Goal: Task Accomplishment & Management: Complete application form

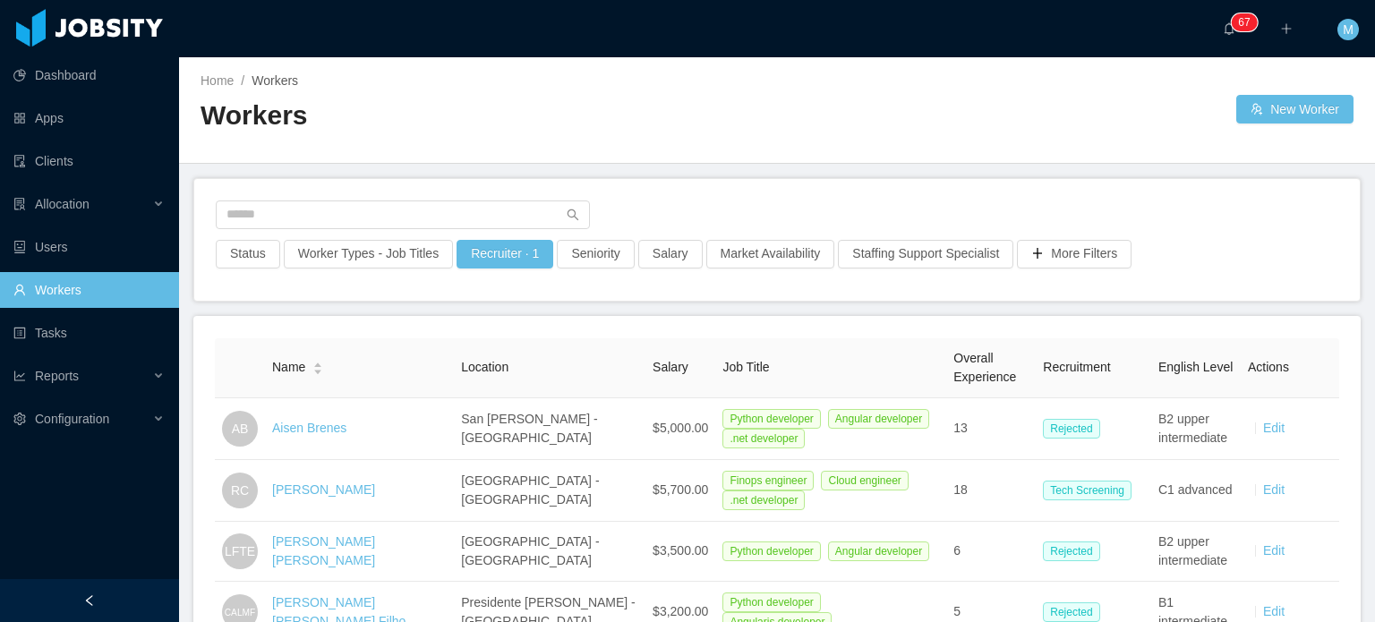
click at [458, 197] on div "Status Worker Types - Job Titles Recruiter · 1 Seniority Salary Market Availabi…" at bounding box center [777, 240] width 1166 height 122
click at [458, 201] on input "text" at bounding box center [403, 215] width 374 height 29
type input "******"
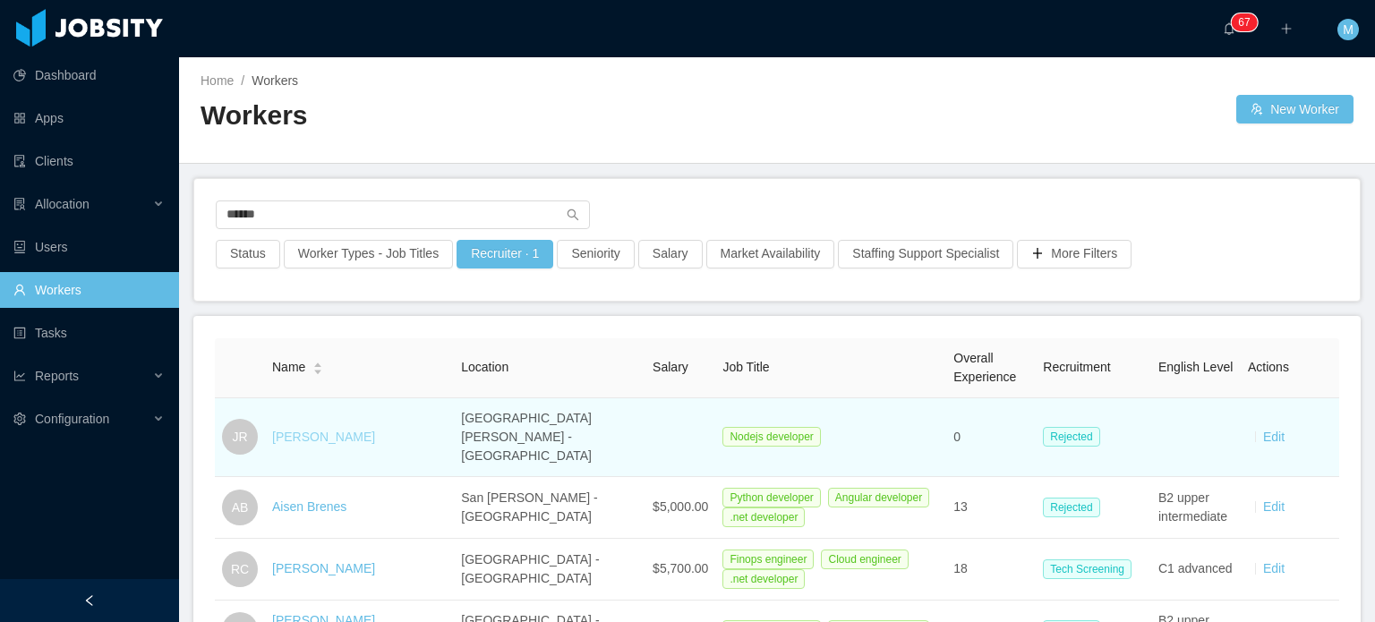
click at [295, 430] on link "Jeifry Rodriguez" at bounding box center [323, 437] width 103 height 14
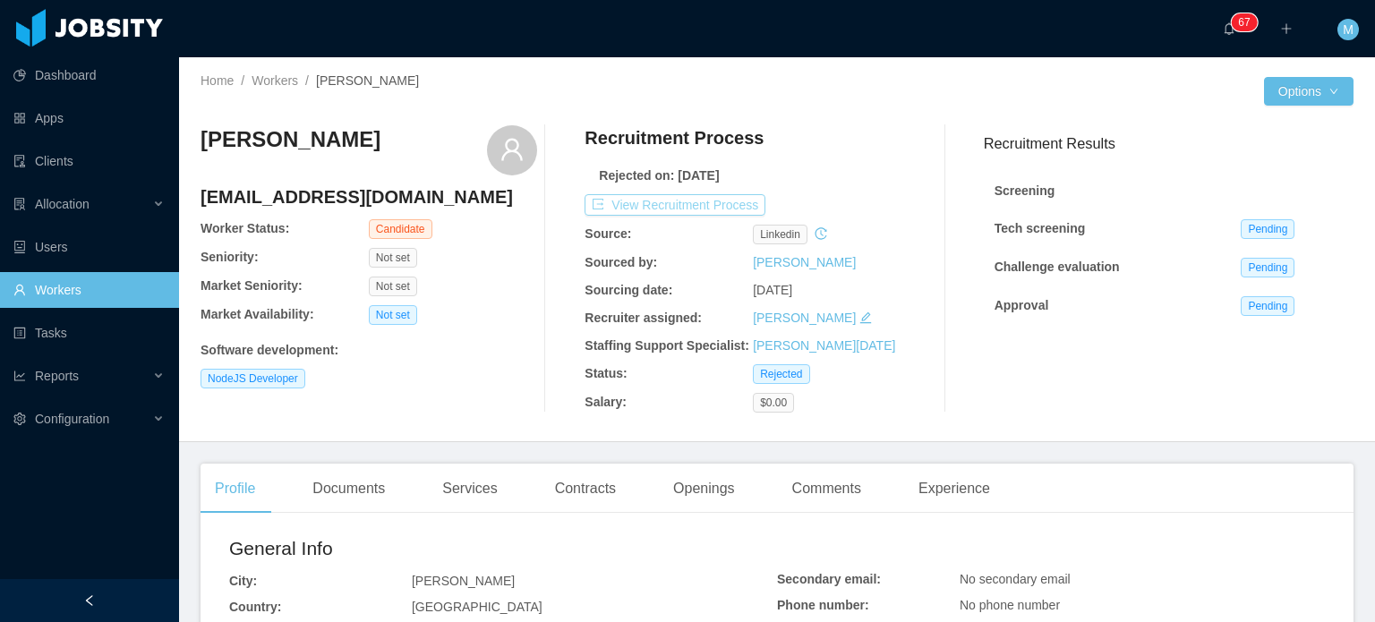
click at [706, 203] on button "View Recruitment Process" at bounding box center [675, 204] width 181 height 21
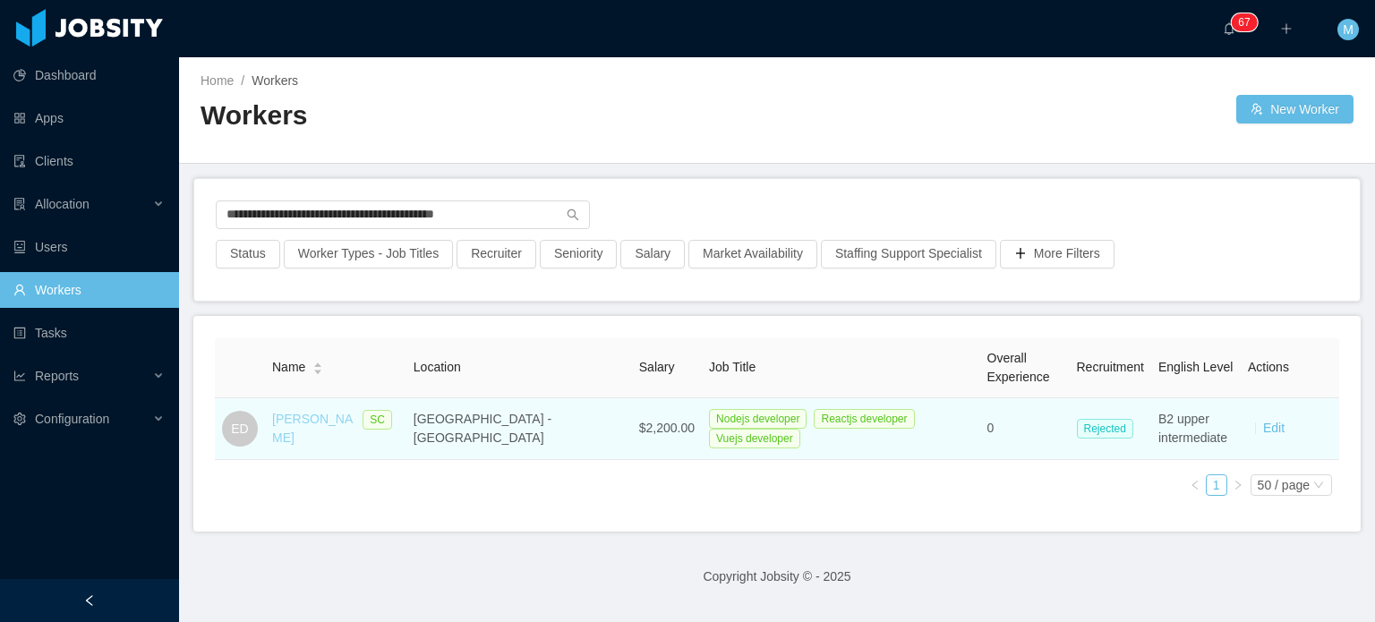
click at [331, 425] on link "Eduardo Diogo" at bounding box center [312, 428] width 81 height 33
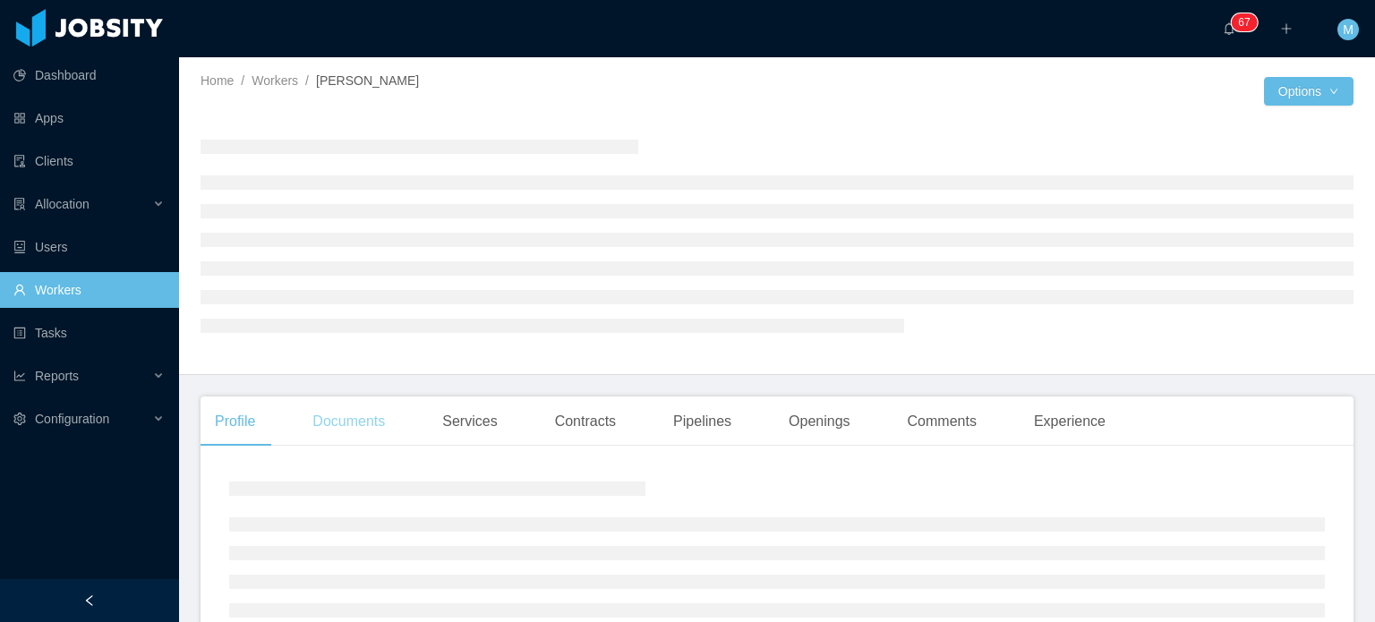
click at [331, 425] on div "Documents" at bounding box center [348, 422] width 101 height 50
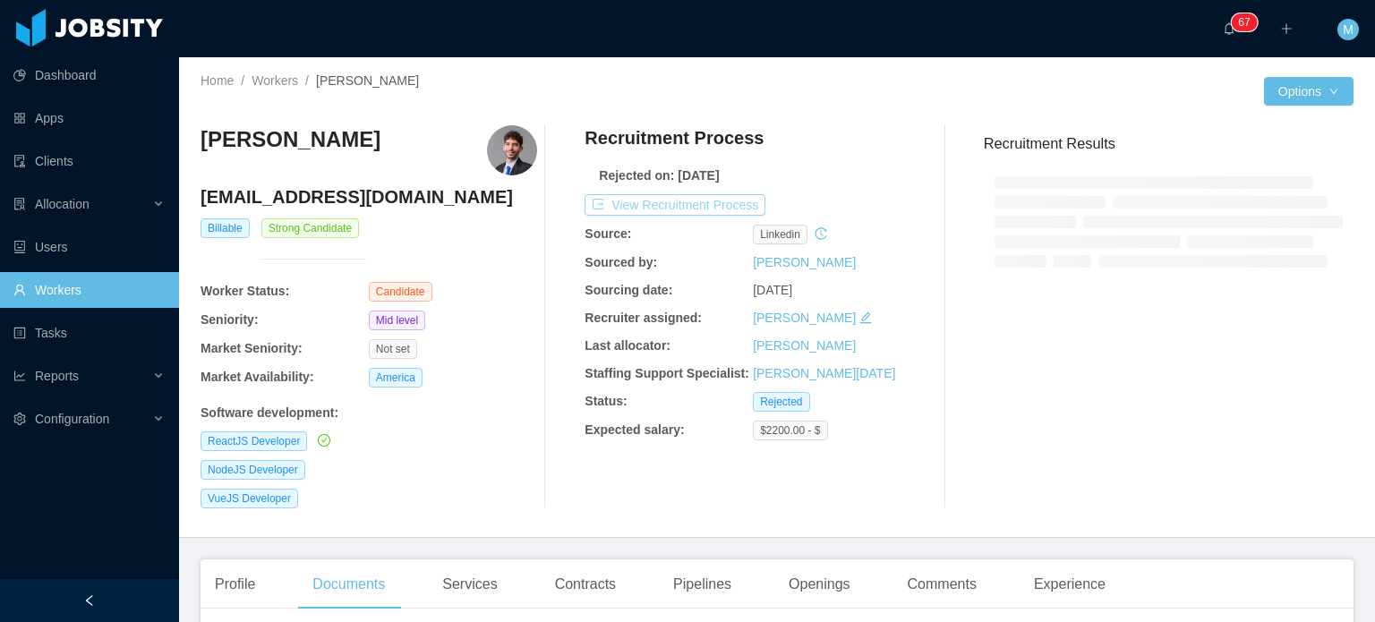
click at [736, 201] on button "View Recruitment Process" at bounding box center [675, 204] width 181 height 21
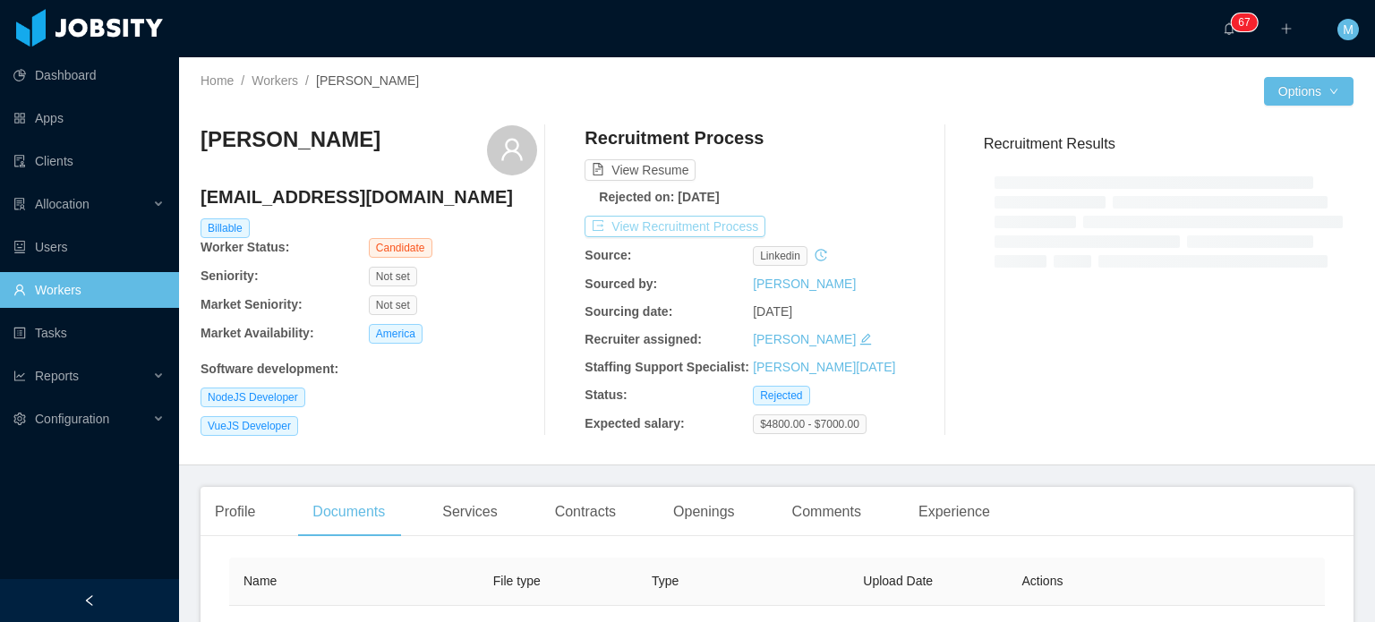
click at [697, 221] on button "View Recruitment Process" at bounding box center [675, 226] width 181 height 21
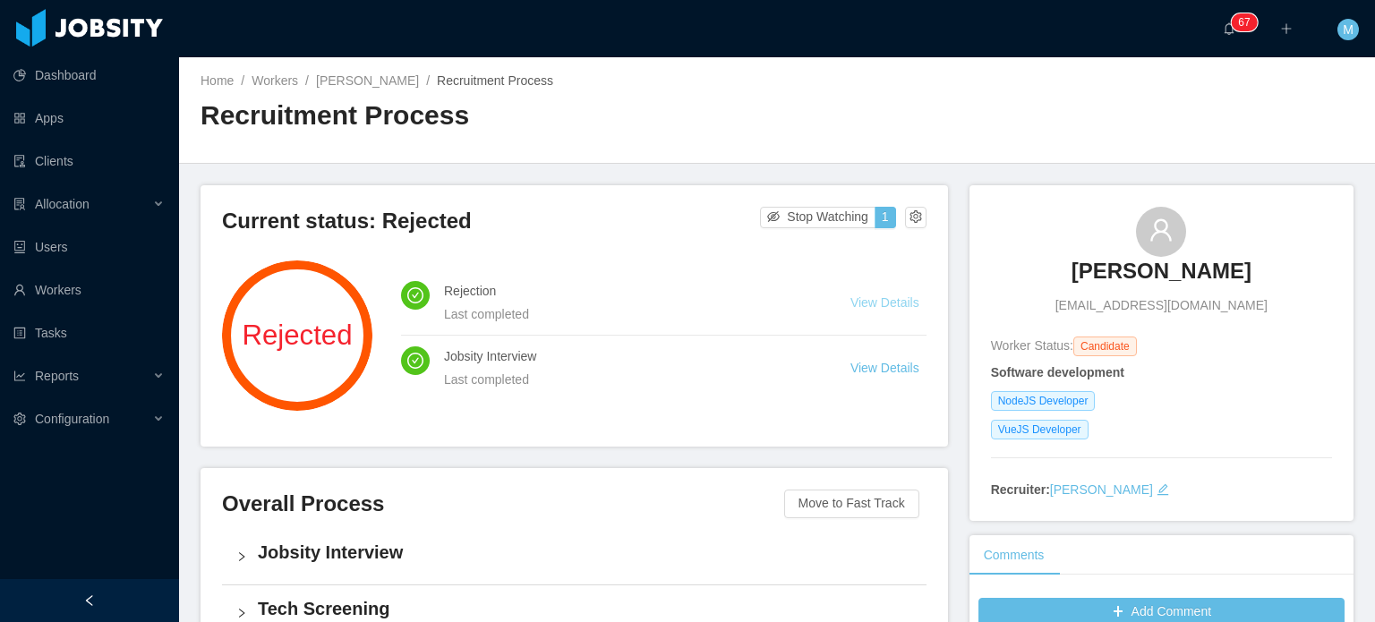
click at [888, 304] on link "View Details" at bounding box center [885, 302] width 69 height 14
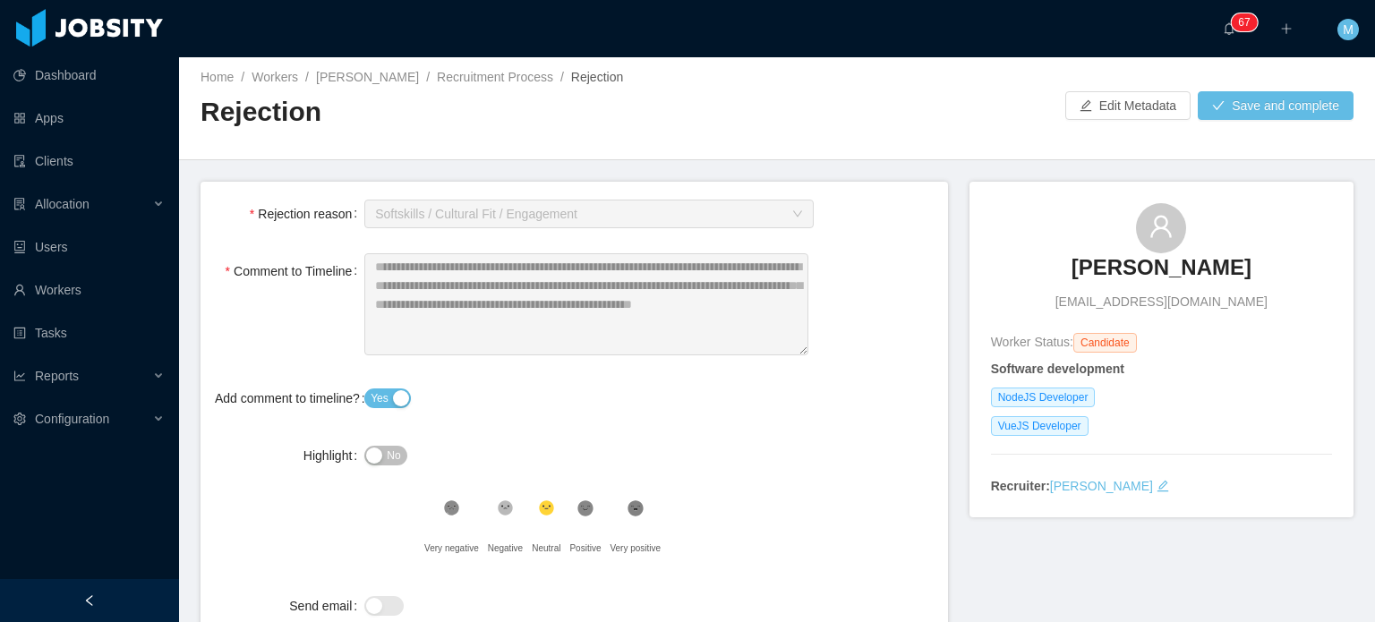
scroll to position [124, 0]
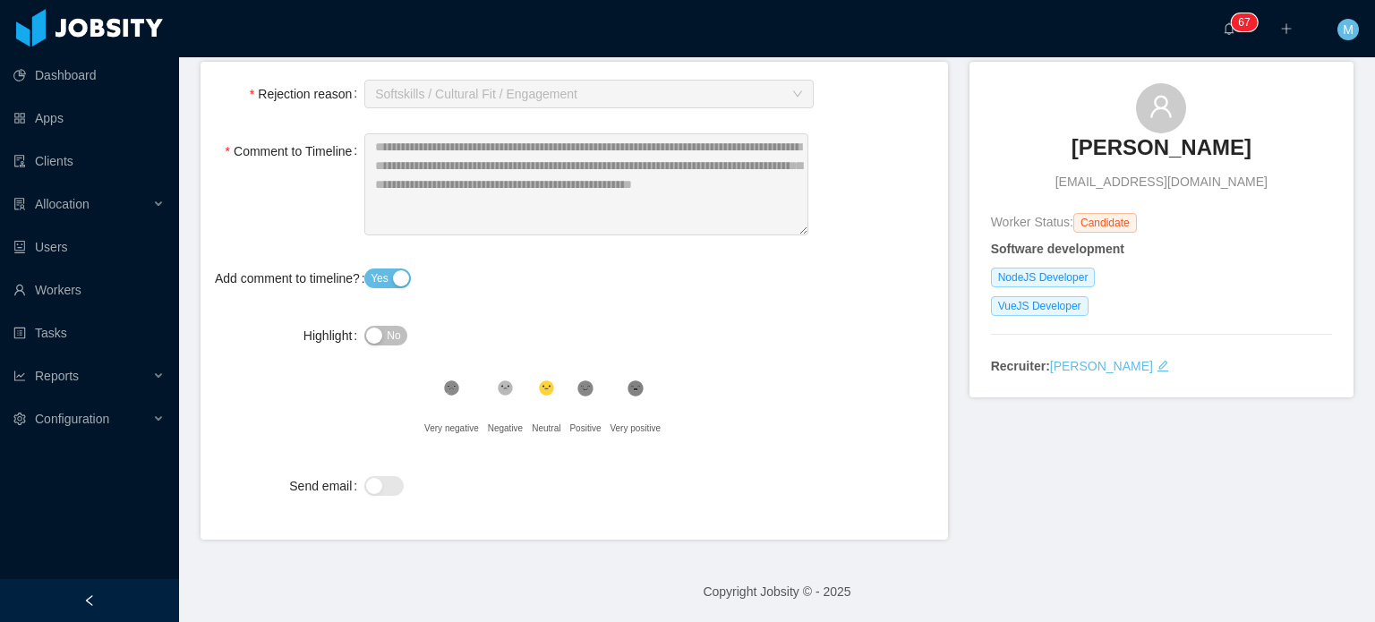
click at [381, 475] on div at bounding box center [589, 486] width 450 height 36
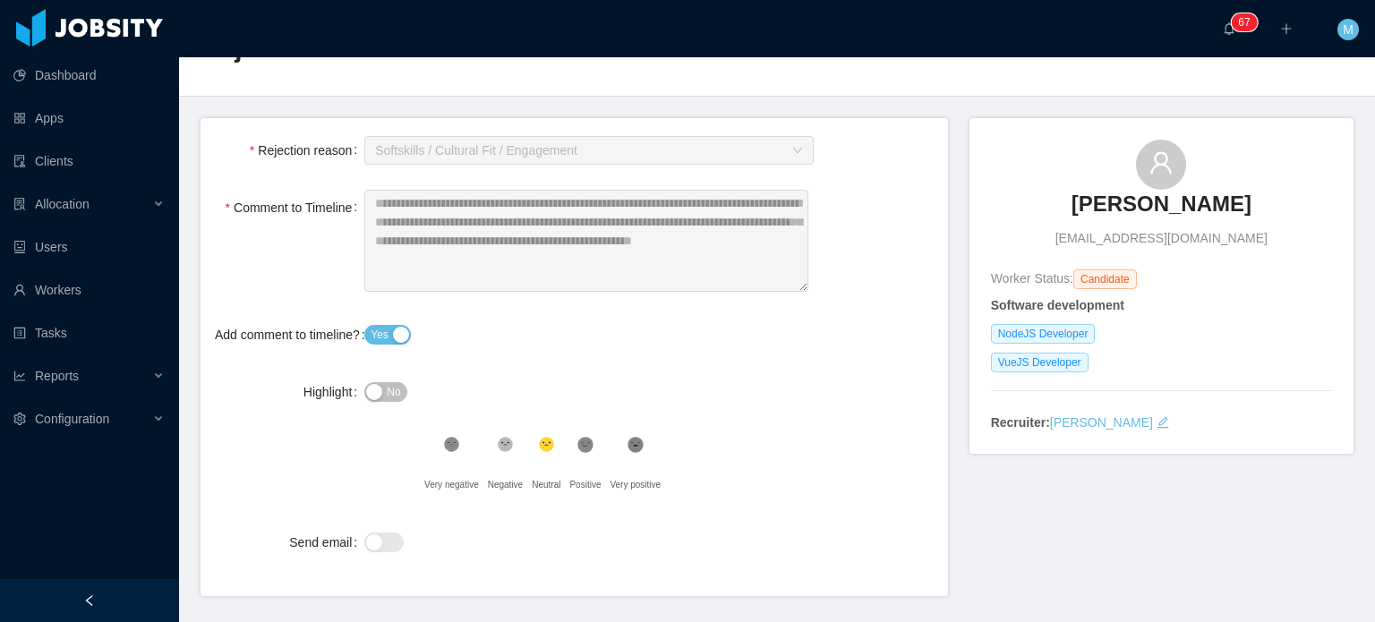
scroll to position [0, 0]
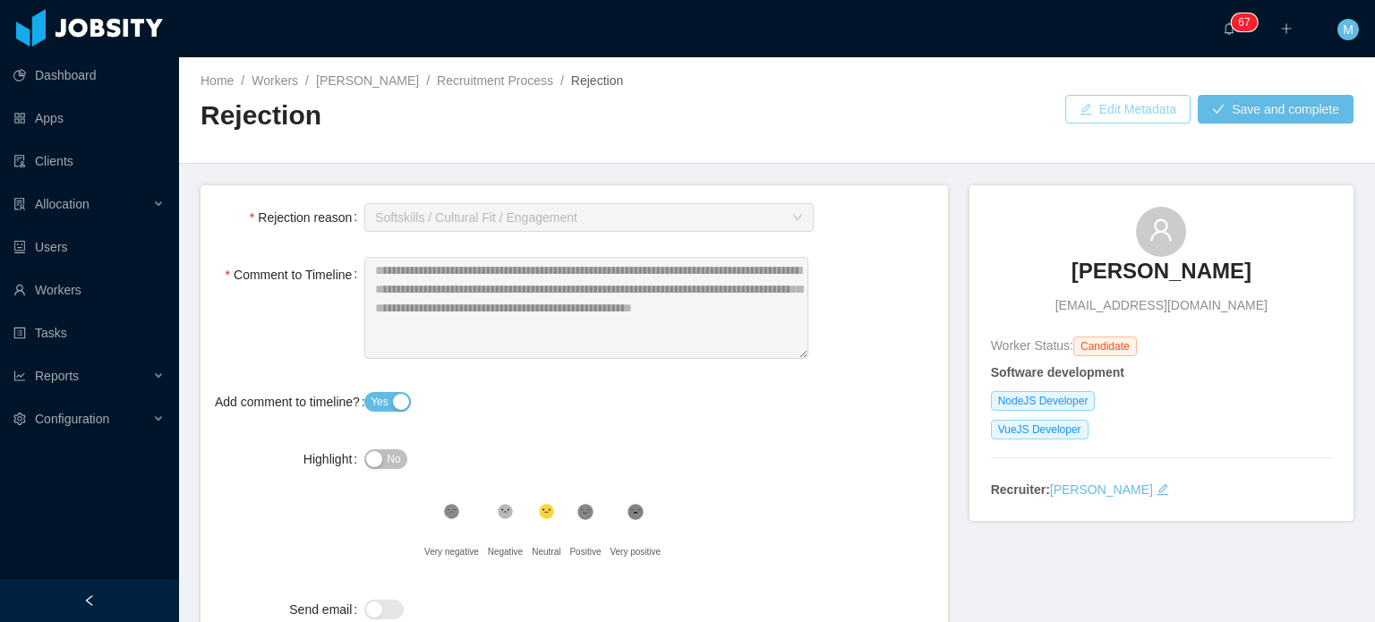
click at [1171, 113] on button "Edit Metadata" at bounding box center [1128, 109] width 125 height 29
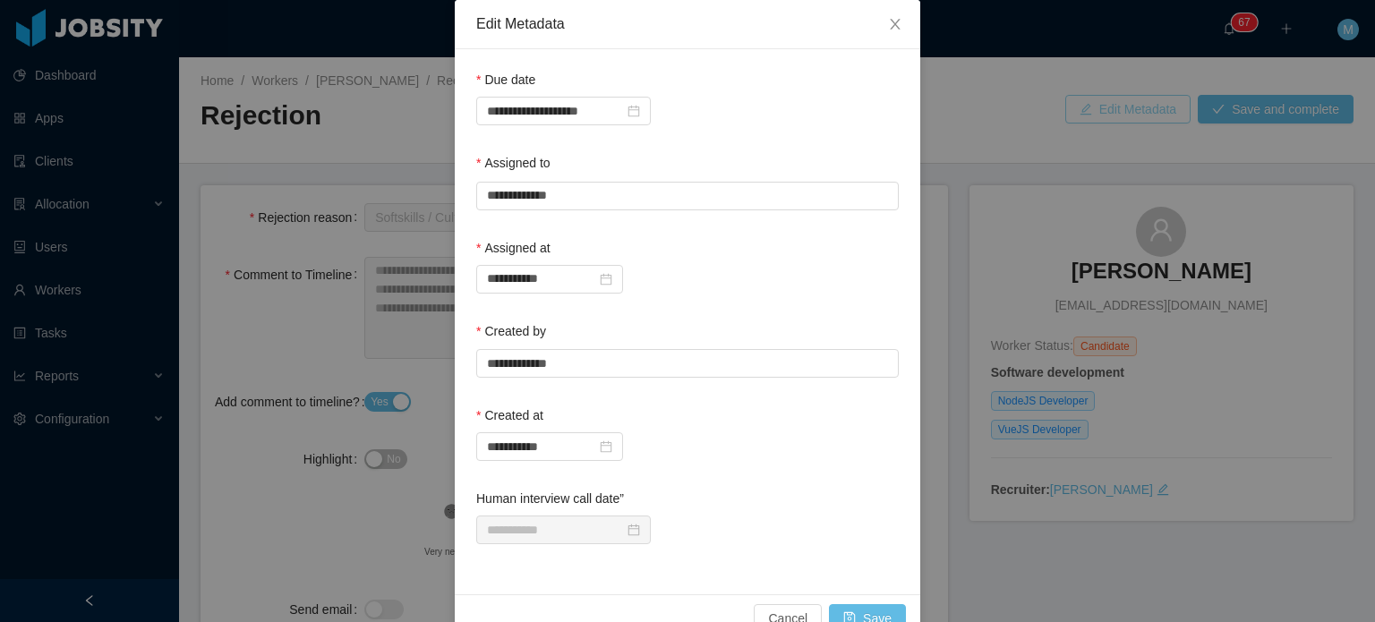
click at [1171, 113] on div "**********" at bounding box center [687, 311] width 1375 height 622
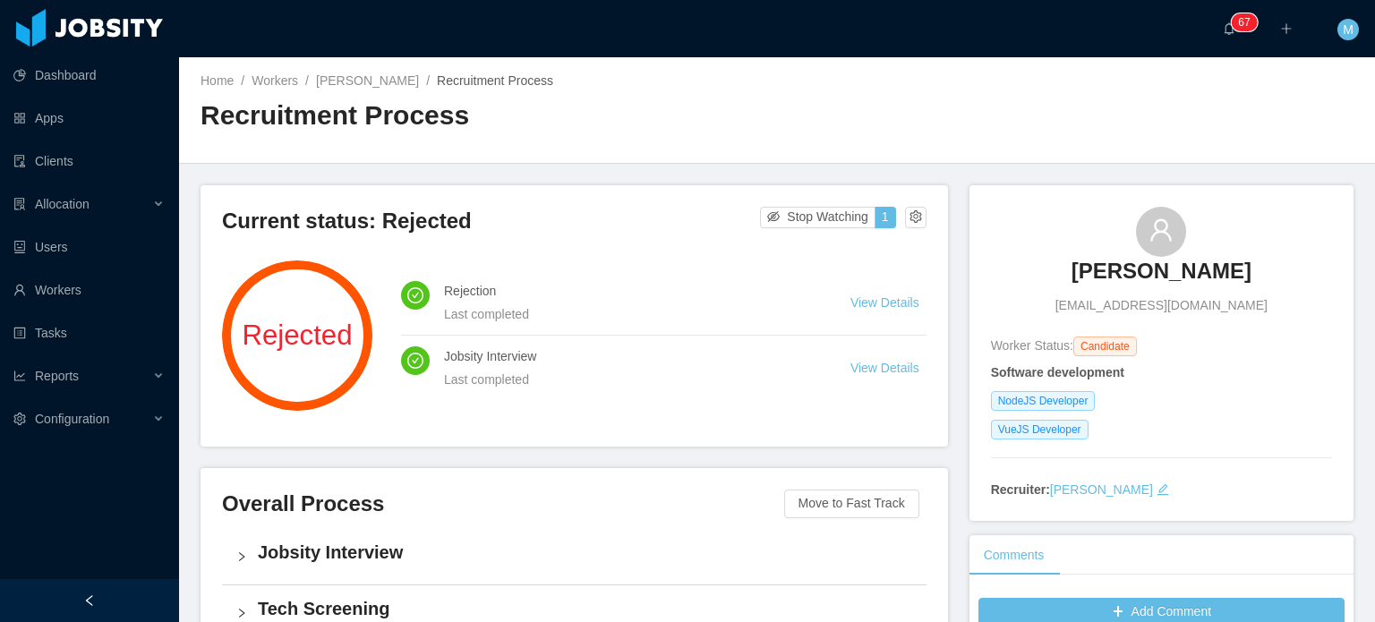
click at [1153, 168] on main "Home / Workers / Jesus Rugama / Recruitment Process / Recruitment Process Curre…" at bounding box center [777, 339] width 1196 height 565
click at [147, 282] on link "Workers" at bounding box center [88, 290] width 151 height 36
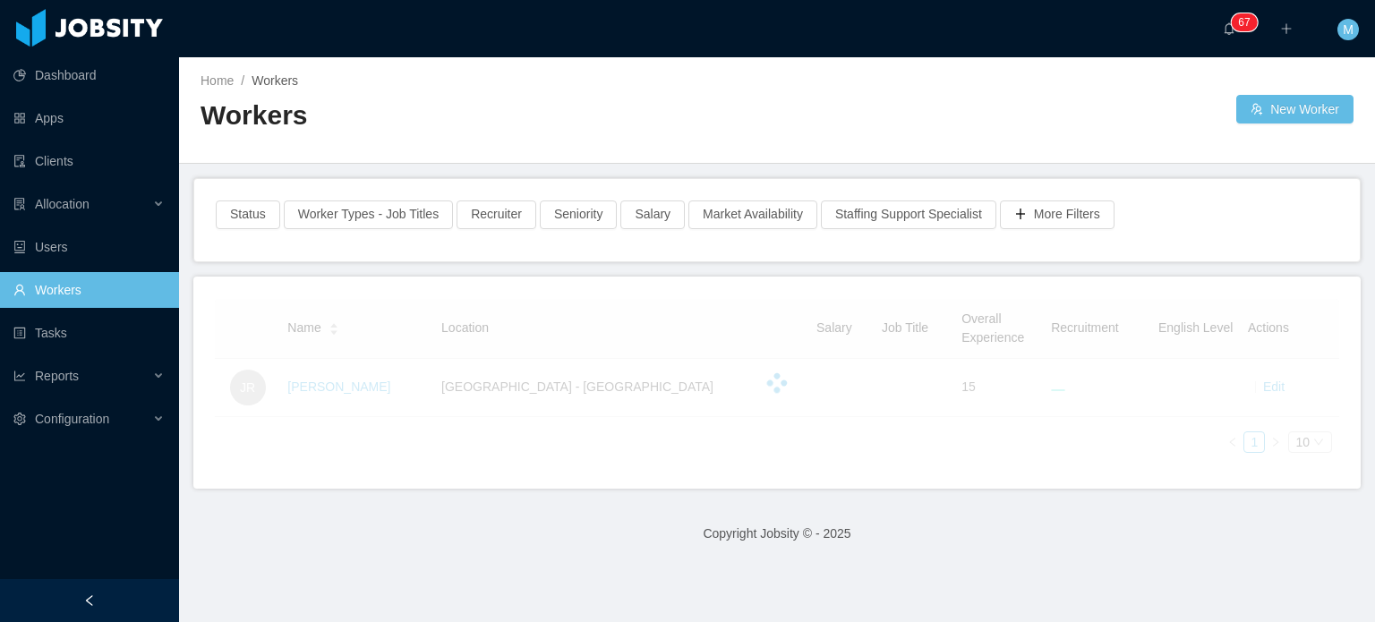
click at [417, 195] on div "Status Worker Types - Job Titles Recruiter Seniority Salary Market Availability…" at bounding box center [777, 220] width 1166 height 82
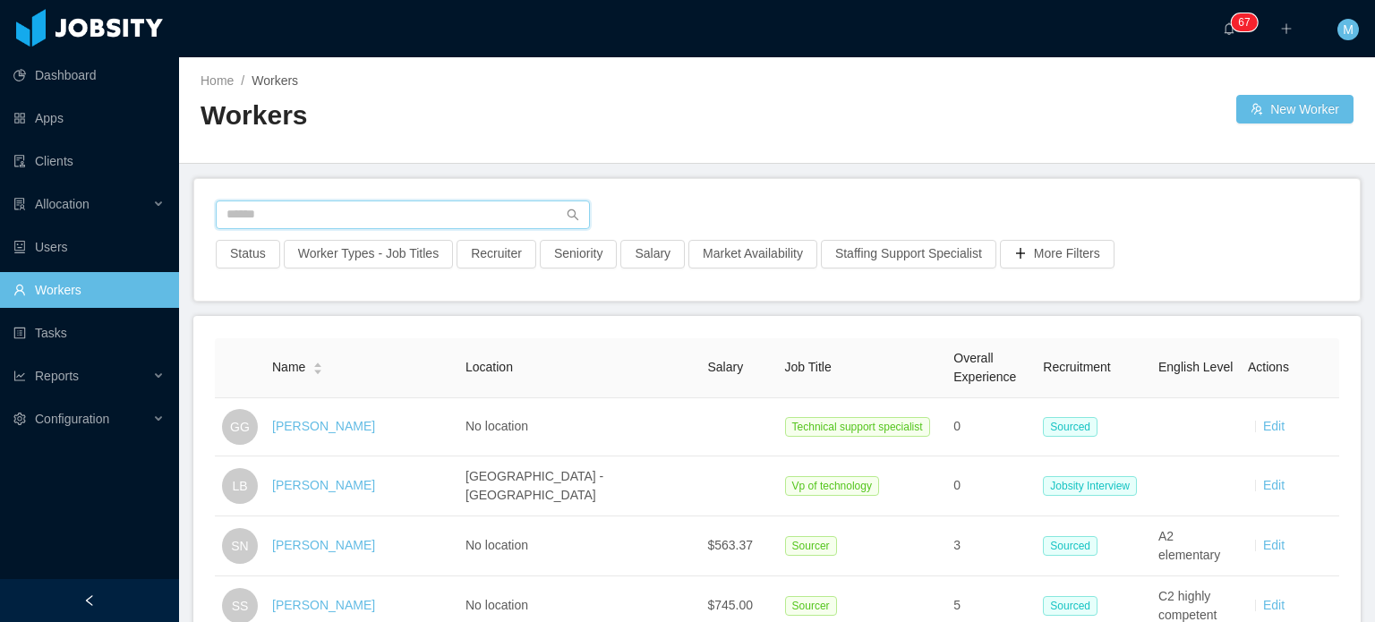
click at [437, 214] on input "text" at bounding box center [403, 215] width 374 height 29
type input "*******"
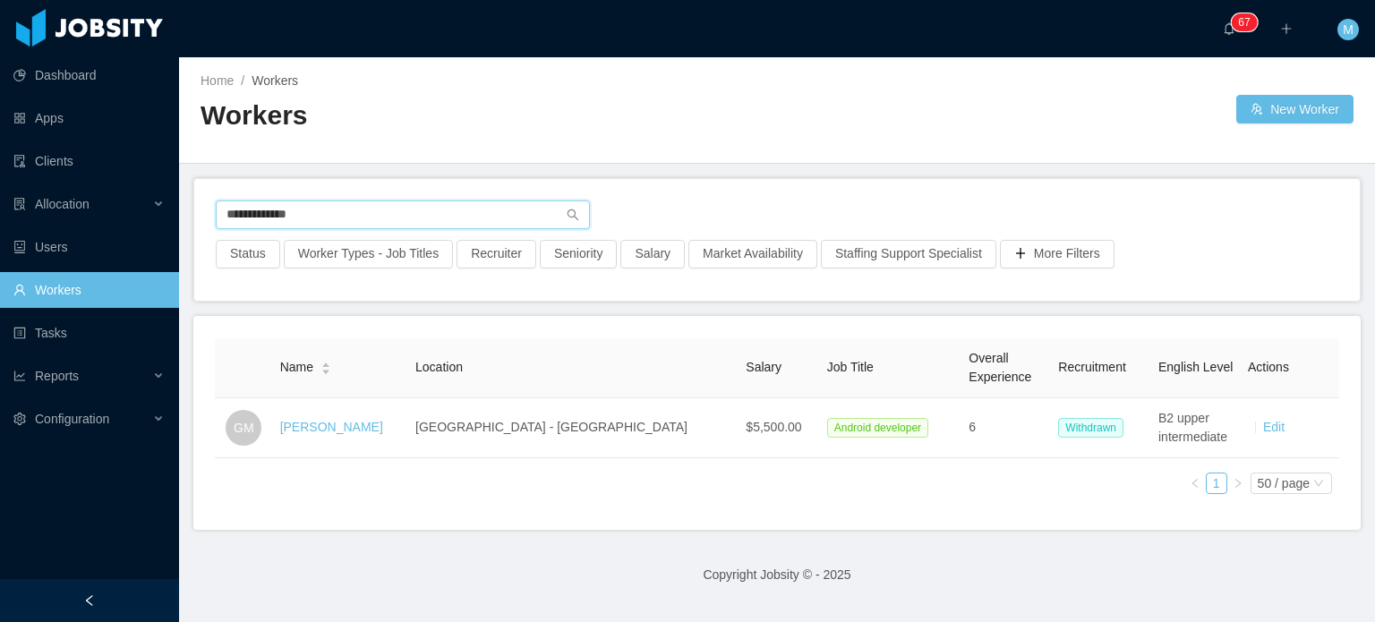
type input "**********"
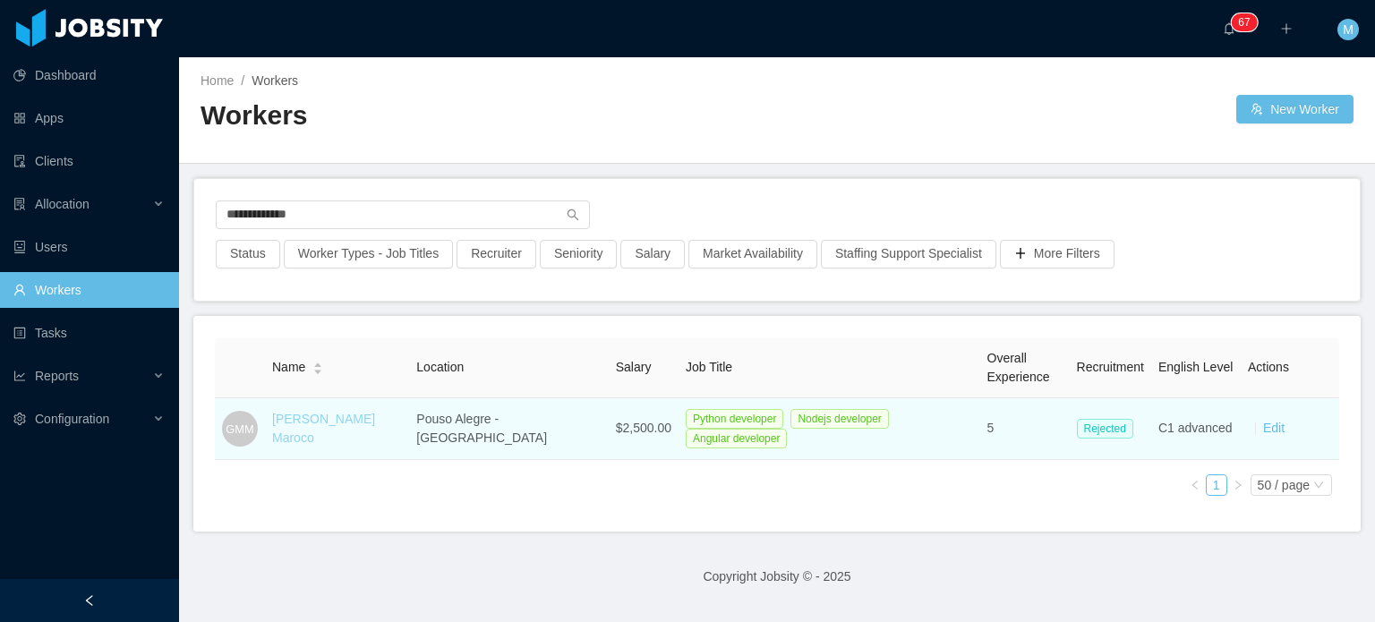
click at [374, 422] on link "Gabriel Morais Maroco" at bounding box center [323, 428] width 103 height 33
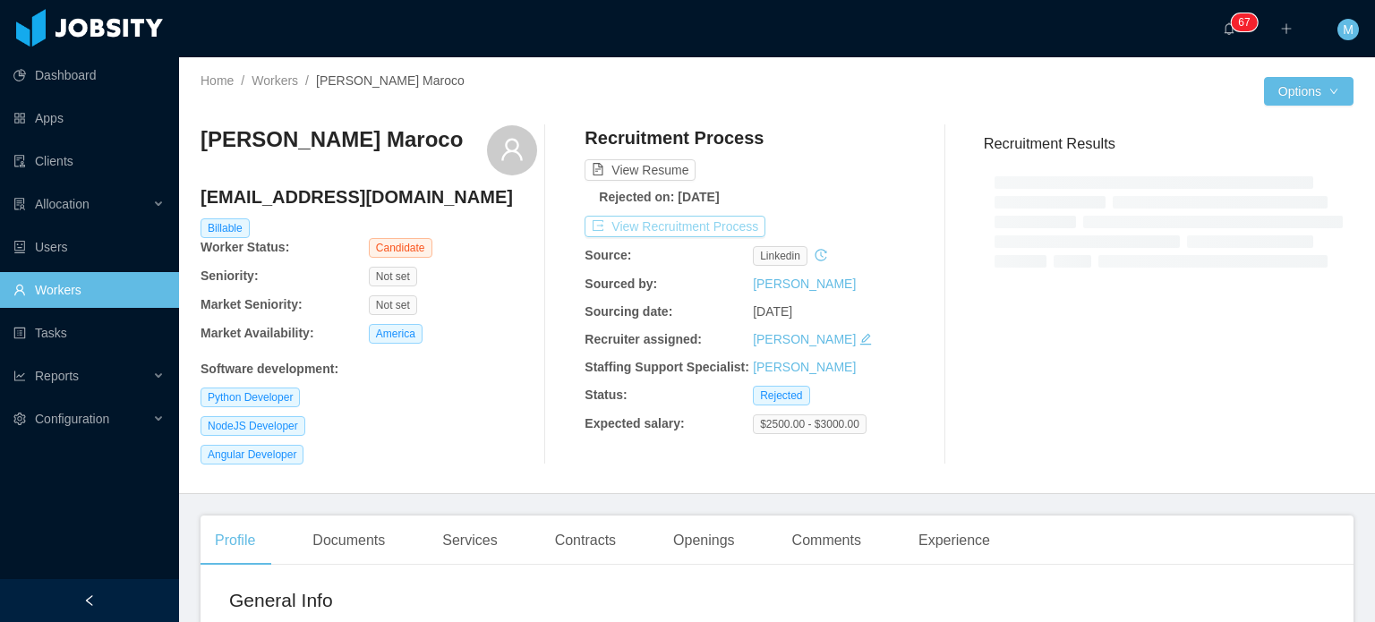
click at [724, 220] on button "View Recruitment Process" at bounding box center [675, 226] width 181 height 21
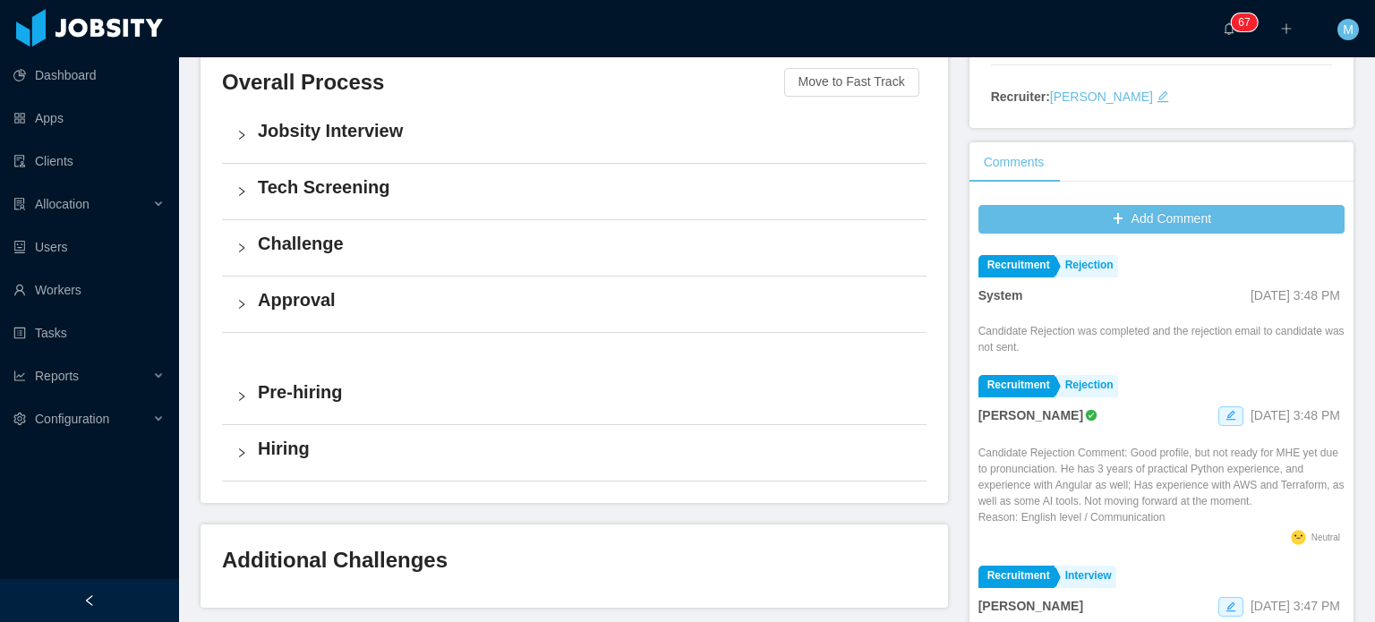
scroll to position [422, 0]
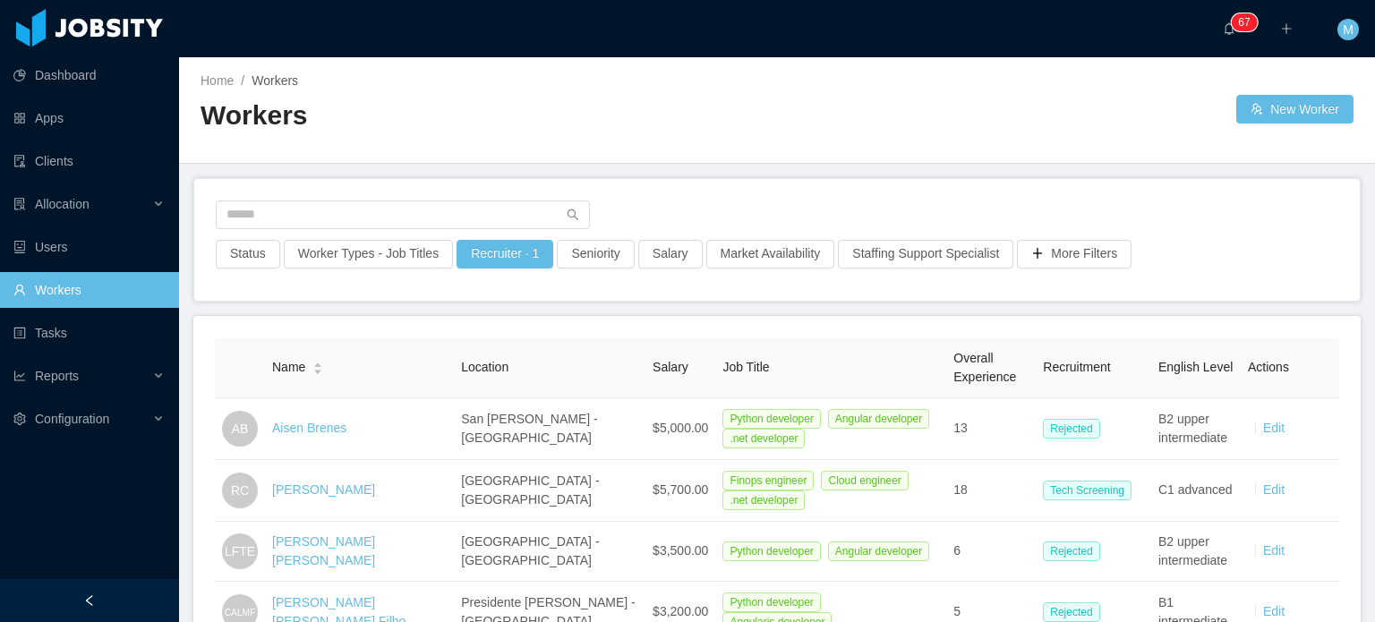
click at [432, 235] on div at bounding box center [777, 220] width 1123 height 39
click at [426, 221] on input "text" at bounding box center [403, 215] width 374 height 29
type input "**********"
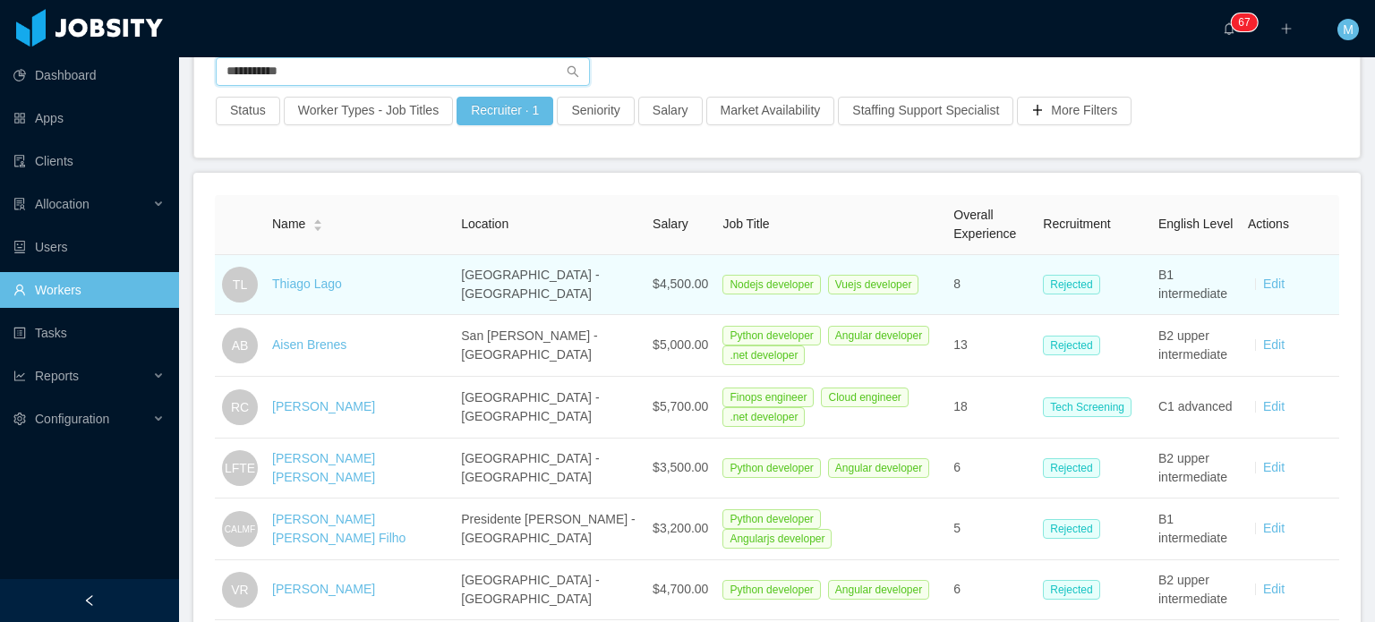
scroll to position [154, 0]
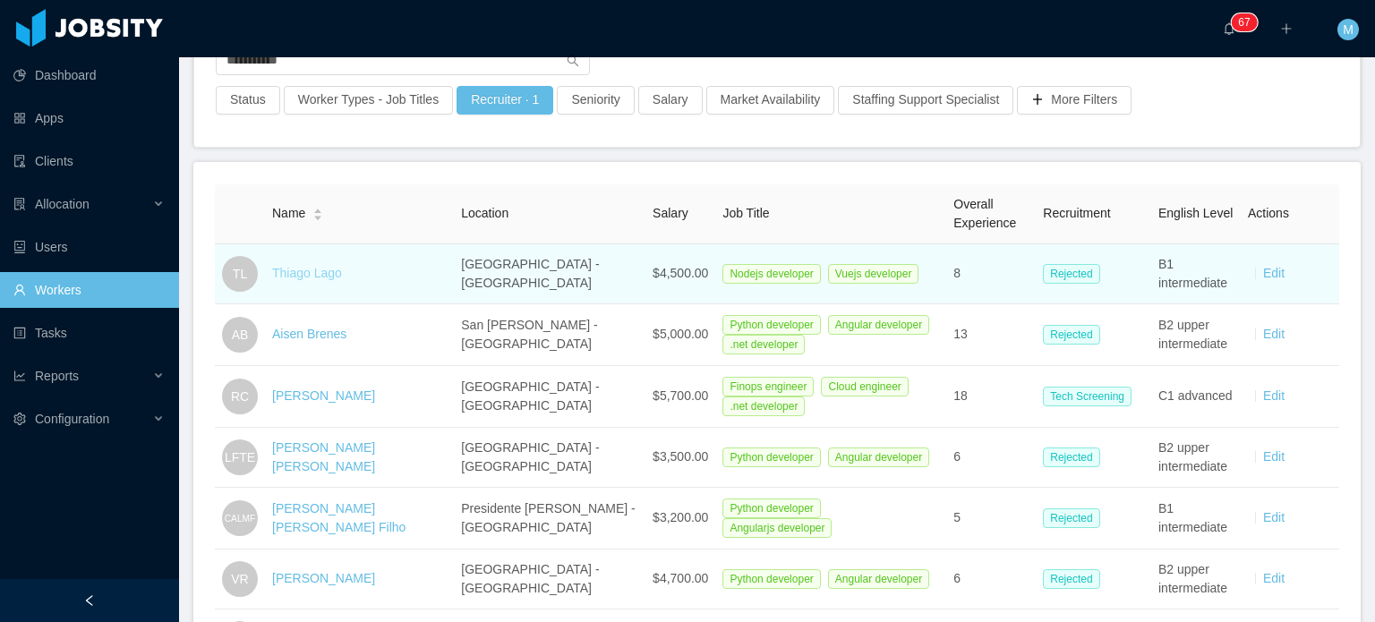
click at [302, 270] on link "Thiago Lago" at bounding box center [307, 273] width 70 height 14
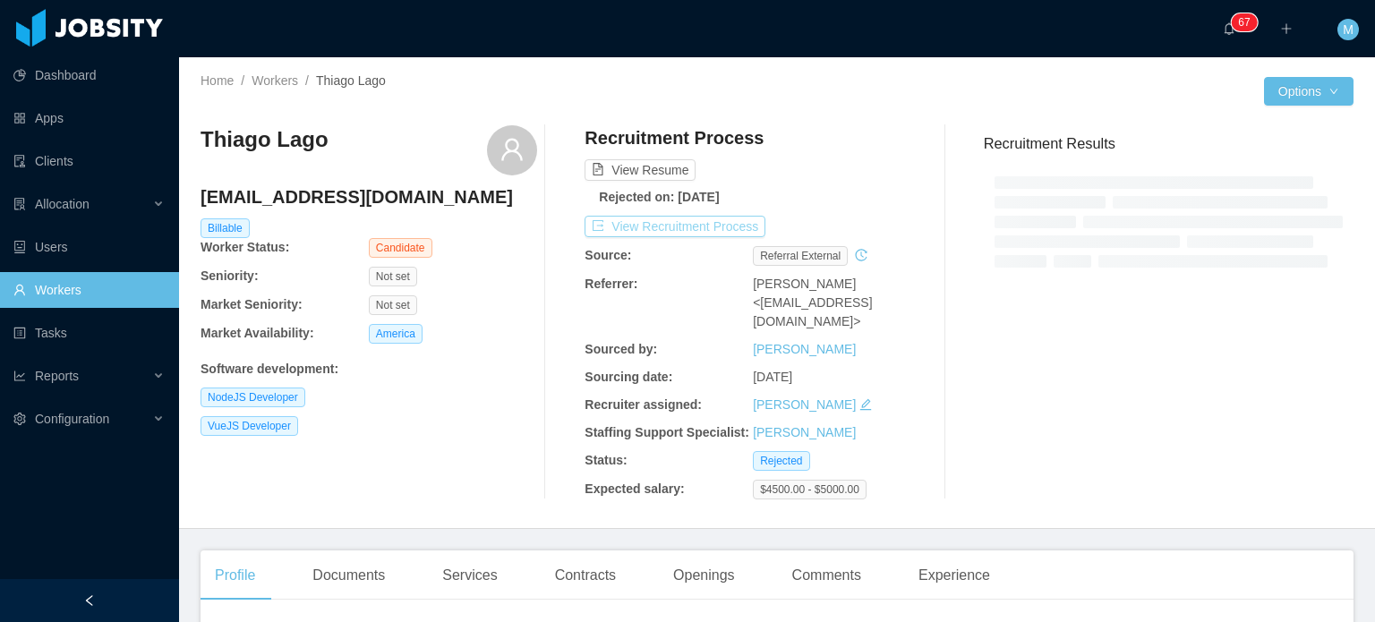
click at [695, 227] on button "View Recruitment Process" at bounding box center [675, 226] width 181 height 21
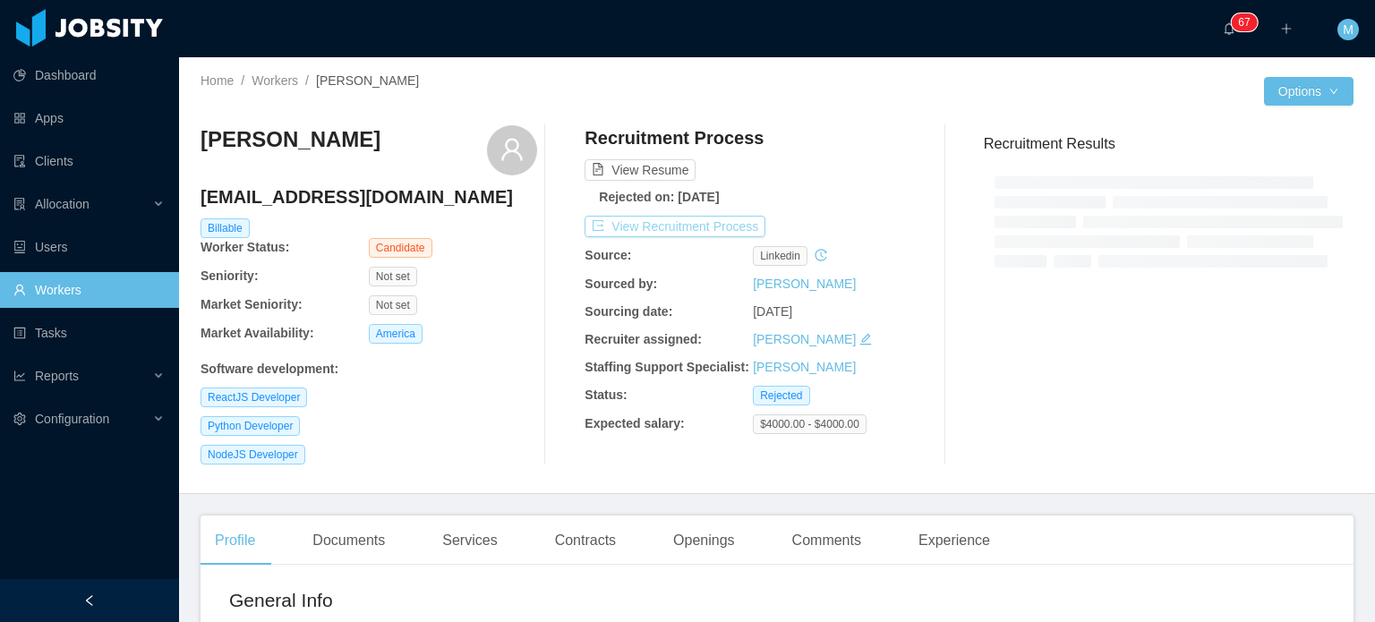
click at [659, 220] on button "View Recruitment Process" at bounding box center [675, 226] width 181 height 21
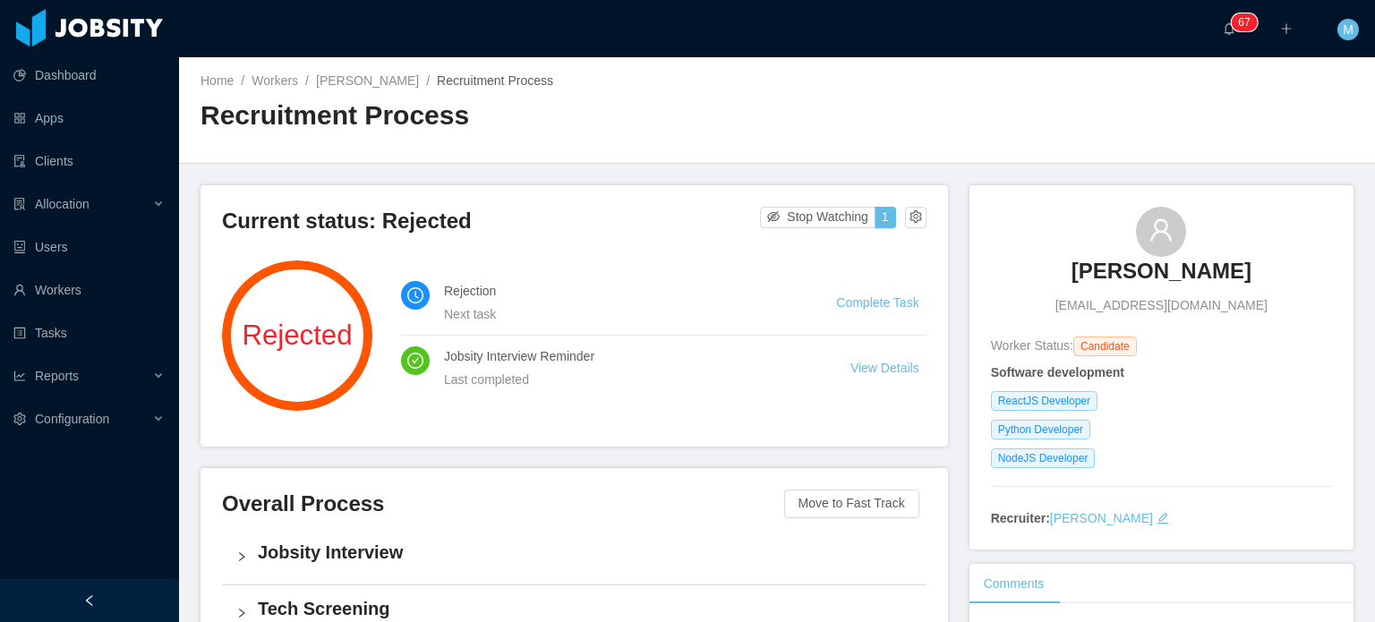
scroll to position [47, 0]
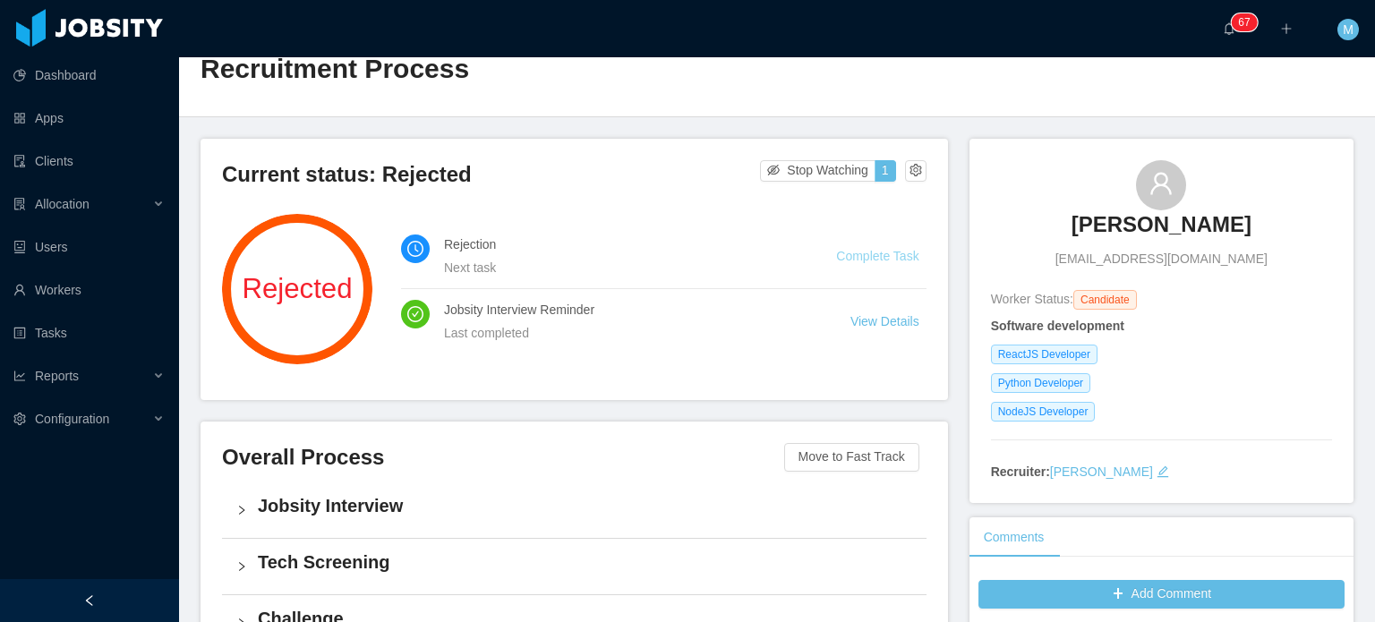
click at [861, 249] on link "Complete Task" at bounding box center [877, 256] width 82 height 14
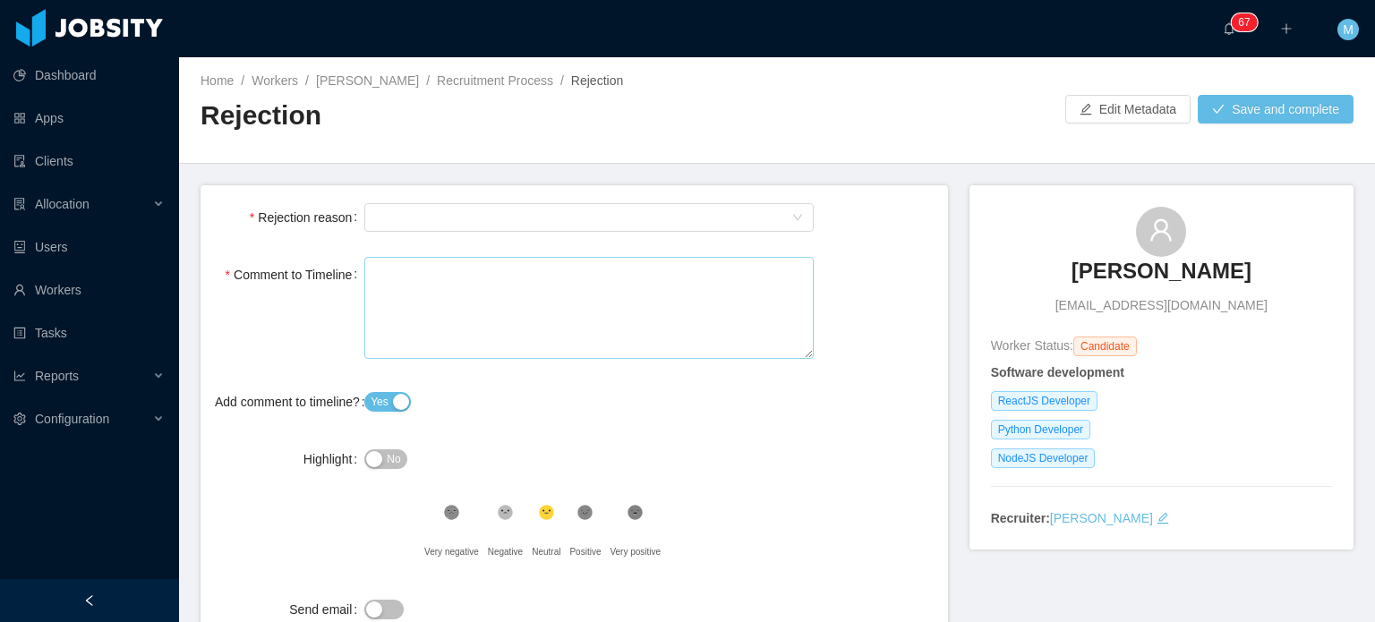
scroll to position [60, 0]
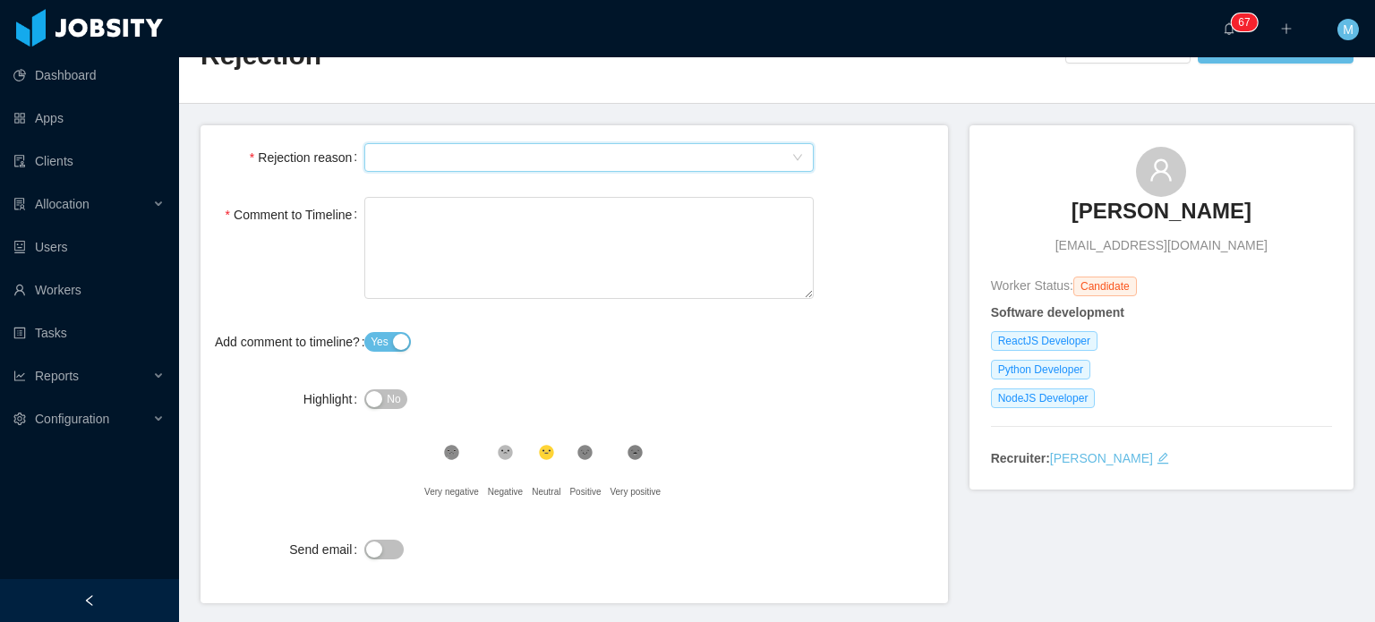
click at [488, 165] on div "Select Type" at bounding box center [583, 157] width 416 height 27
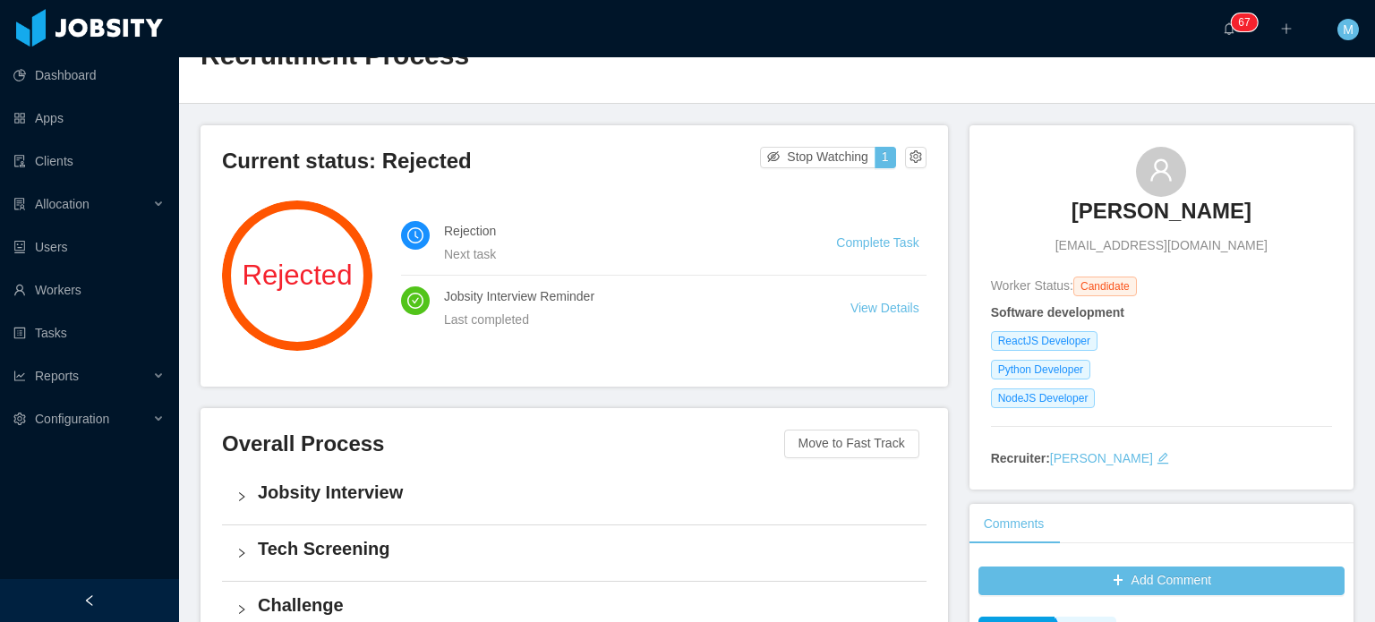
click at [906, 489] on div "Jobsity Interview" at bounding box center [574, 497] width 705 height 56
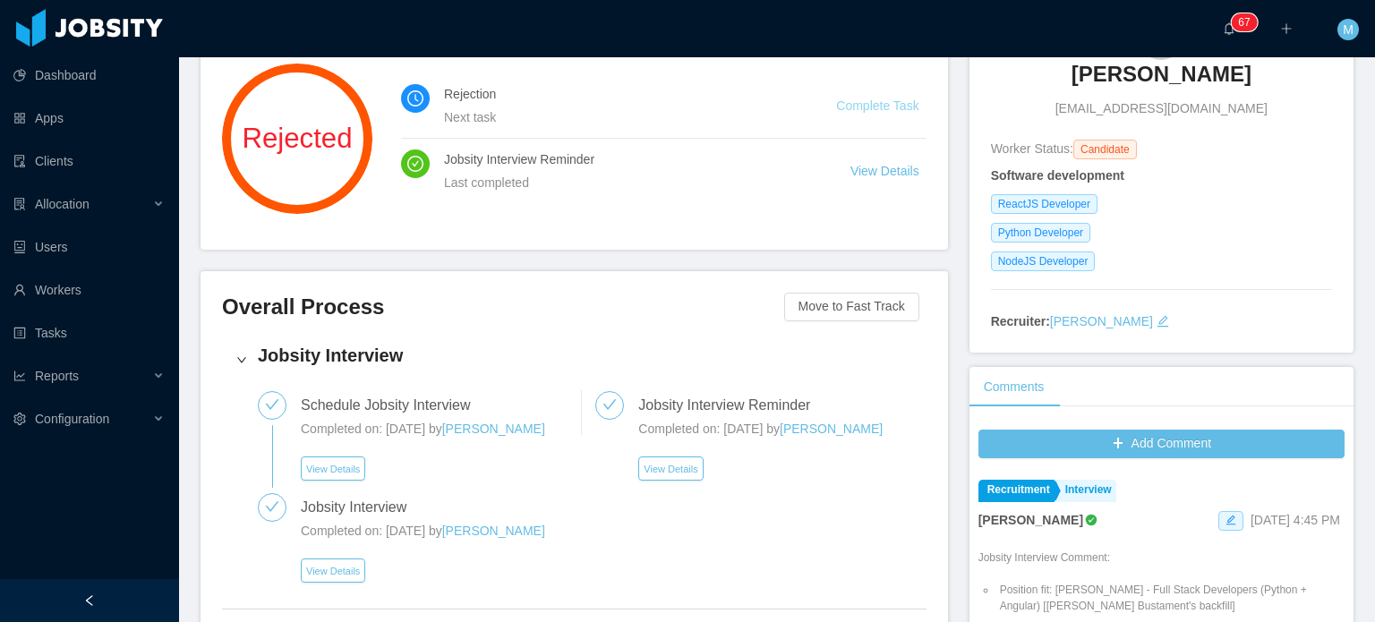
scroll to position [493, 0]
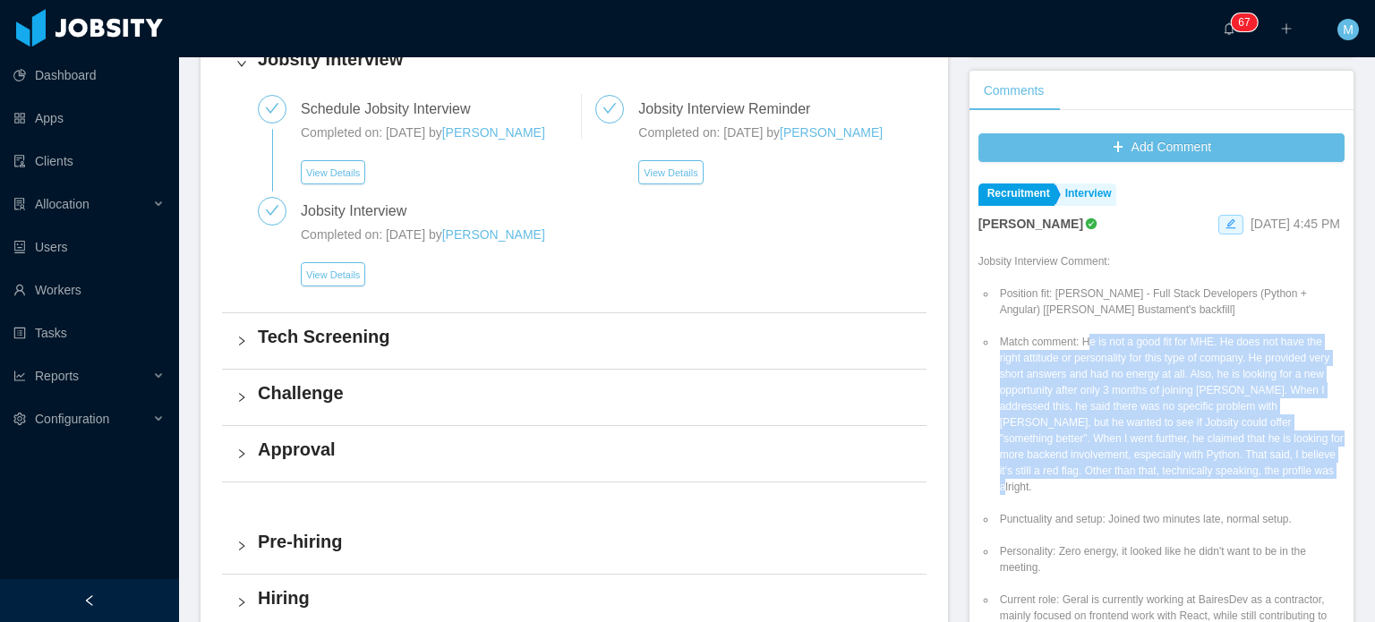
drag, startPoint x: 1308, startPoint y: 474, endPoint x: 1080, endPoint y: 341, distance: 264.0
click at [1080, 341] on li "Match comment: He is not a good fit for MHE. He does not have the right attitud…" at bounding box center [1171, 414] width 348 height 161
drag, startPoint x: 1075, startPoint y: 343, endPoint x: 1311, endPoint y: 475, distance: 270.2
click at [1311, 475] on li "Match comment: He is not a good fit for MHE. He does not have the right attitud…" at bounding box center [1171, 414] width 348 height 161
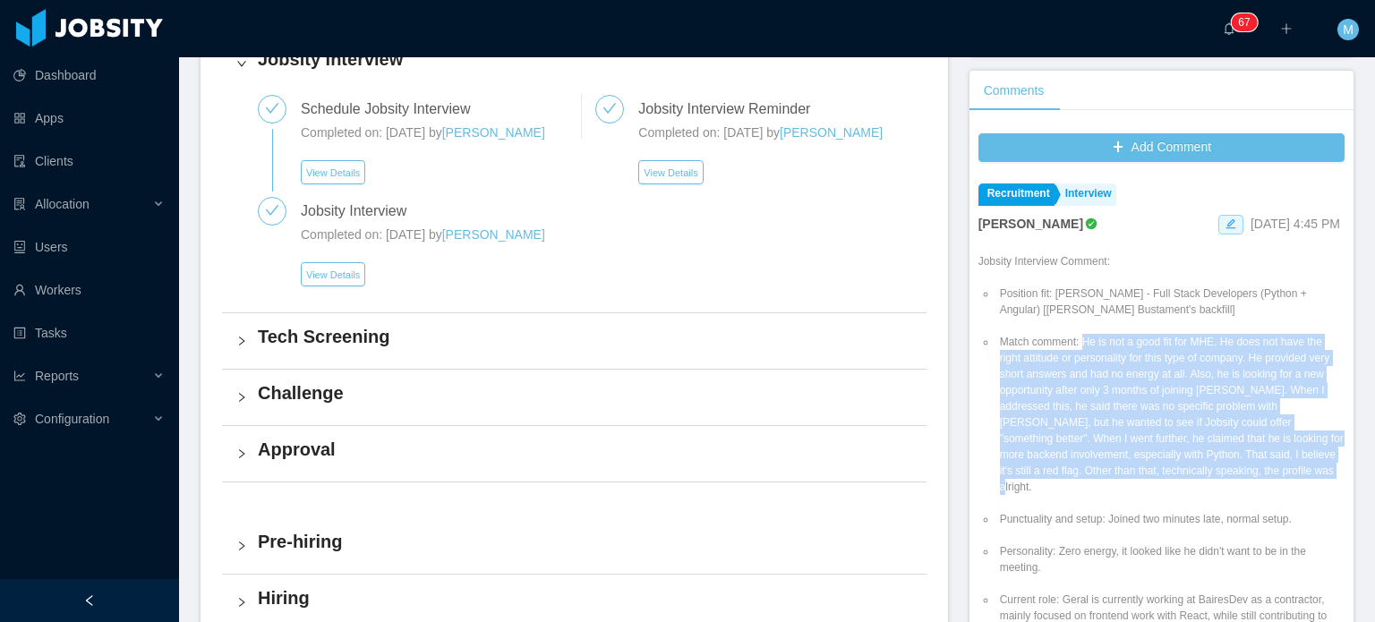
copy li "He is not a good fit for MHE. He does not have the right attitude or personalit…"
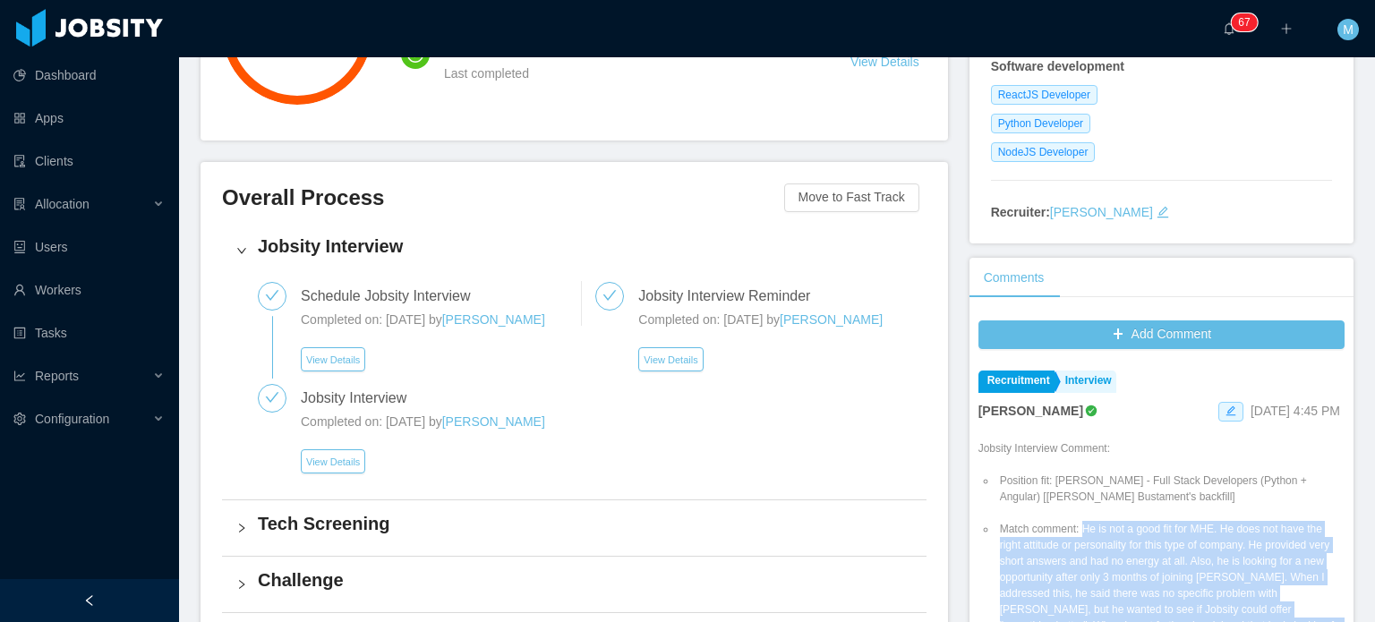
scroll to position [0, 0]
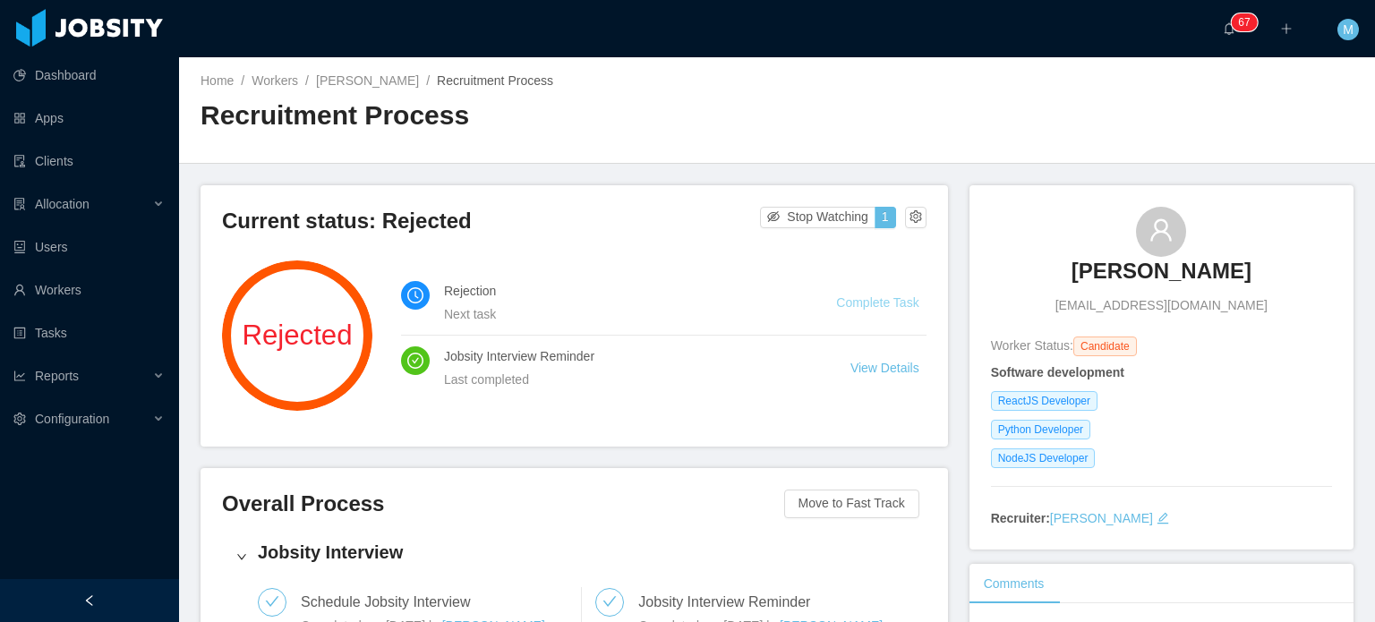
click at [885, 308] on link "Complete Task" at bounding box center [877, 302] width 82 height 14
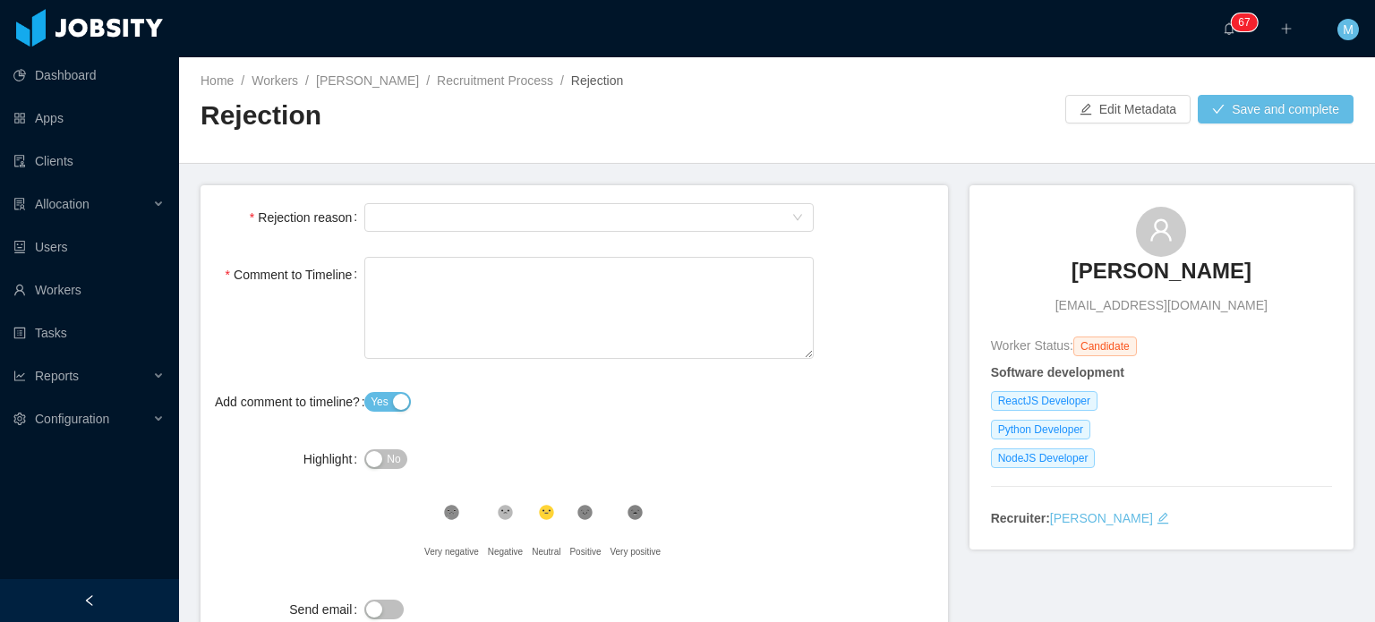
click at [598, 193] on form "Rejection reason Select Type Comment to Timeline Add comment to timeline? Yes H…" at bounding box center [575, 424] width 748 height 479
click at [605, 204] on div "Select Type" at bounding box center [583, 217] width 416 height 27
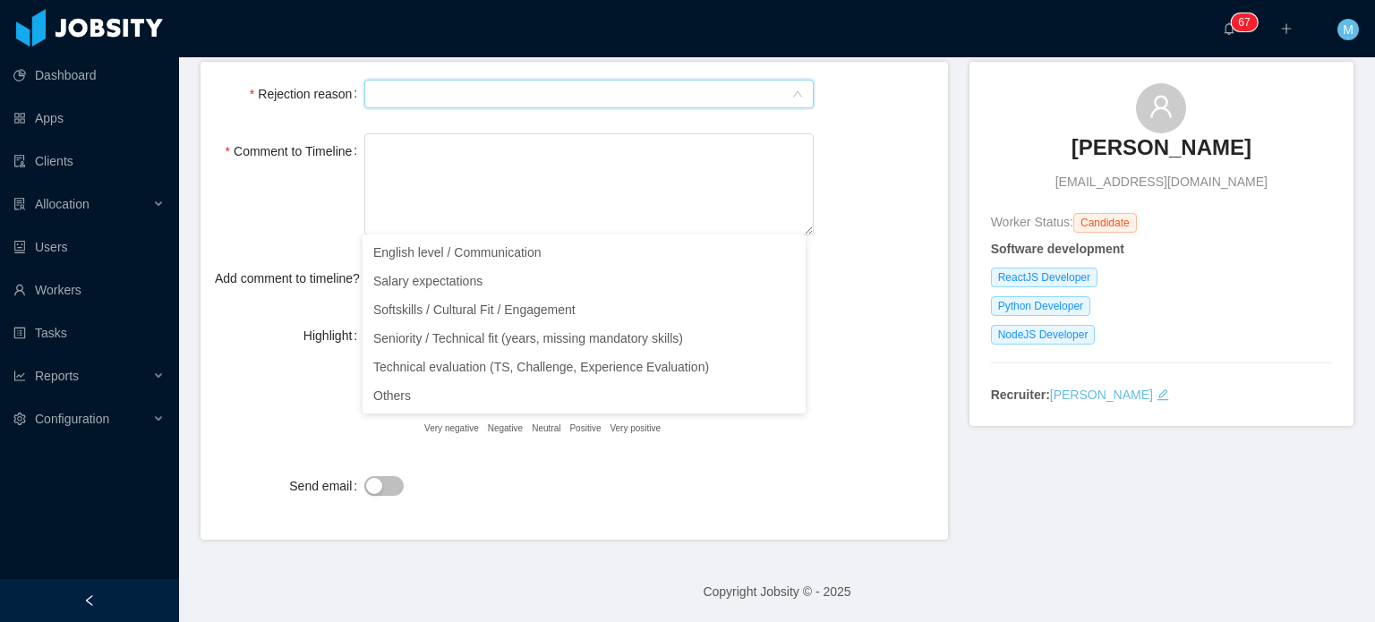
scroll to position [123, 0]
click at [838, 154] on div "Comment to Timeline" at bounding box center [574, 187] width 719 height 107
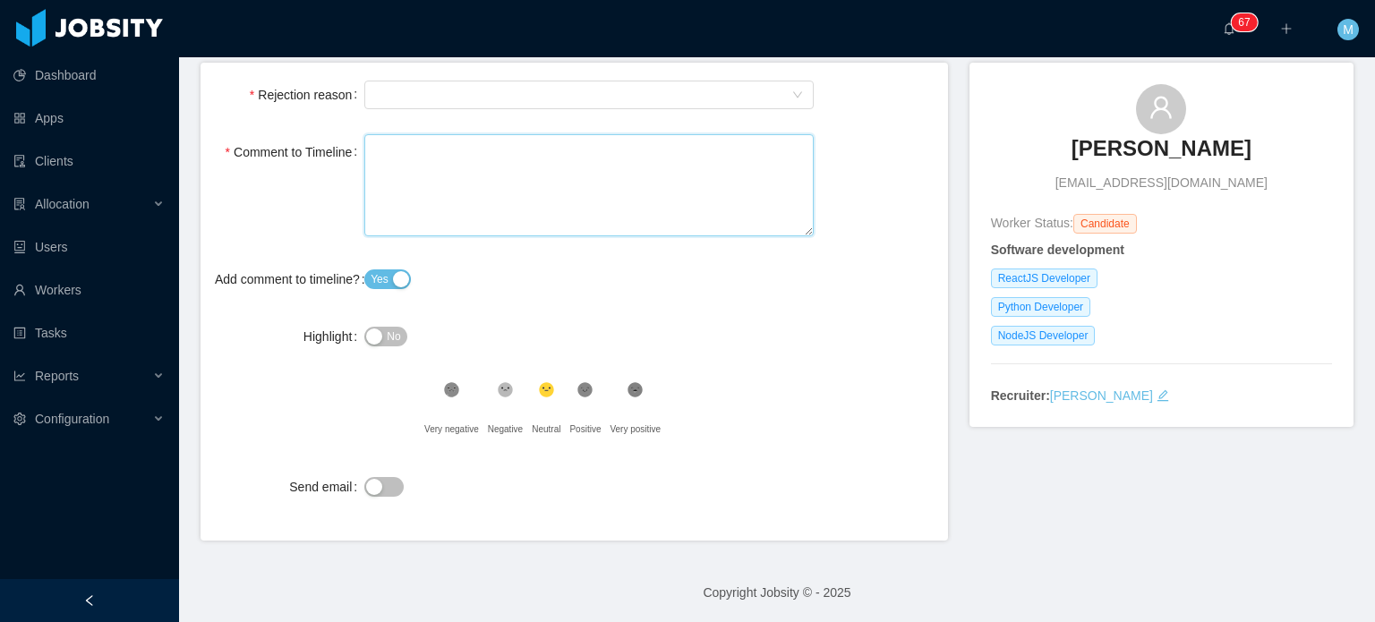
click at [630, 214] on textarea "Comment to Timeline" at bounding box center [589, 185] width 450 height 103
paste textarea "**********"
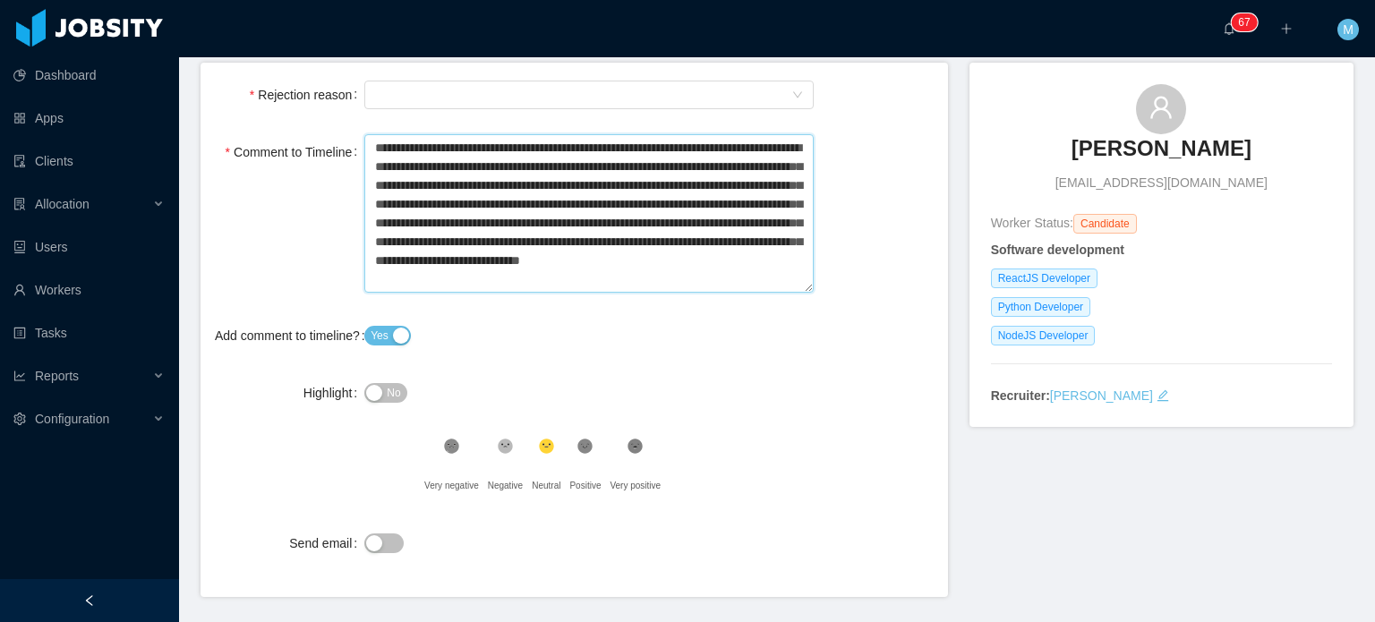
type textarea "**********"
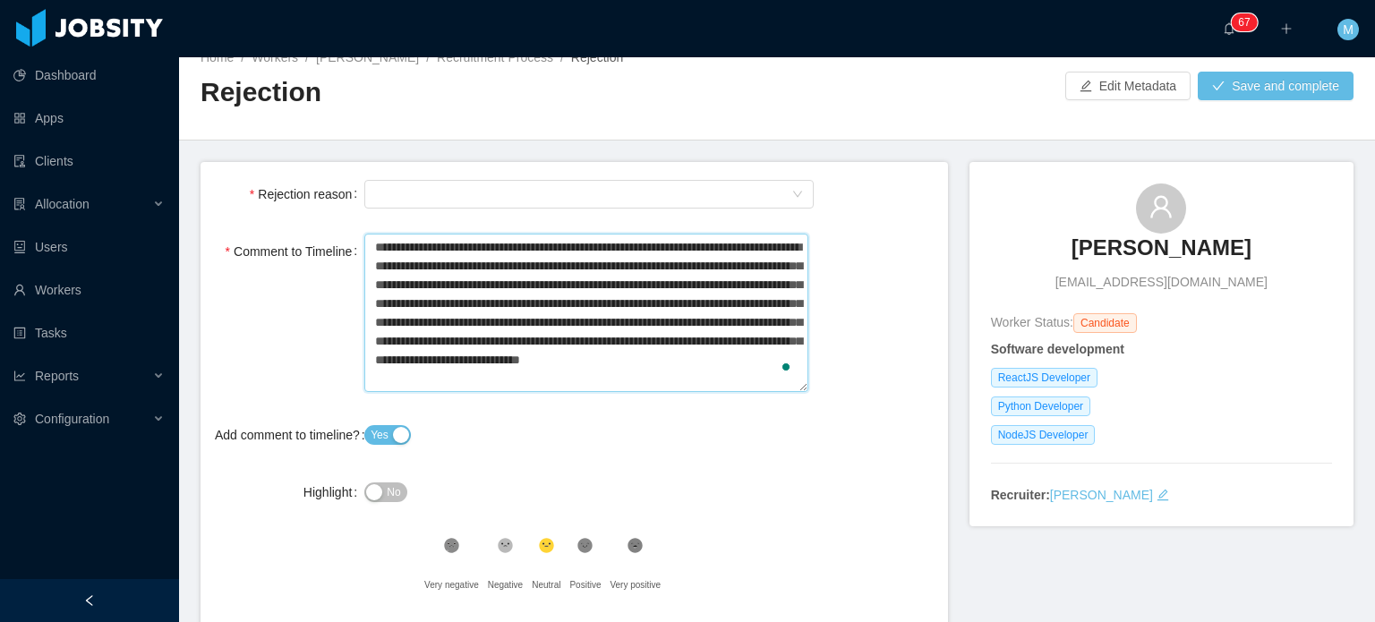
scroll to position [40, 0]
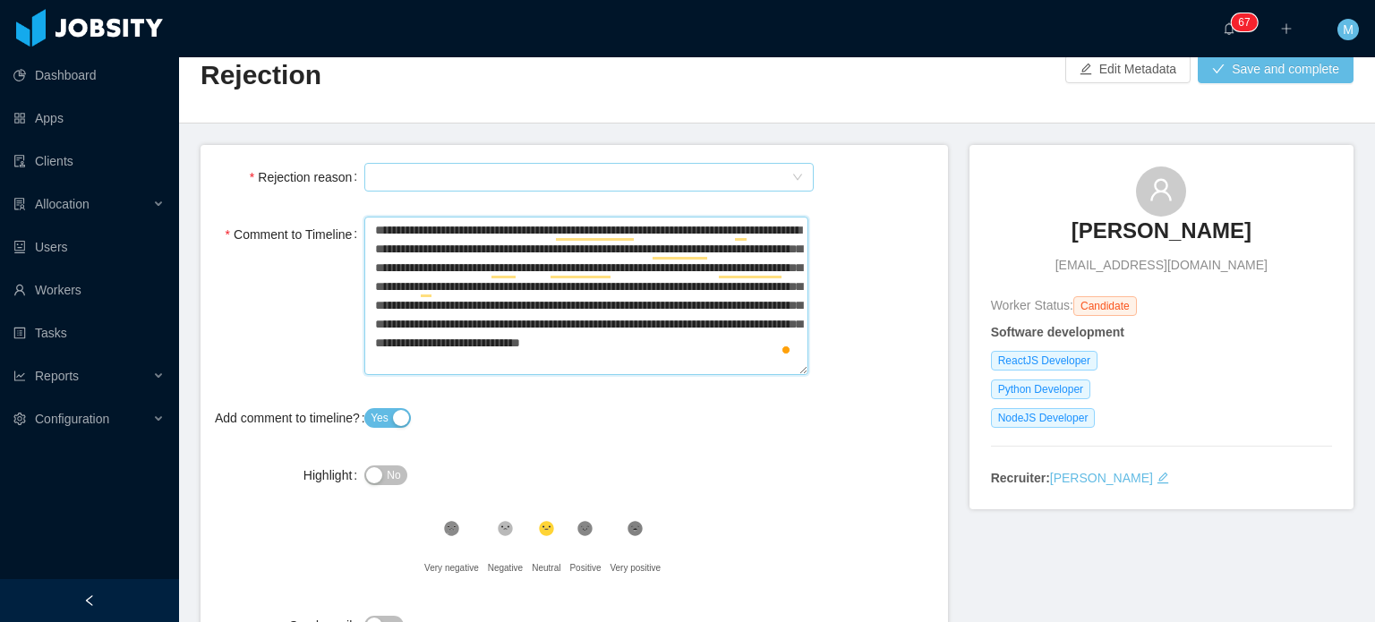
type textarea "**********"
click at [615, 178] on div "Select Type" at bounding box center [583, 177] width 416 height 27
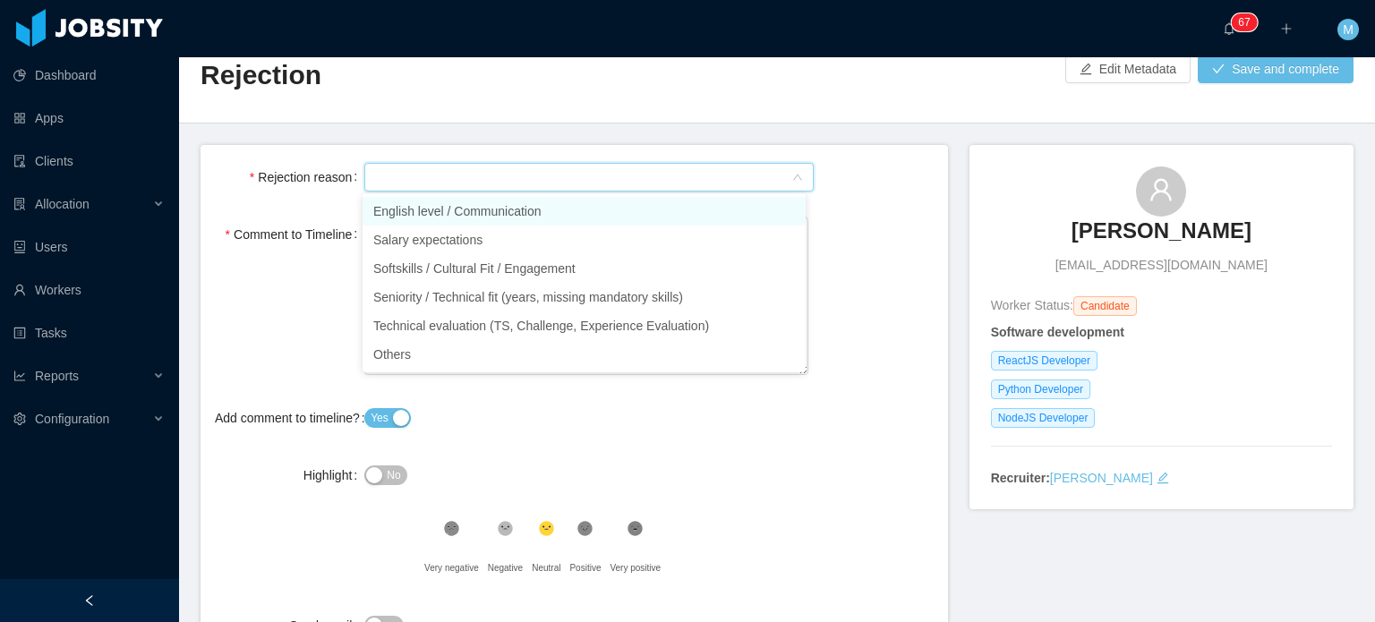
click at [594, 178] on input "Rejection reason" at bounding box center [583, 178] width 416 height 27
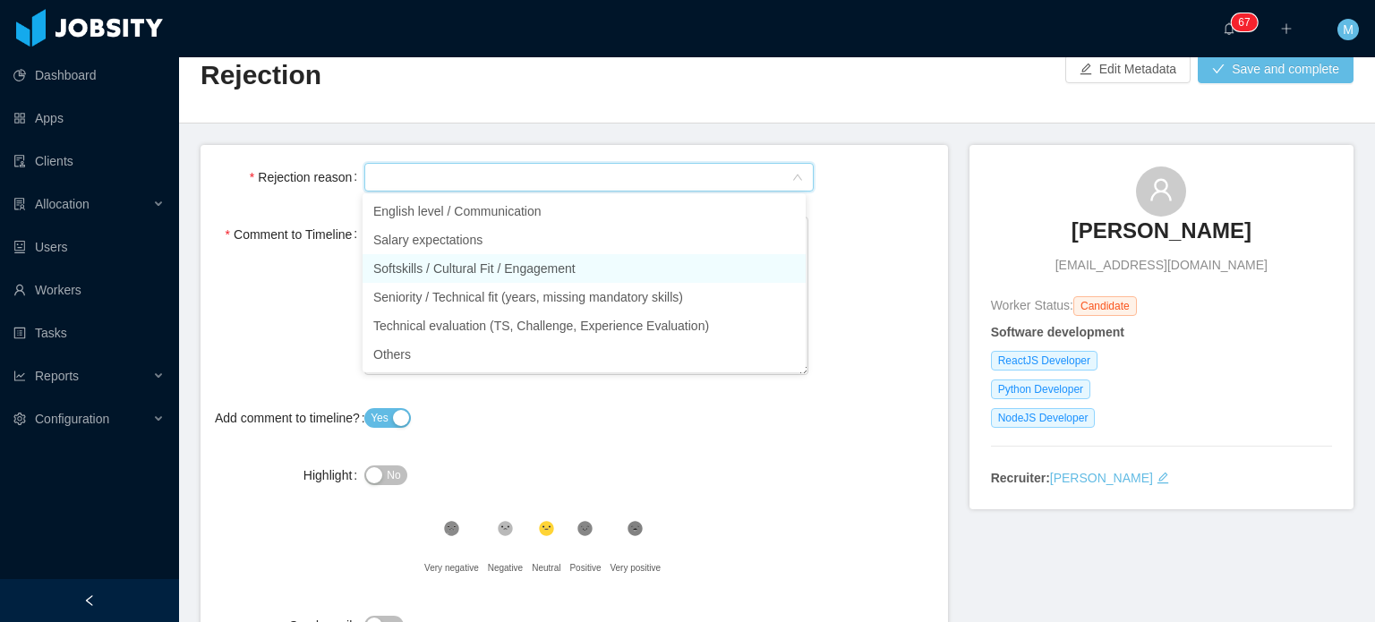
click at [508, 268] on li "Softskills / Cultural Fit / Engagement" at bounding box center [584, 268] width 443 height 29
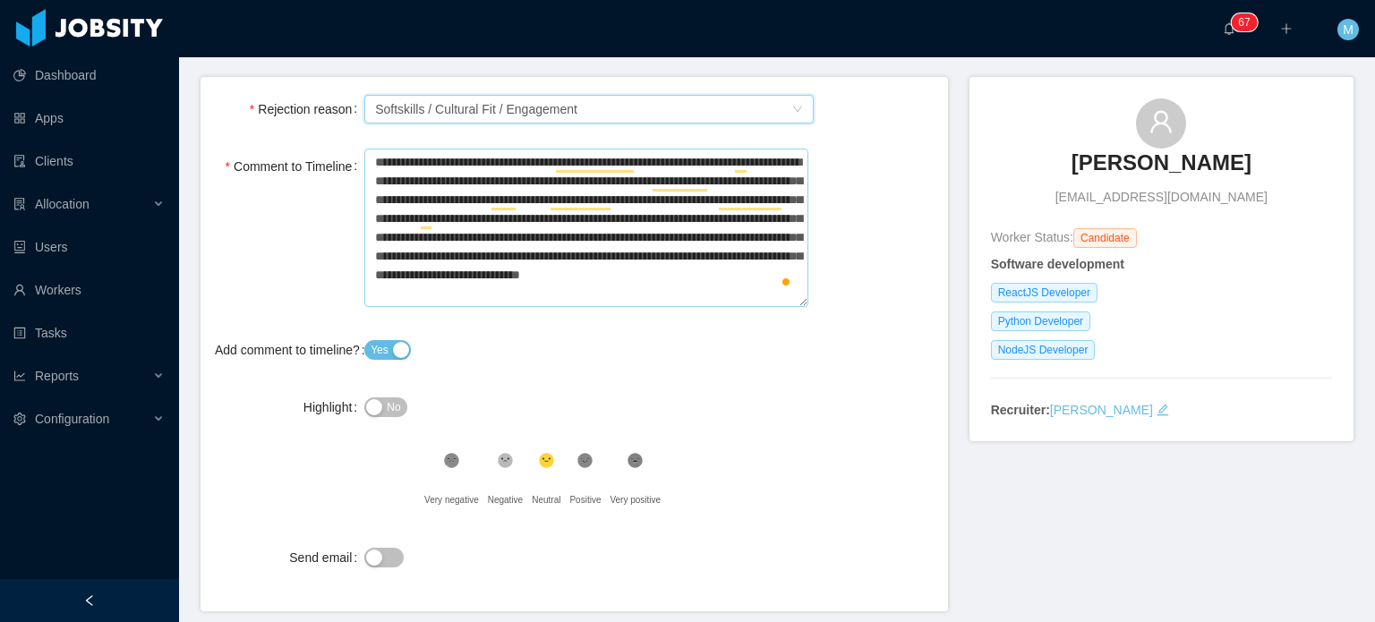
scroll to position [180, 0]
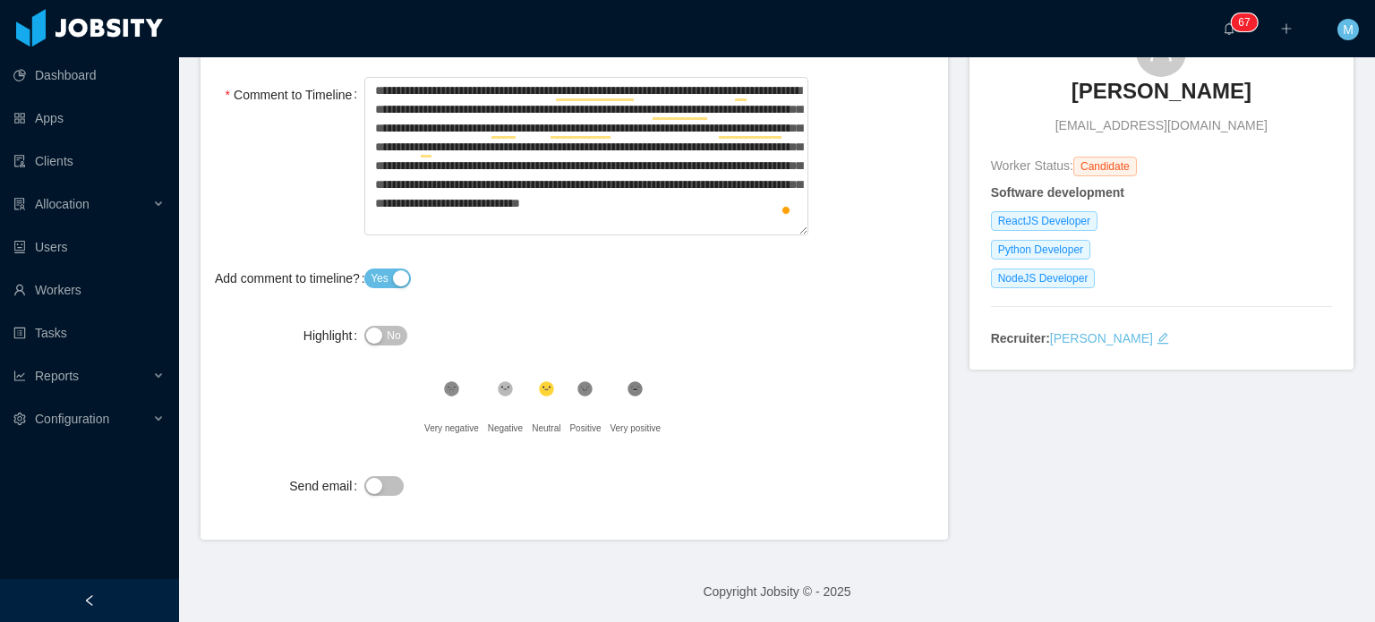
click at [392, 473] on div at bounding box center [589, 486] width 450 height 36
click at [389, 478] on button "Send email" at bounding box center [383, 486] width 39 height 20
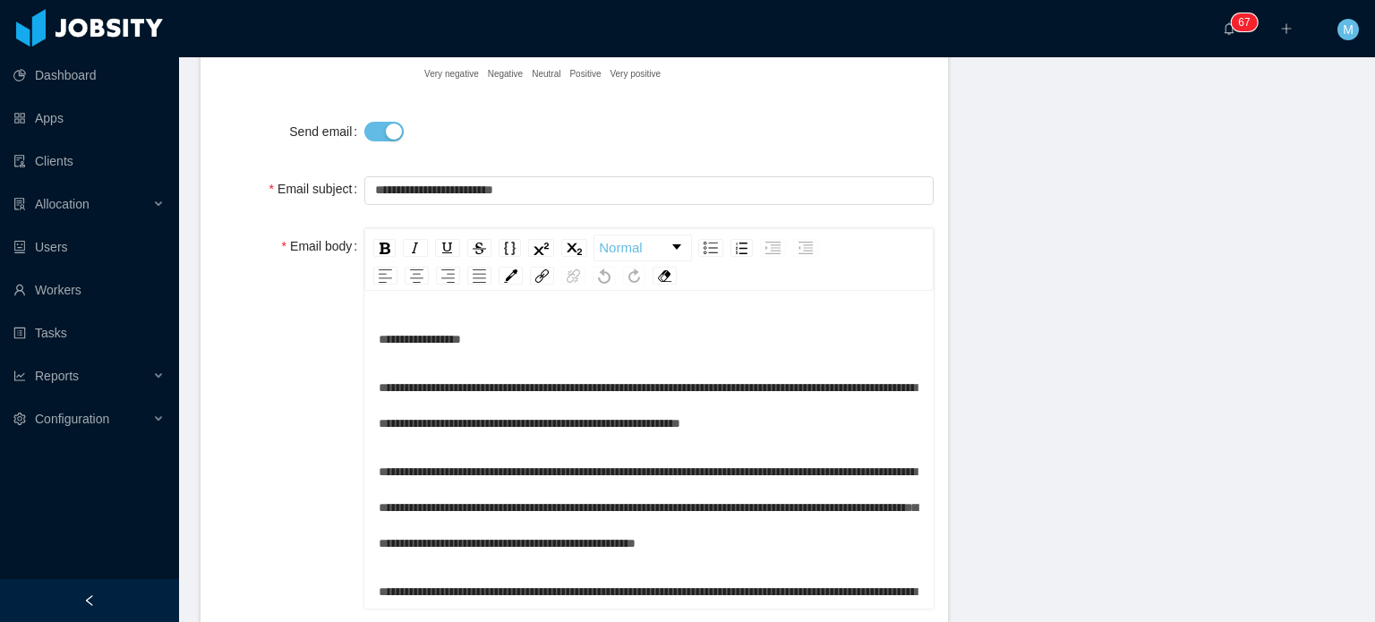
scroll to position [25, 0]
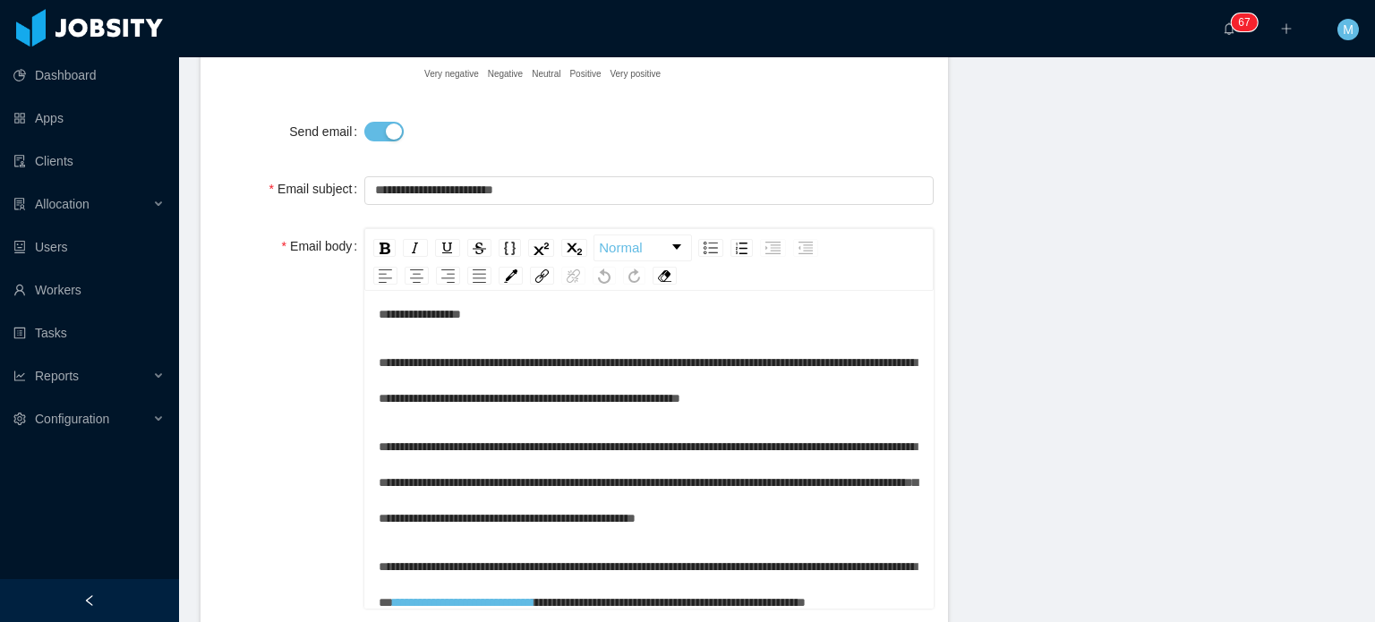
click at [414, 312] on span "**********" at bounding box center [420, 314] width 82 height 13
click at [447, 313] on span "**********" at bounding box center [420, 314] width 82 height 13
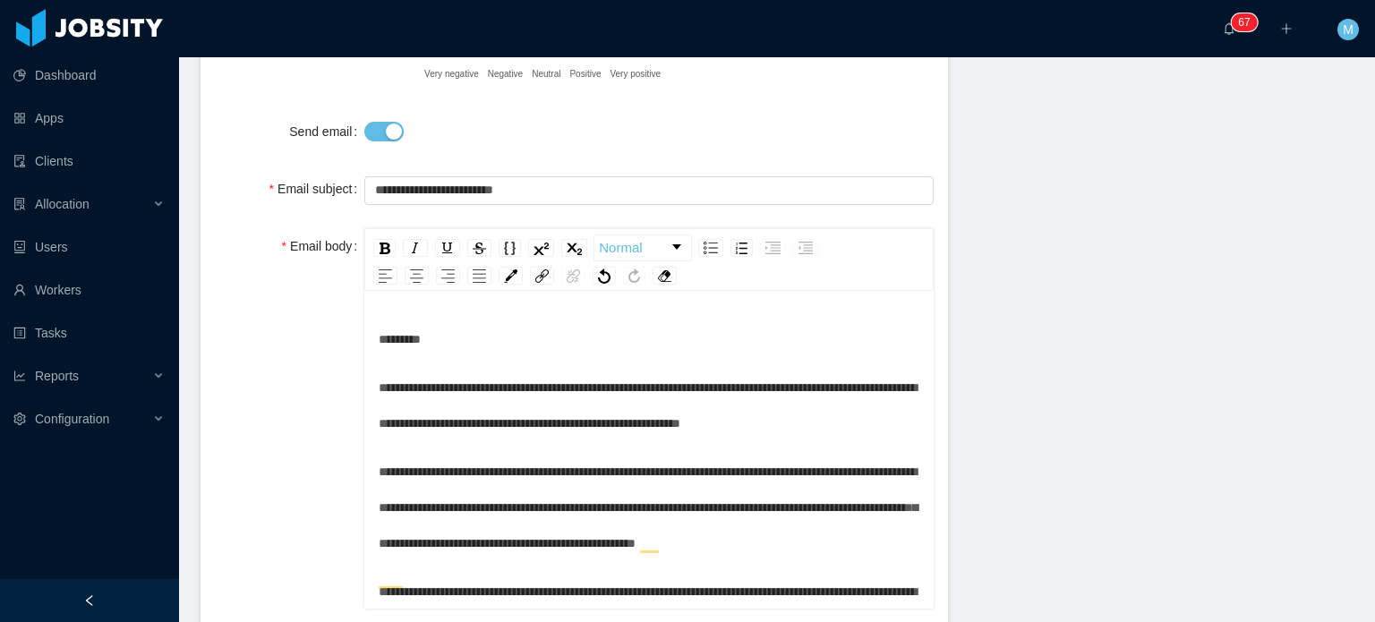
scroll to position [0, 0]
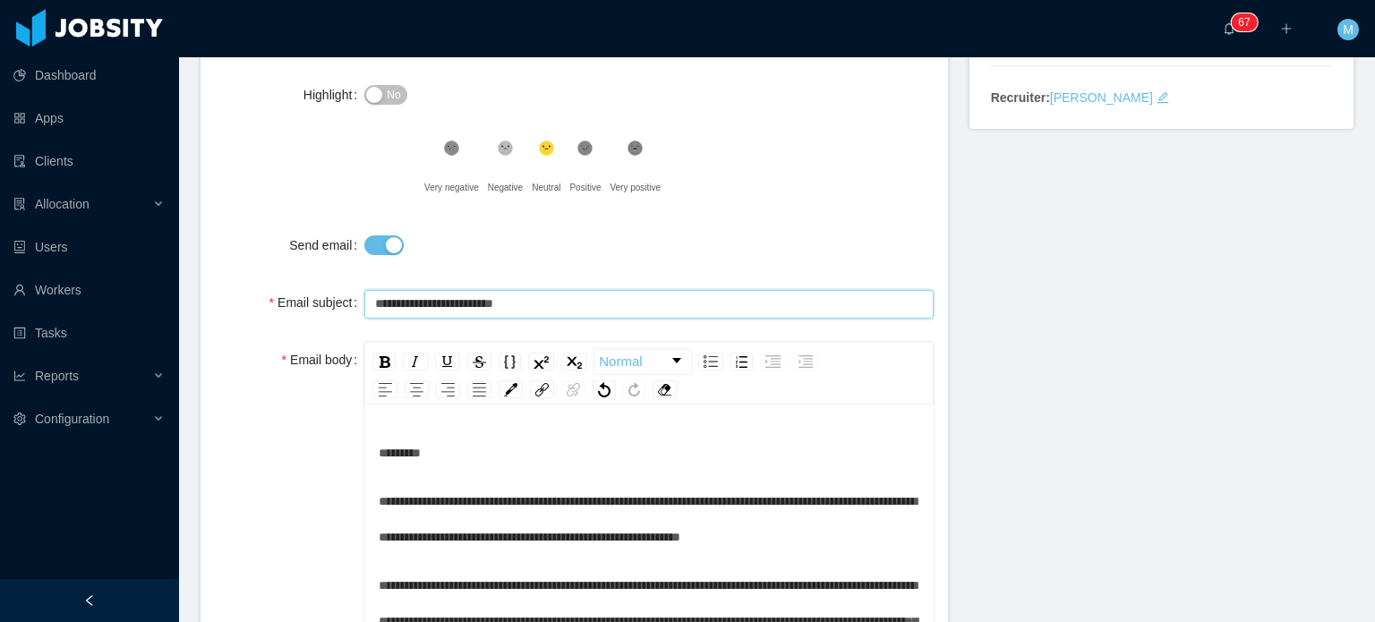
click at [541, 290] on input "**********" at bounding box center [648, 304] width 569 height 29
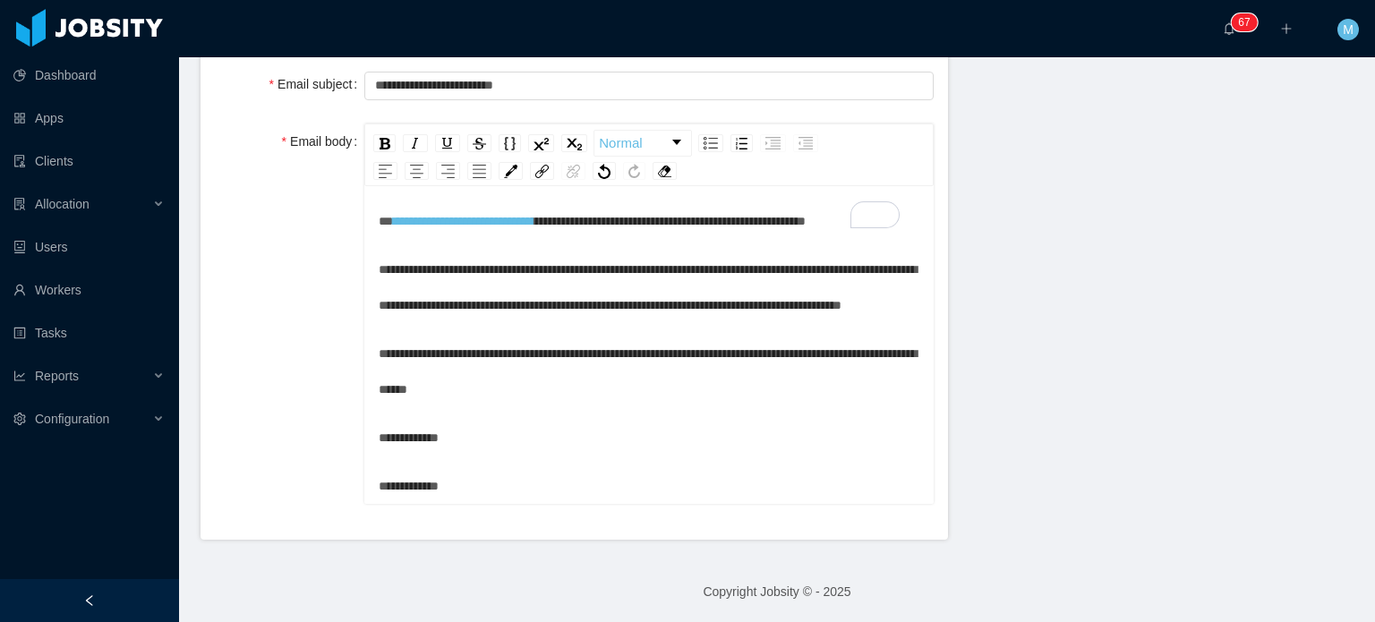
click at [769, 414] on div "**********" at bounding box center [649, 209] width 541 height 589
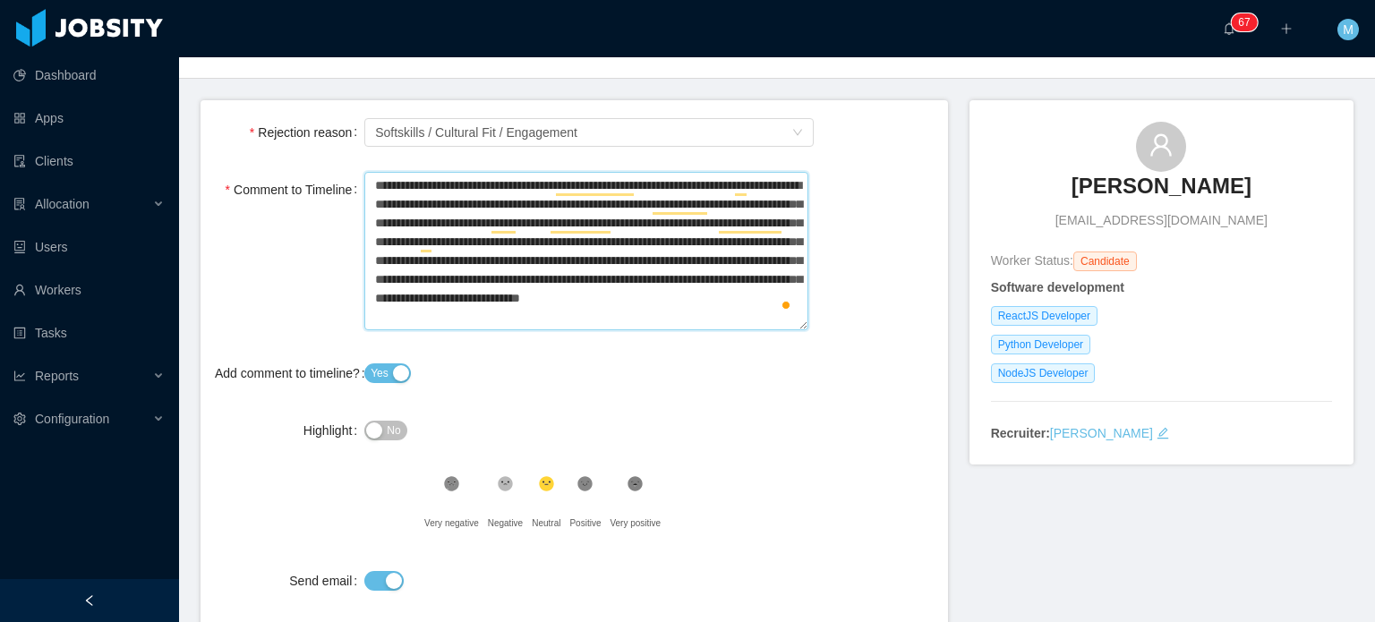
click at [455, 287] on textarea "**********" at bounding box center [585, 251] width 443 height 159
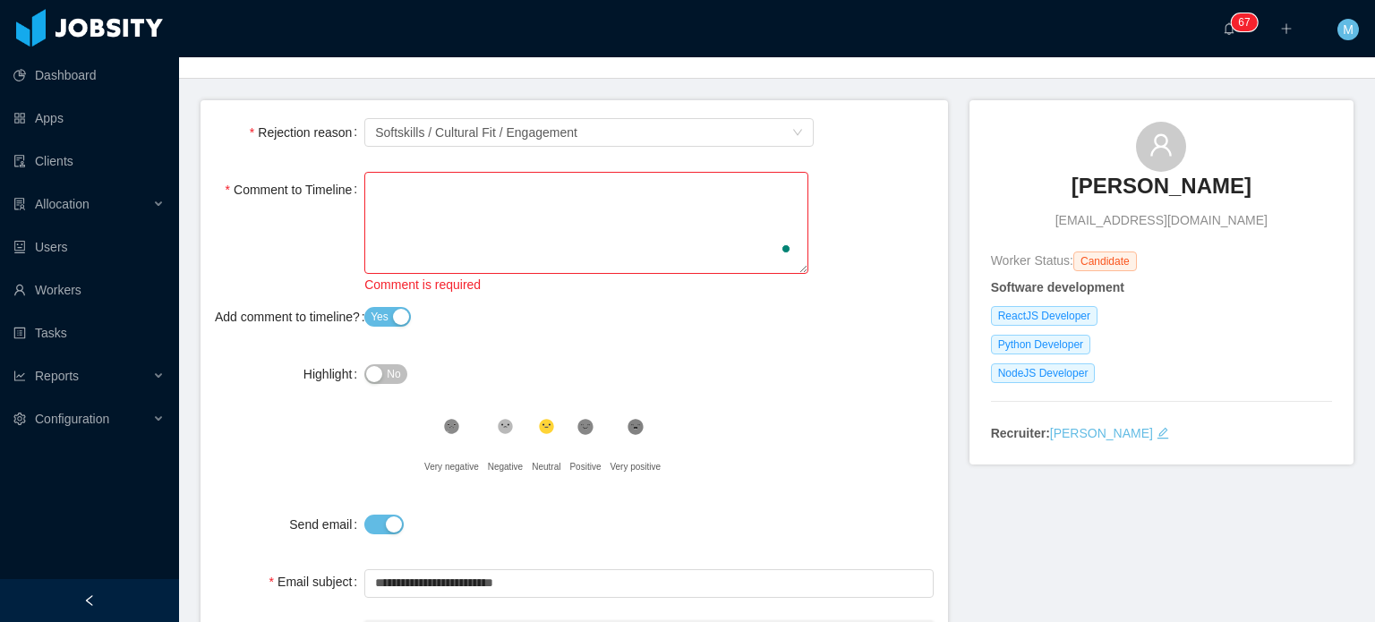
click at [401, 320] on button "Yes" at bounding box center [387, 317] width 47 height 20
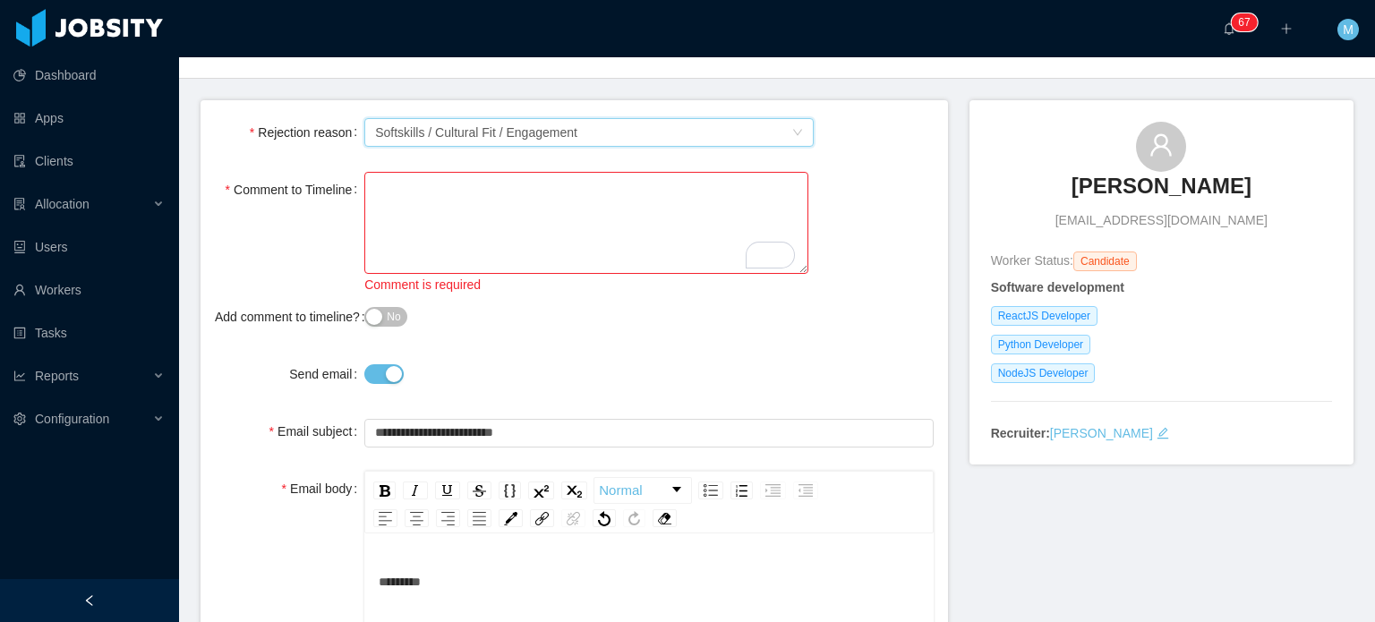
click at [507, 135] on div "Softskills / Cultural Fit / Engagement" at bounding box center [476, 132] width 202 height 27
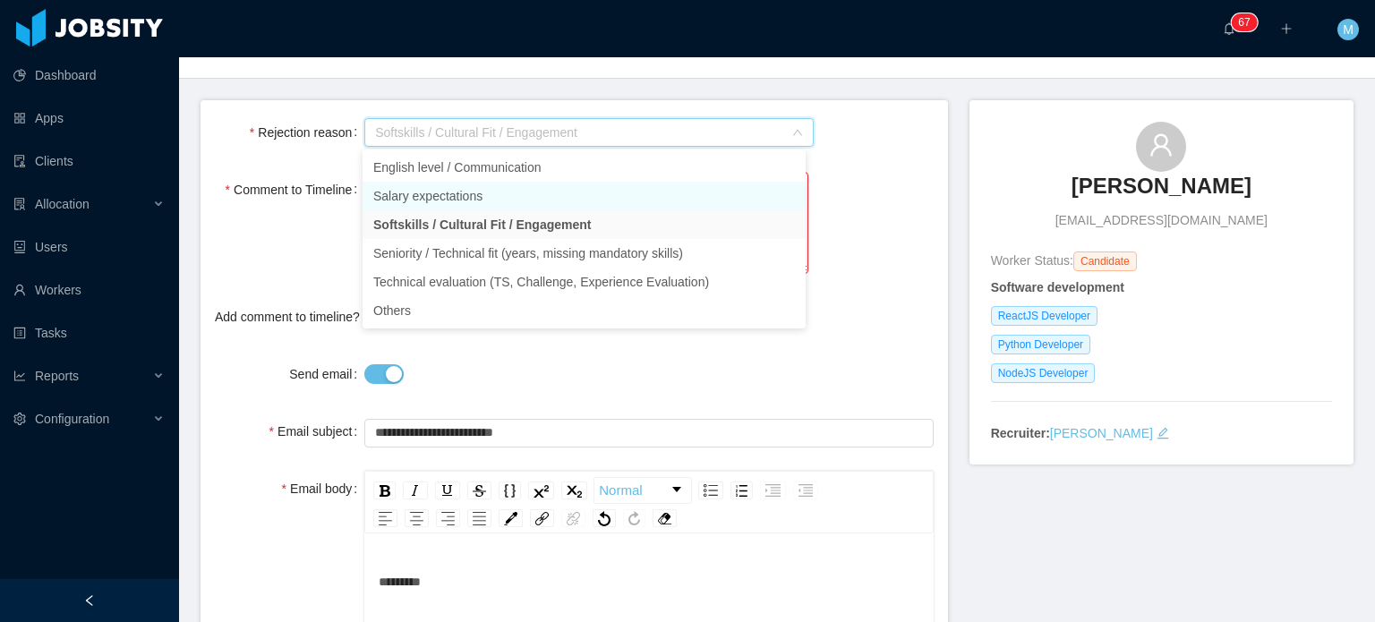
click at [455, 187] on li "Salary expectations" at bounding box center [584, 196] width 443 height 29
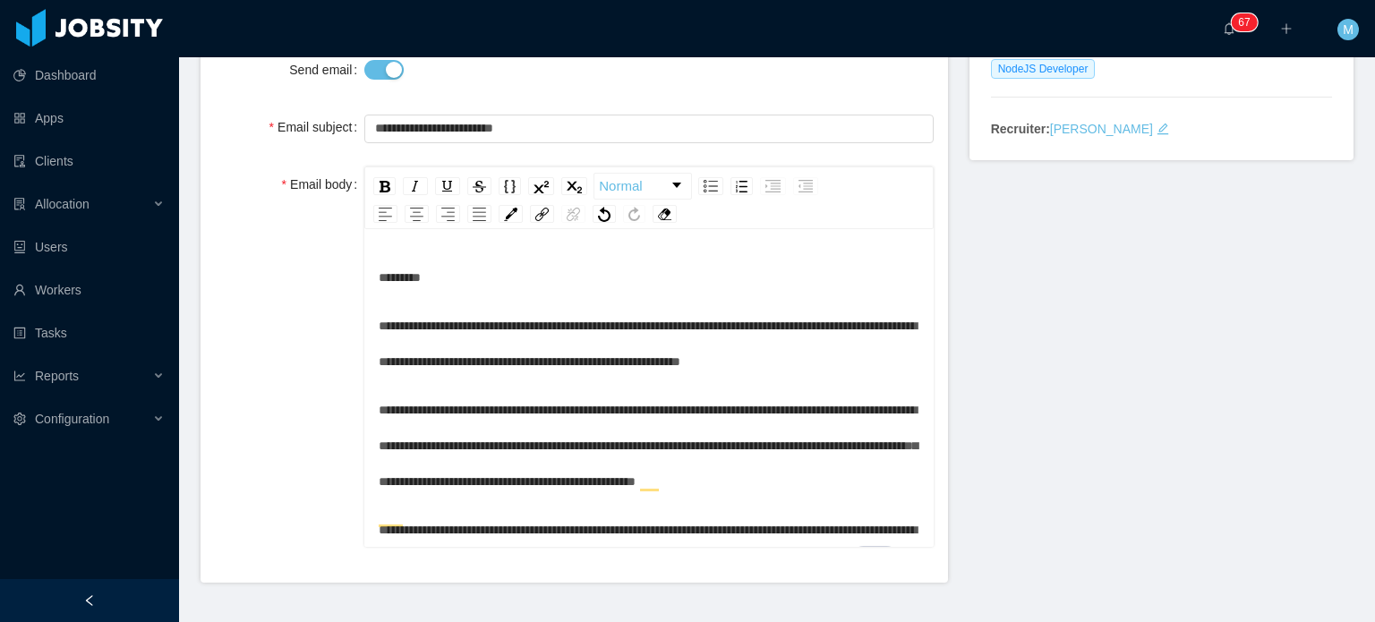
click at [626, 448] on span "**********" at bounding box center [648, 446] width 539 height 84
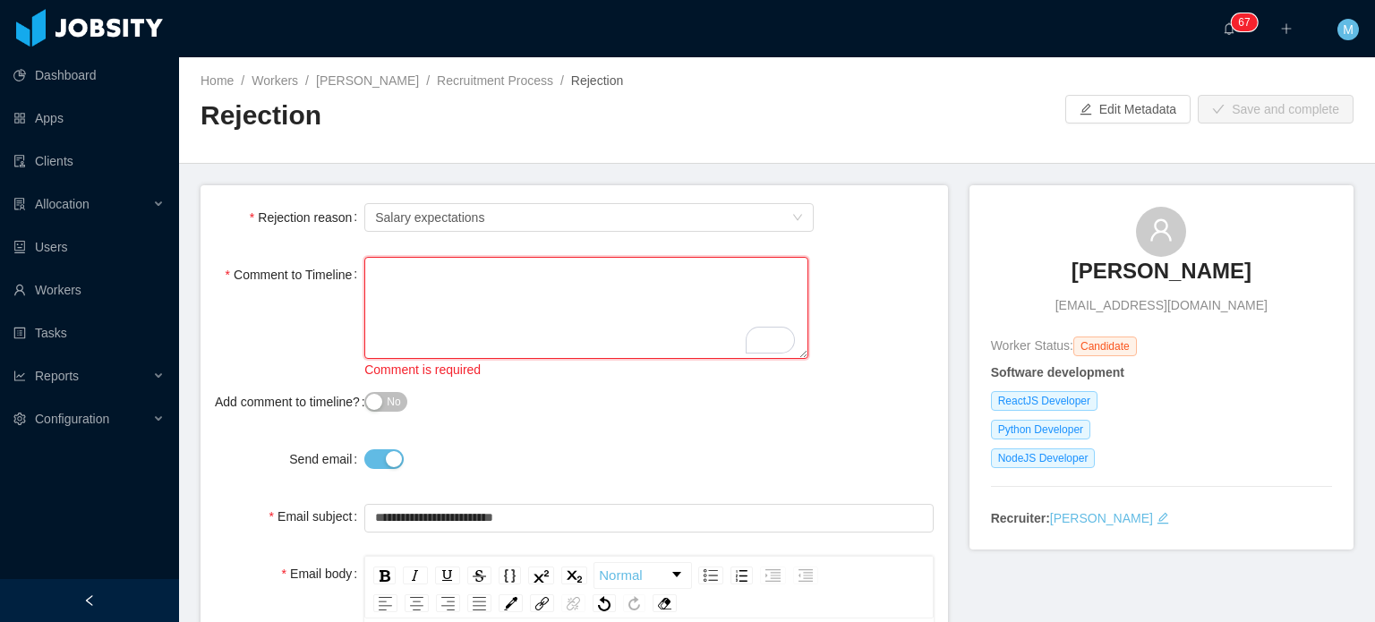
click at [662, 324] on textarea "Comment to Timeline" at bounding box center [585, 308] width 443 height 103
click at [489, 98] on h2 "Rejection" at bounding box center [489, 116] width 577 height 37
click at [501, 85] on link "Recruitment Process" at bounding box center [495, 80] width 116 height 14
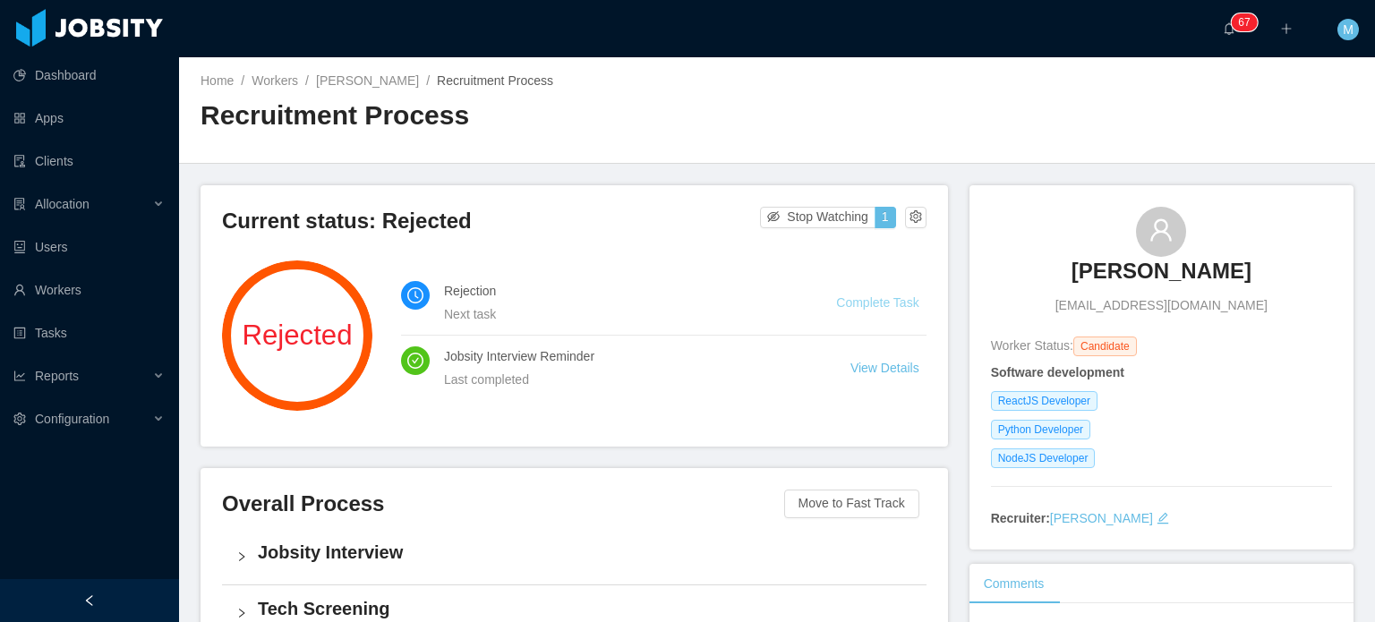
click at [861, 305] on link "Complete Task" at bounding box center [877, 302] width 82 height 14
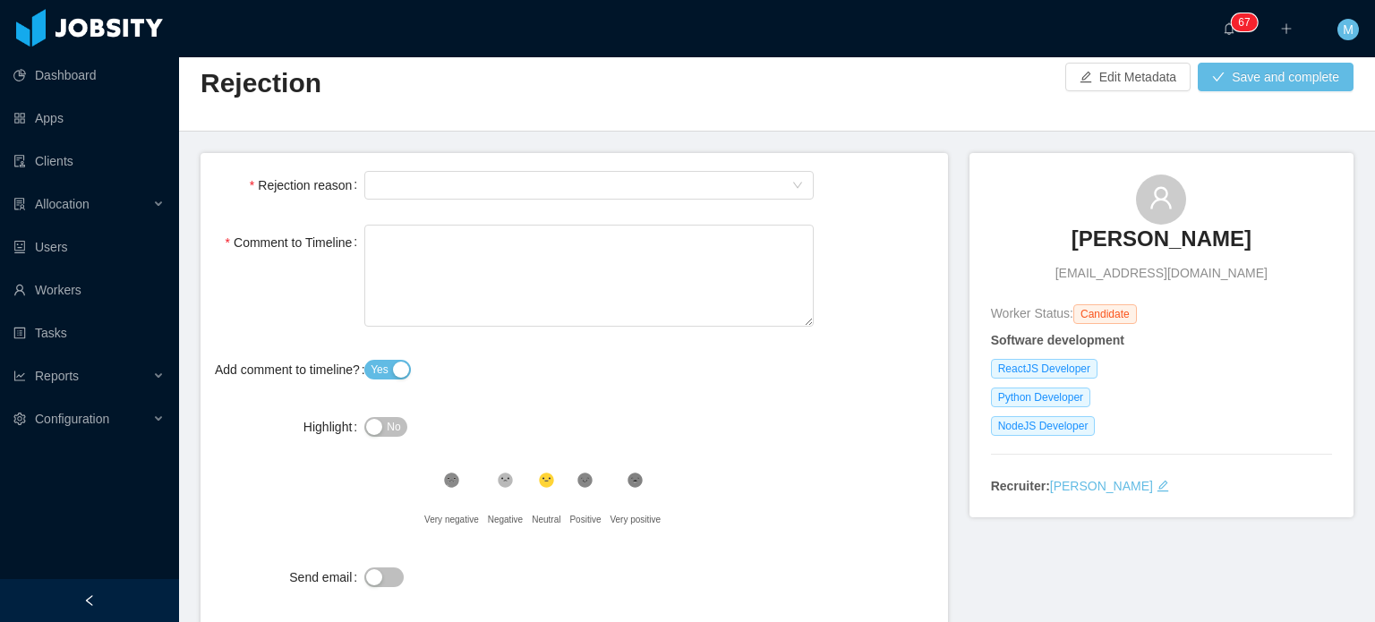
scroll to position [124, 0]
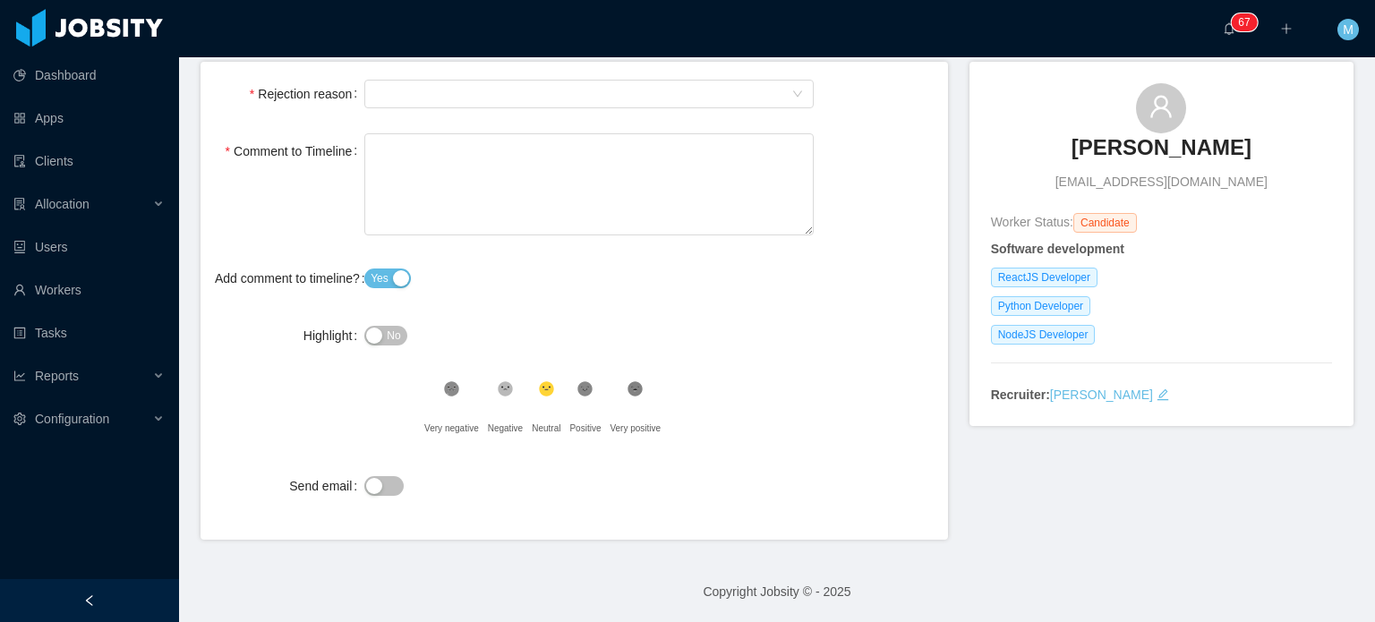
click at [393, 490] on button "Send email" at bounding box center [383, 486] width 39 height 20
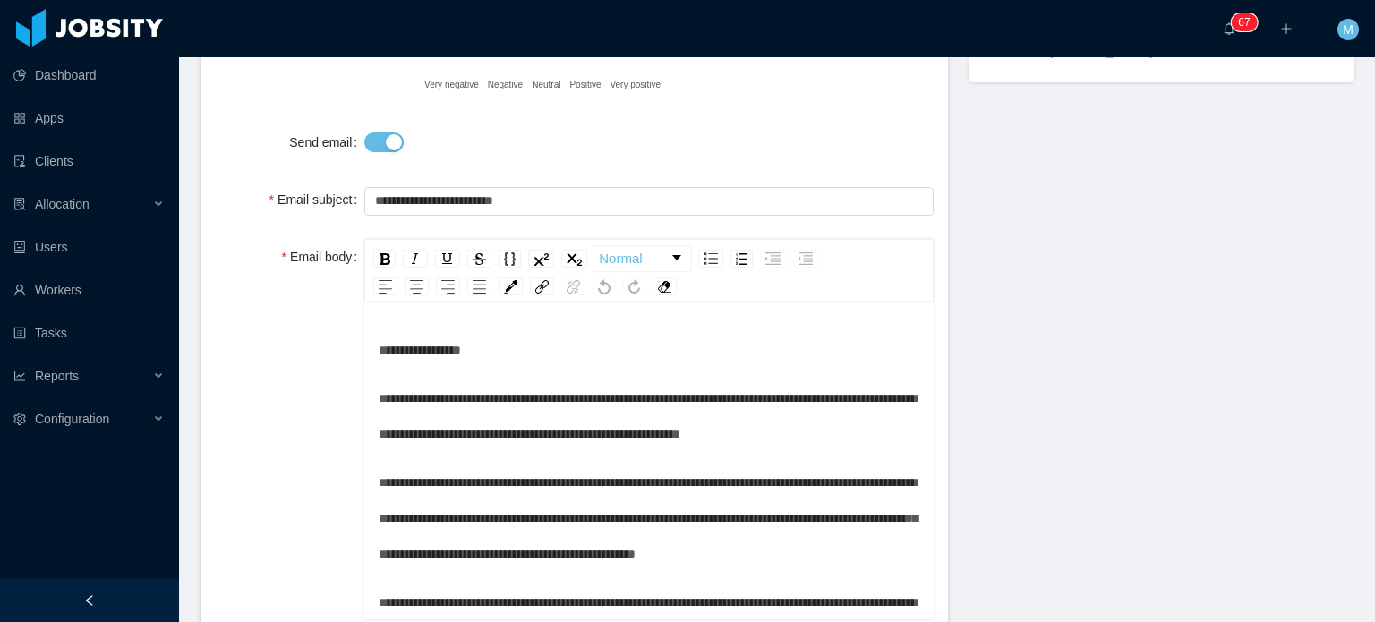
scroll to position [21, 0]
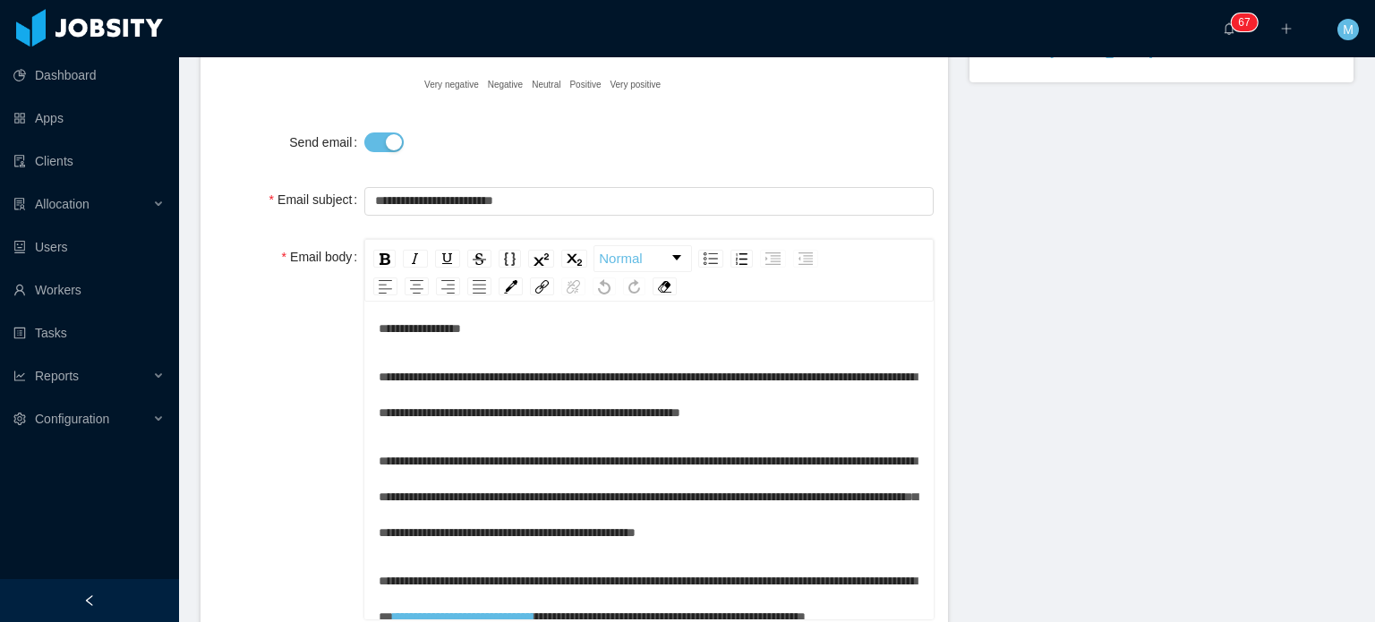
click at [588, 432] on div "**********" at bounding box center [649, 605] width 541 height 589
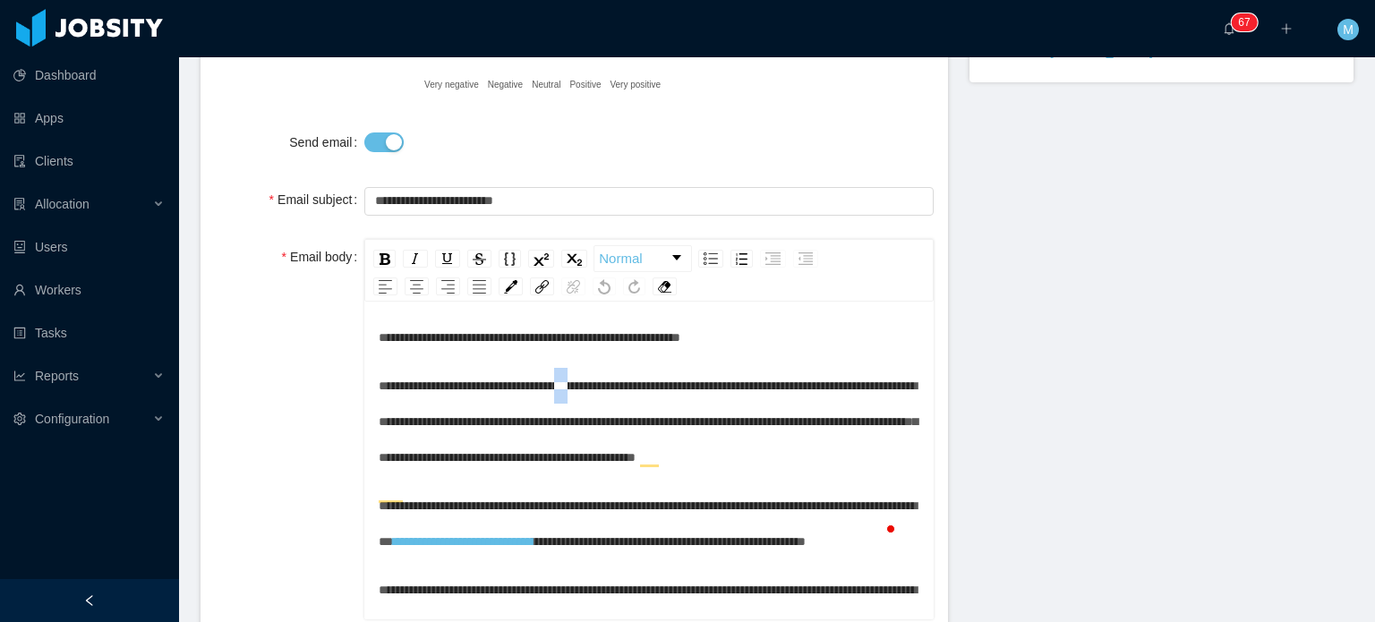
scroll to position [199, 0]
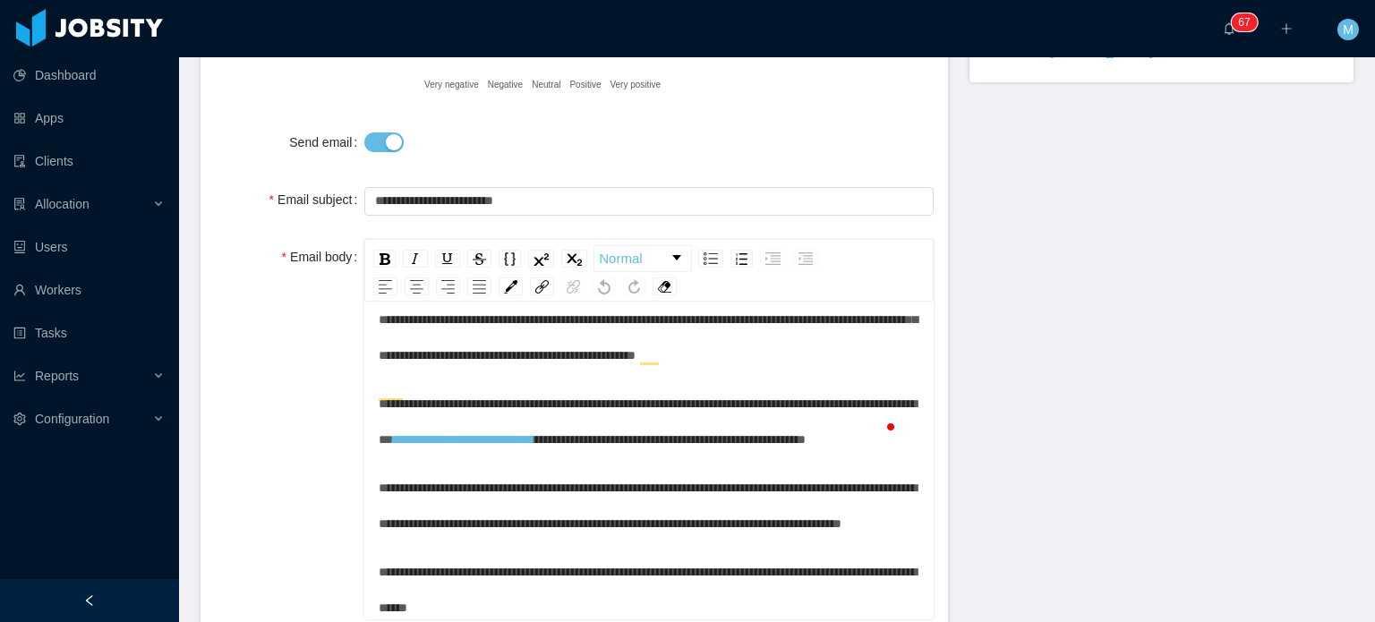
click at [764, 446] on span "**********" at bounding box center [669, 439] width 274 height 13
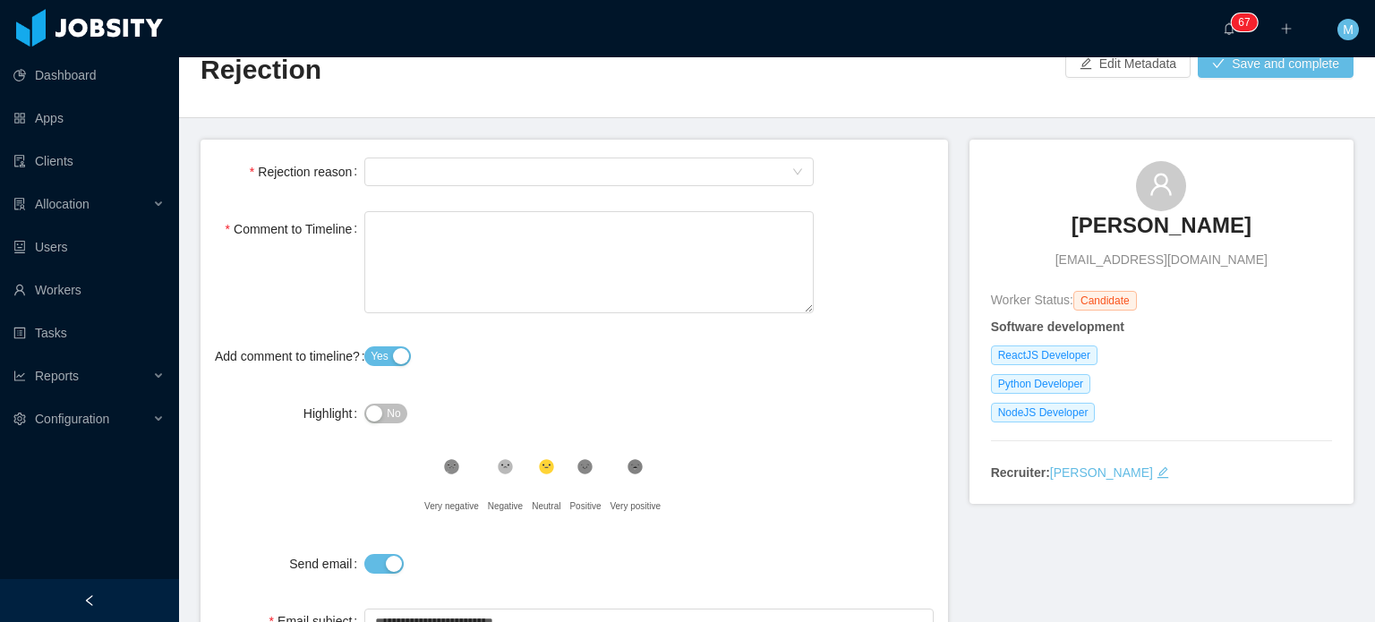
scroll to position [0, 0]
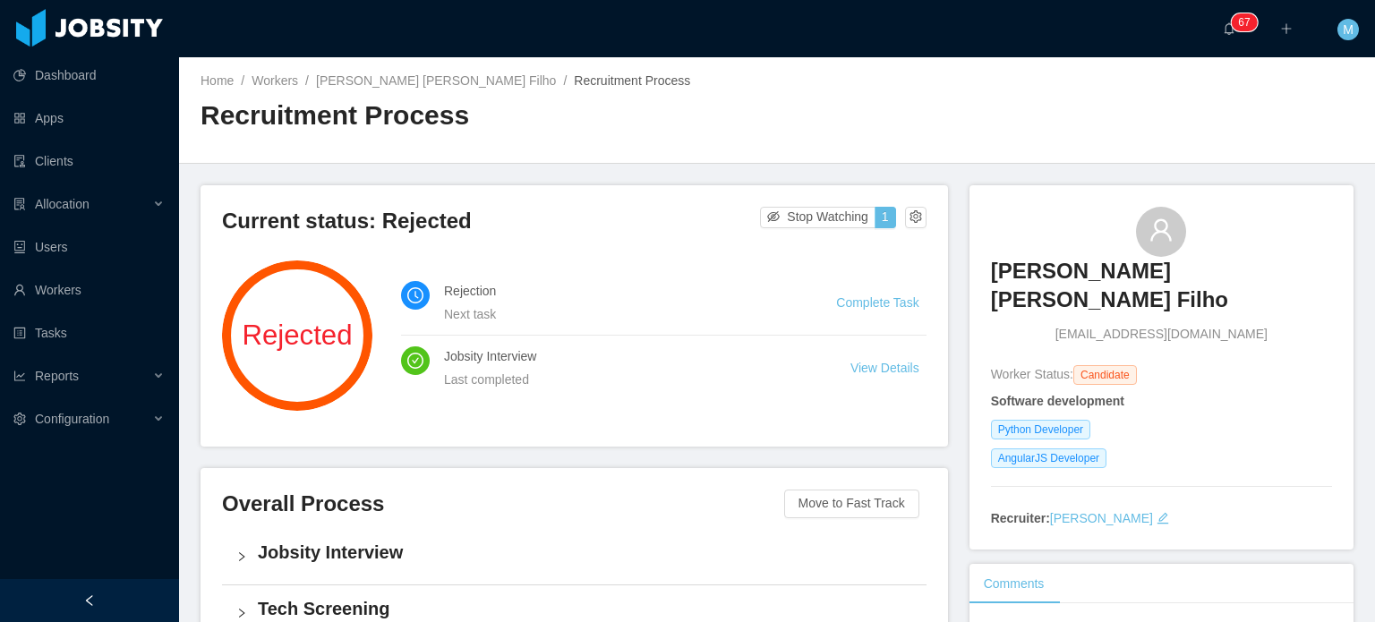
drag, startPoint x: 1057, startPoint y: 332, endPoint x: 1322, endPoint y: 341, distance: 265.2
click at [1322, 341] on div "[PERSON_NAME] [PERSON_NAME] Filho [EMAIL_ADDRESS][DOMAIN_NAME] Worker Status: C…" at bounding box center [1162, 367] width 384 height 365
drag, startPoint x: 1257, startPoint y: 344, endPoint x: 1096, endPoint y: 353, distance: 161.4
click at [1114, 355] on div "[PERSON_NAME] [PERSON_NAME] Filho [EMAIL_ADDRESS][DOMAIN_NAME] Worker Status: C…" at bounding box center [1161, 368] width 341 height 322
click at [1096, 353] on div "[PERSON_NAME] [PERSON_NAME] Filho [EMAIL_ADDRESS][DOMAIN_NAME] Worker Status: C…" at bounding box center [1161, 368] width 341 height 322
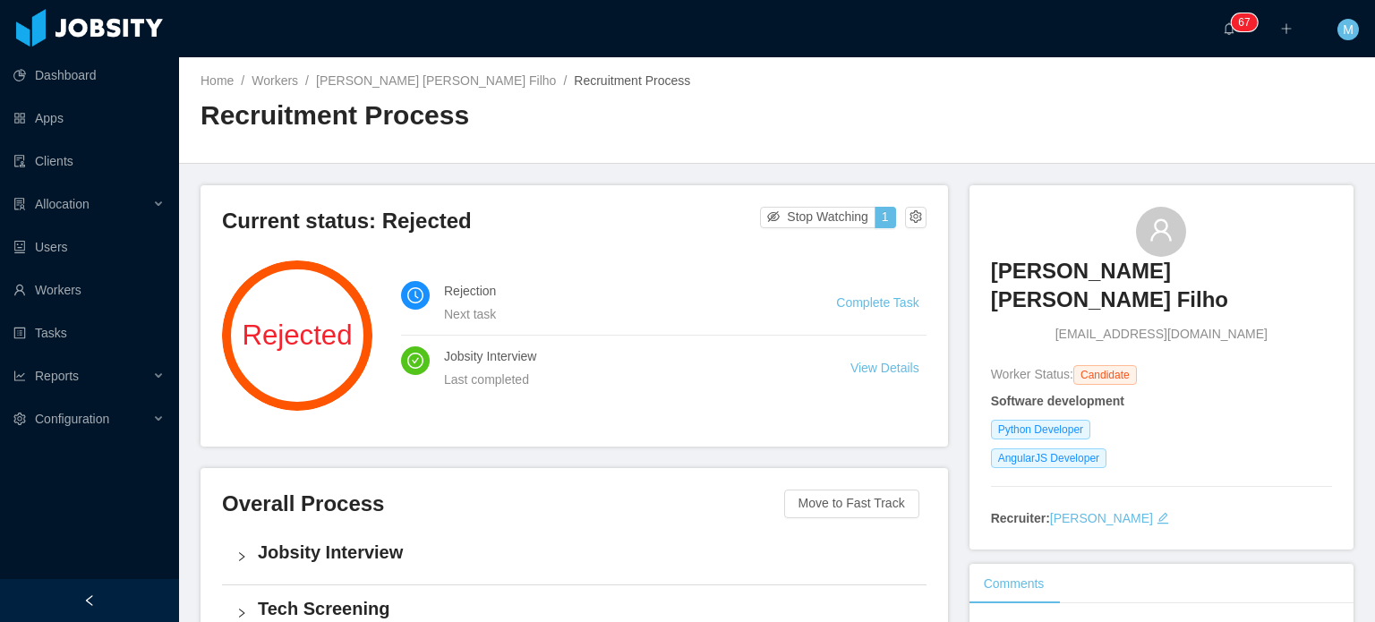
drag, startPoint x: 1057, startPoint y: 341, endPoint x: 1261, endPoint y: 339, distance: 204.2
click at [1261, 339] on div "[PERSON_NAME] [PERSON_NAME] Filho [EMAIL_ADDRESS][DOMAIN_NAME]" at bounding box center [1161, 276] width 341 height 138
drag, startPoint x: 1238, startPoint y: 336, endPoint x: 1041, endPoint y: 339, distance: 197.0
click at [1041, 339] on div "[PERSON_NAME] [PERSON_NAME] Filho [EMAIL_ADDRESS][DOMAIN_NAME]" at bounding box center [1161, 276] width 341 height 138
copy div "cesar_montorio@hotmail.com"
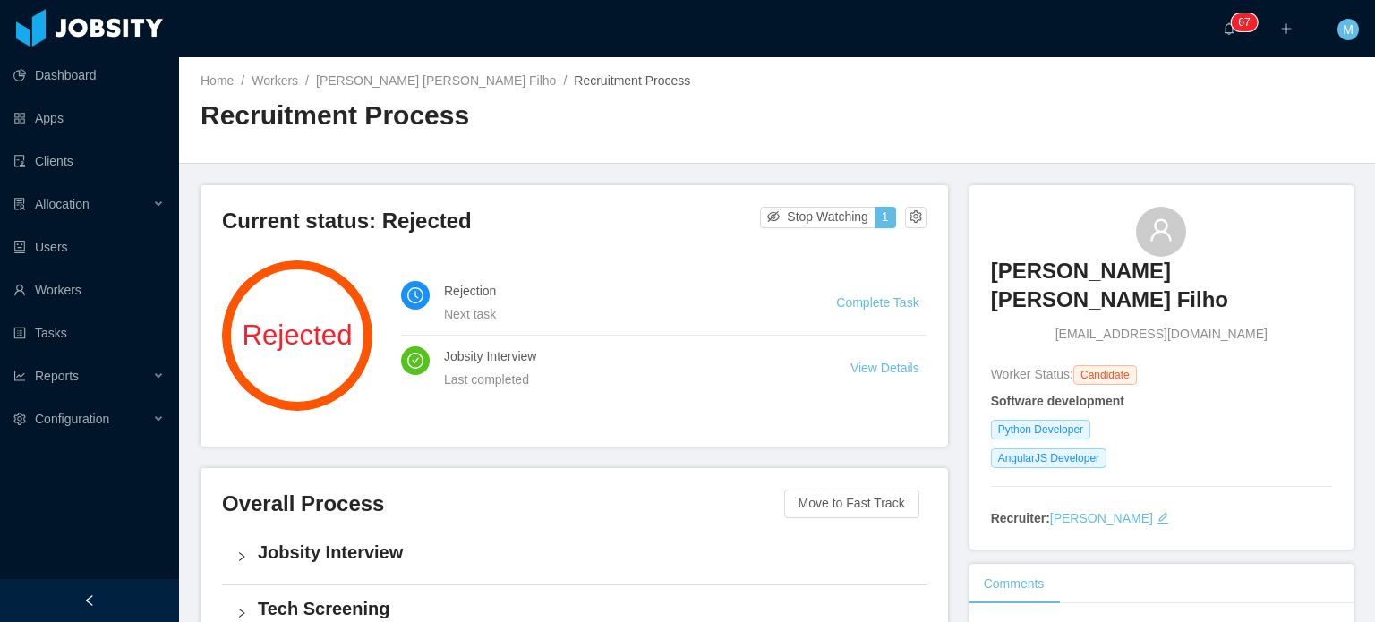
click at [970, 275] on div "Cesar Augusto Lima Montorio Filho cesar_montorio@hotmail.com Worker Status: Can…" at bounding box center [1162, 367] width 384 height 365
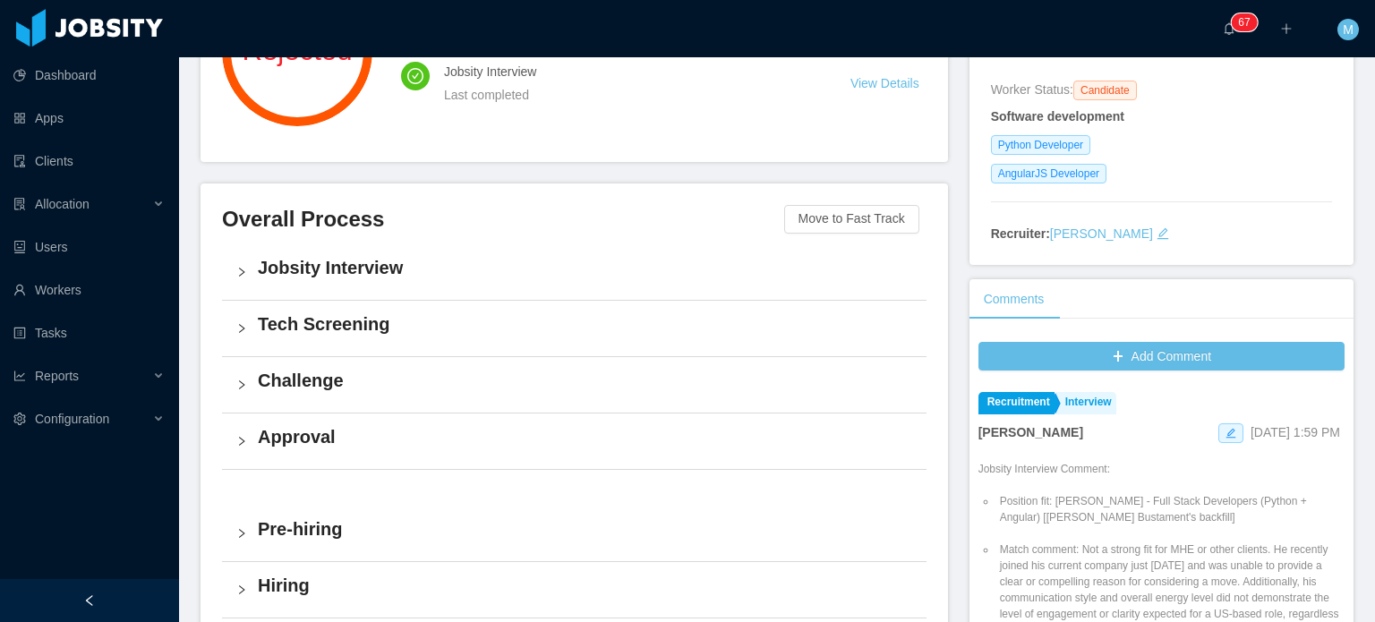
scroll to position [537, 0]
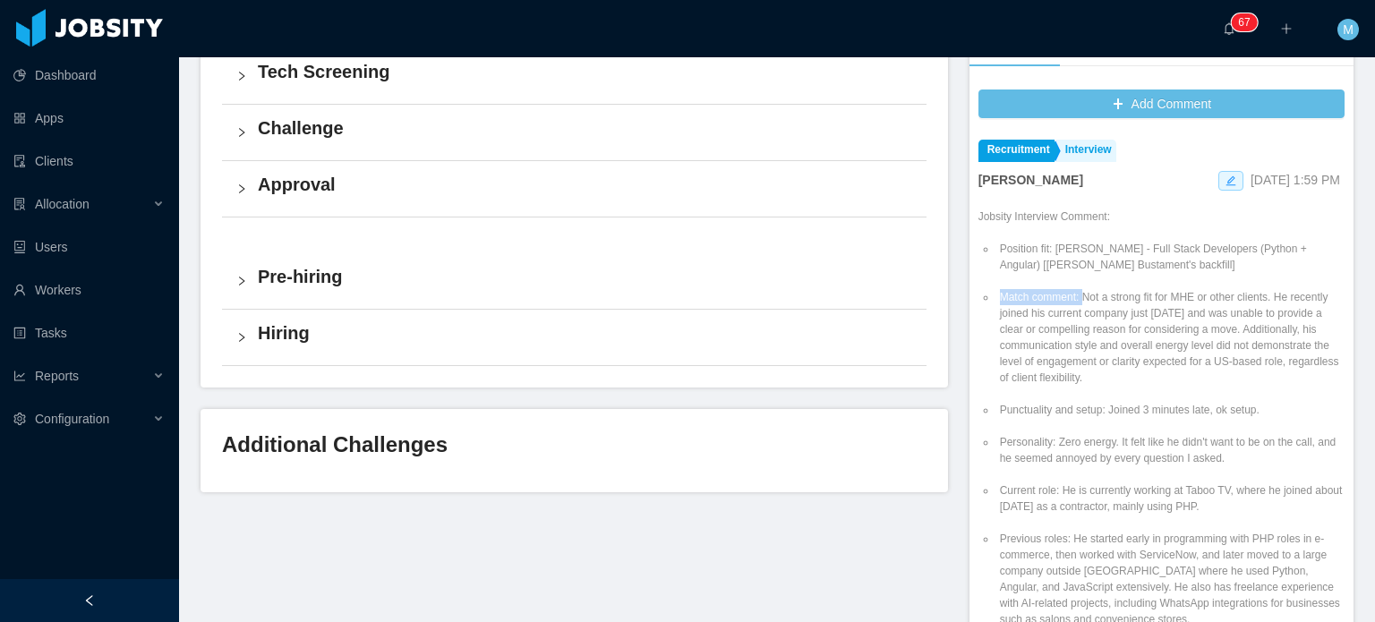
drag, startPoint x: 1247, startPoint y: 390, endPoint x: 1075, endPoint y: 302, distance: 193.8
copy li "Match comment:"
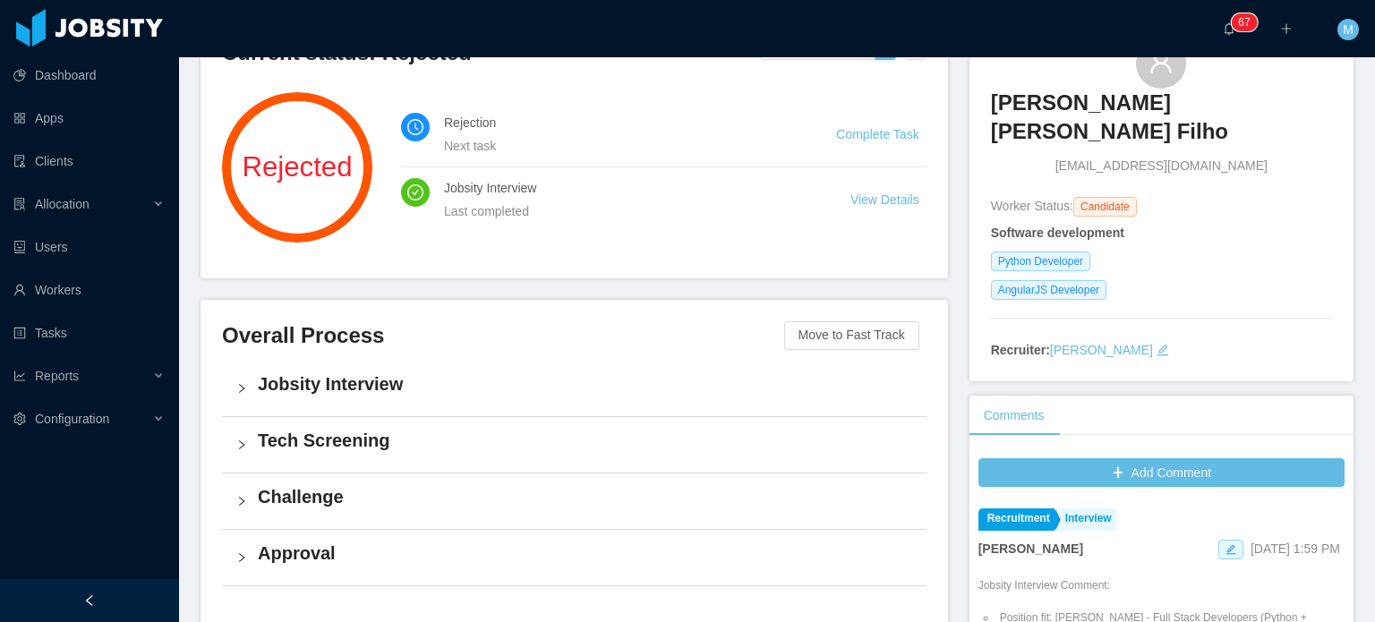
scroll to position [0, 0]
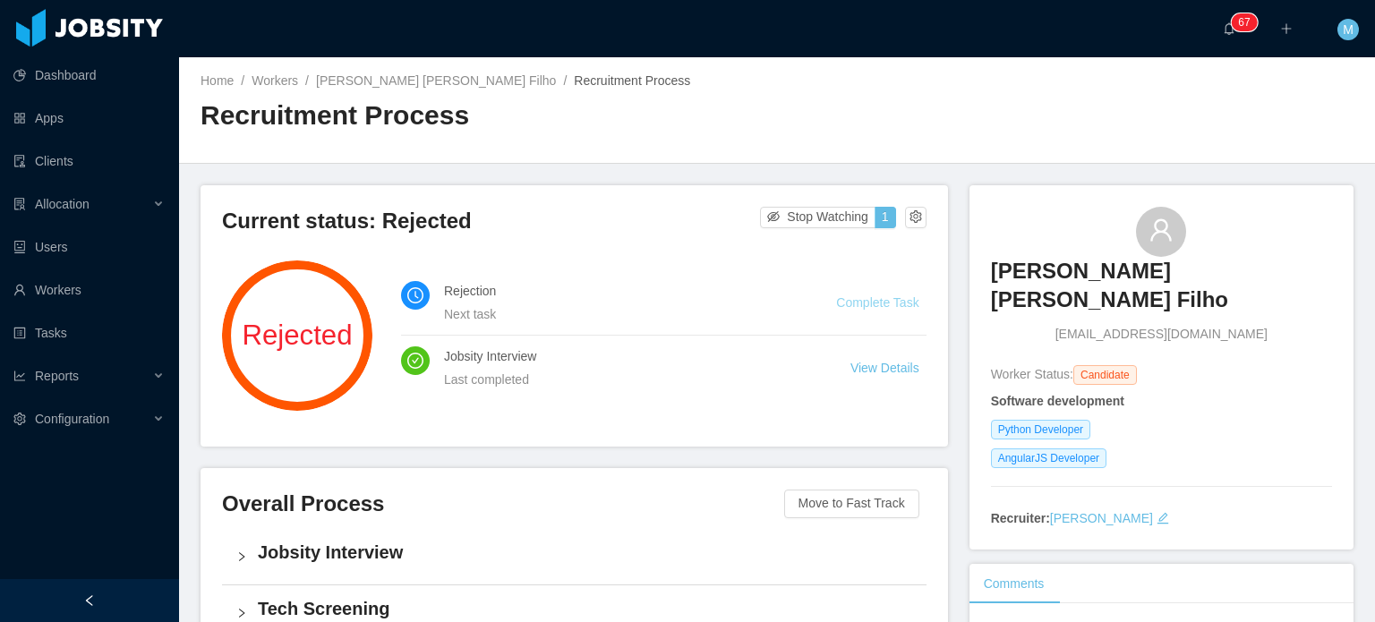
click at [880, 307] on link "Complete Task" at bounding box center [877, 302] width 82 height 14
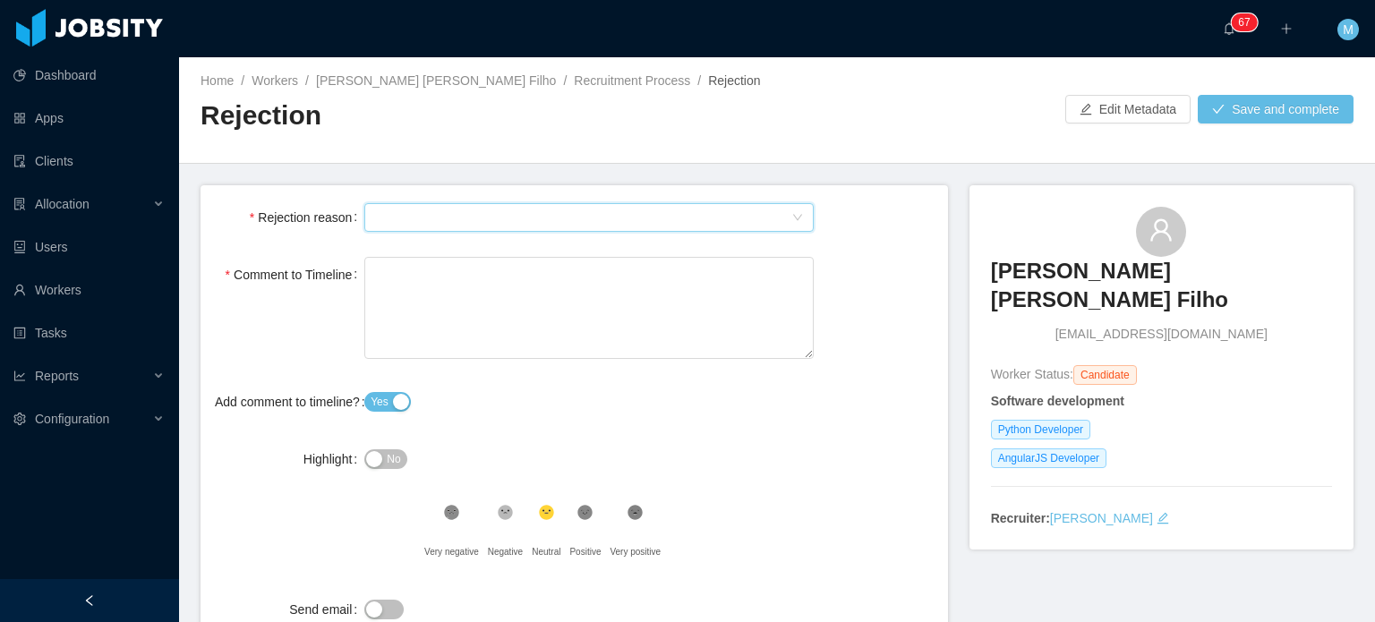
click at [364, 218] on div "Select Type" at bounding box center [589, 217] width 450 height 29
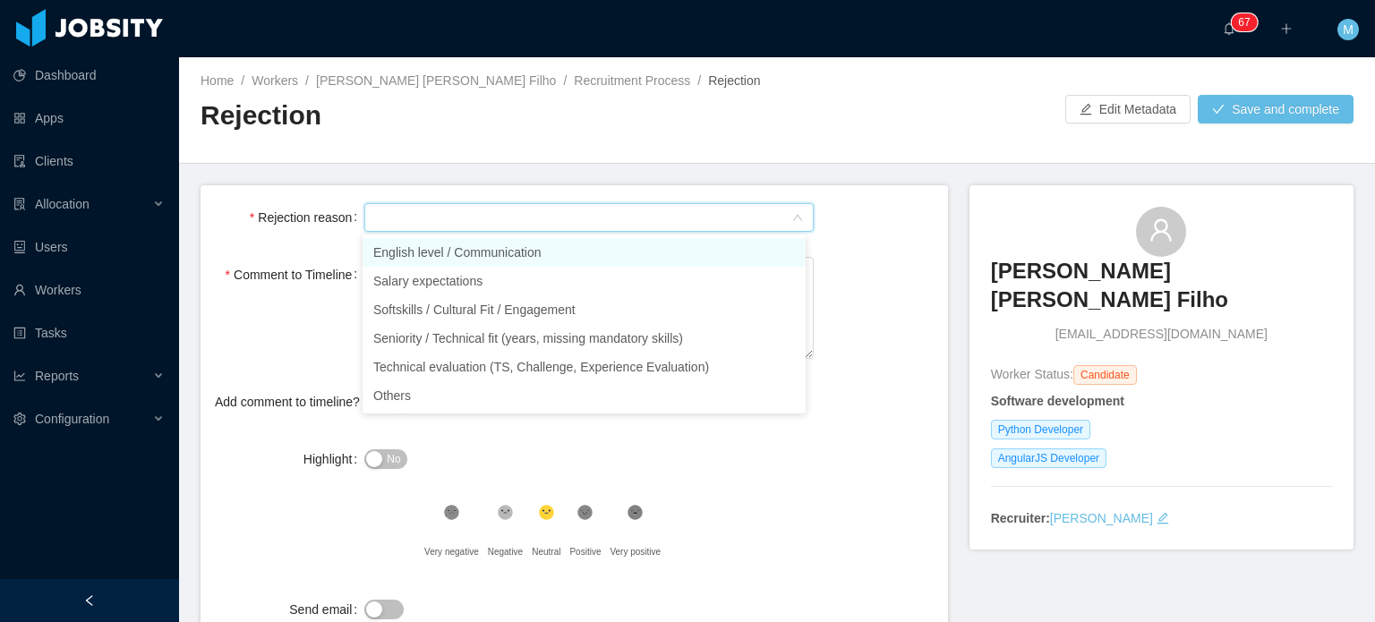
click at [484, 265] on li "English level / Communication" at bounding box center [584, 252] width 443 height 29
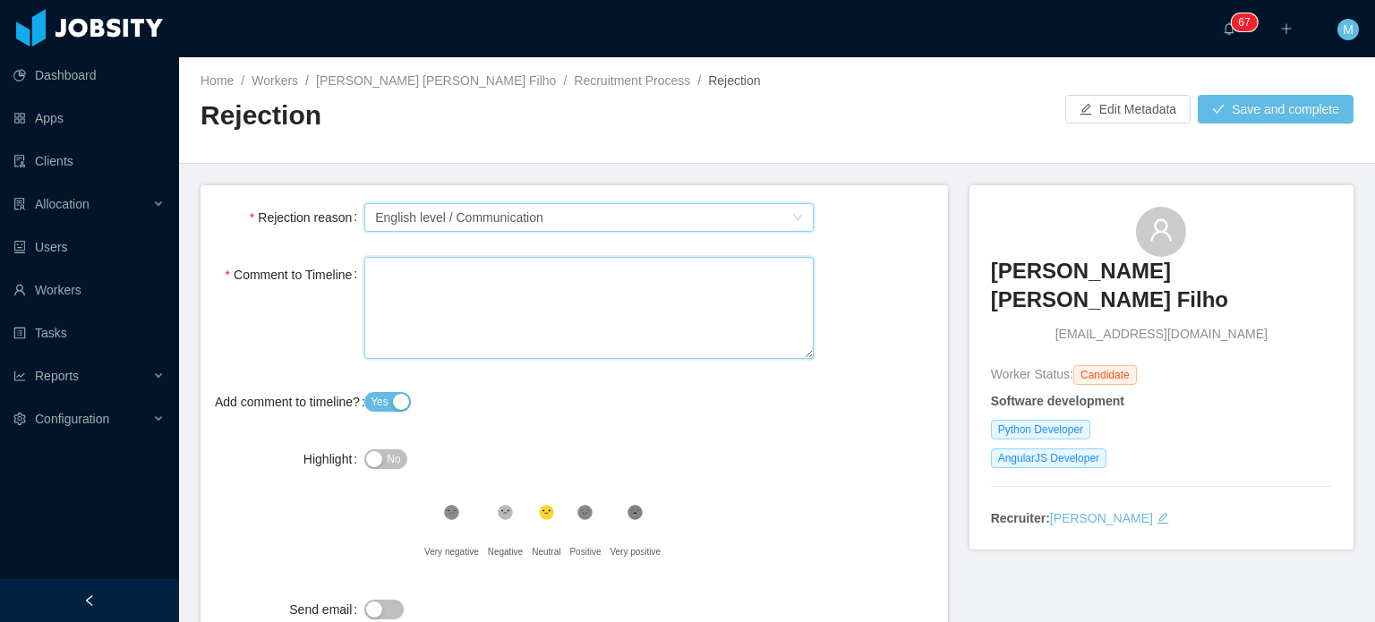
click at [480, 289] on textarea "Comment to Timeline" at bounding box center [589, 308] width 450 height 103
paste textarea "**********"
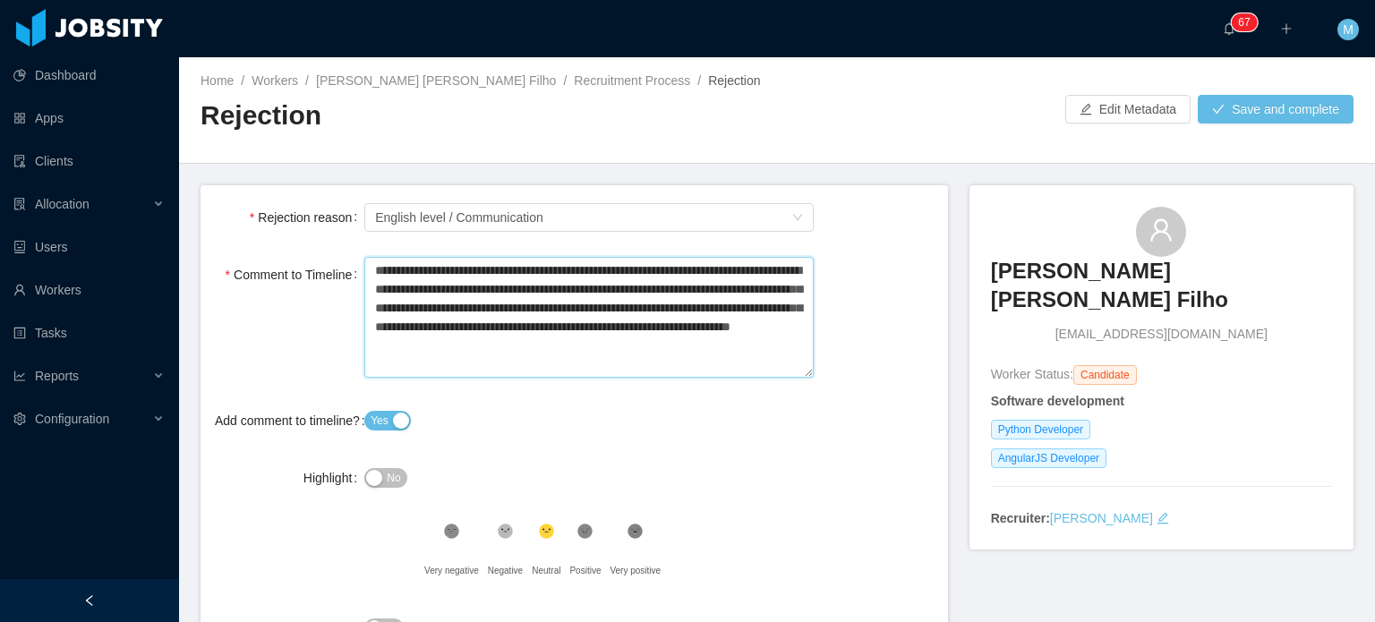
type textarea "**********"
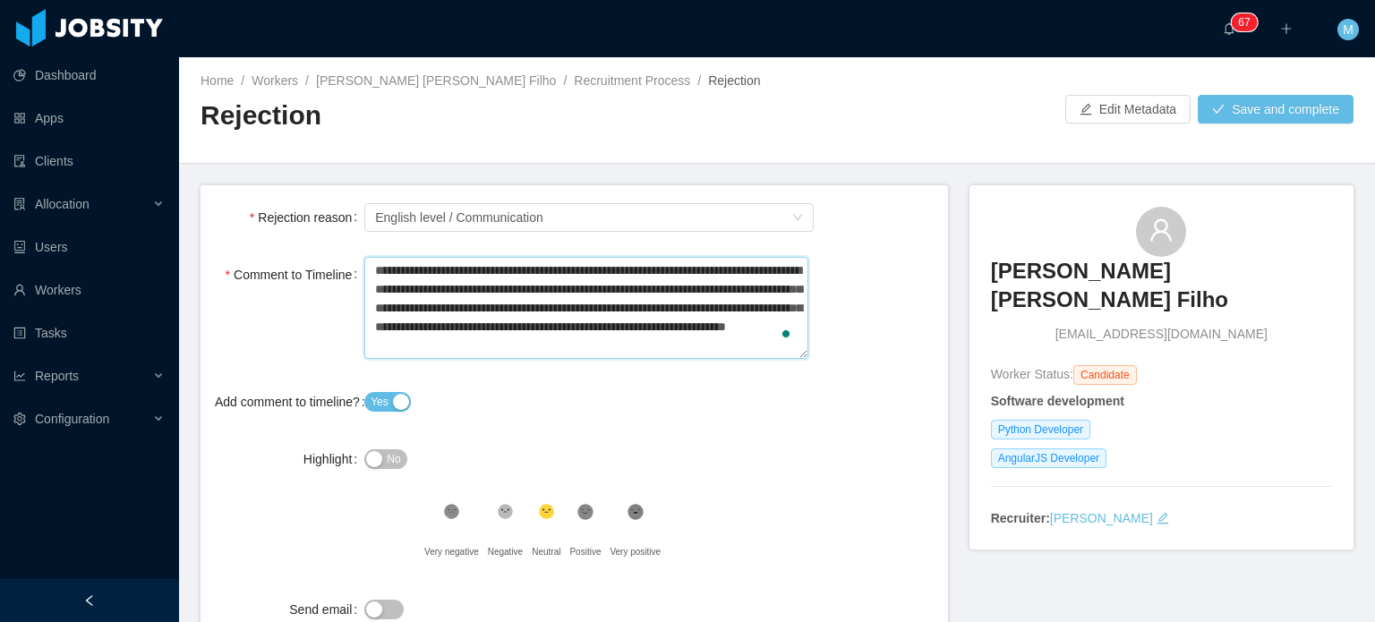
type textarea "**********"
click at [566, 219] on div "Select Type English level / Communication" at bounding box center [583, 217] width 416 height 27
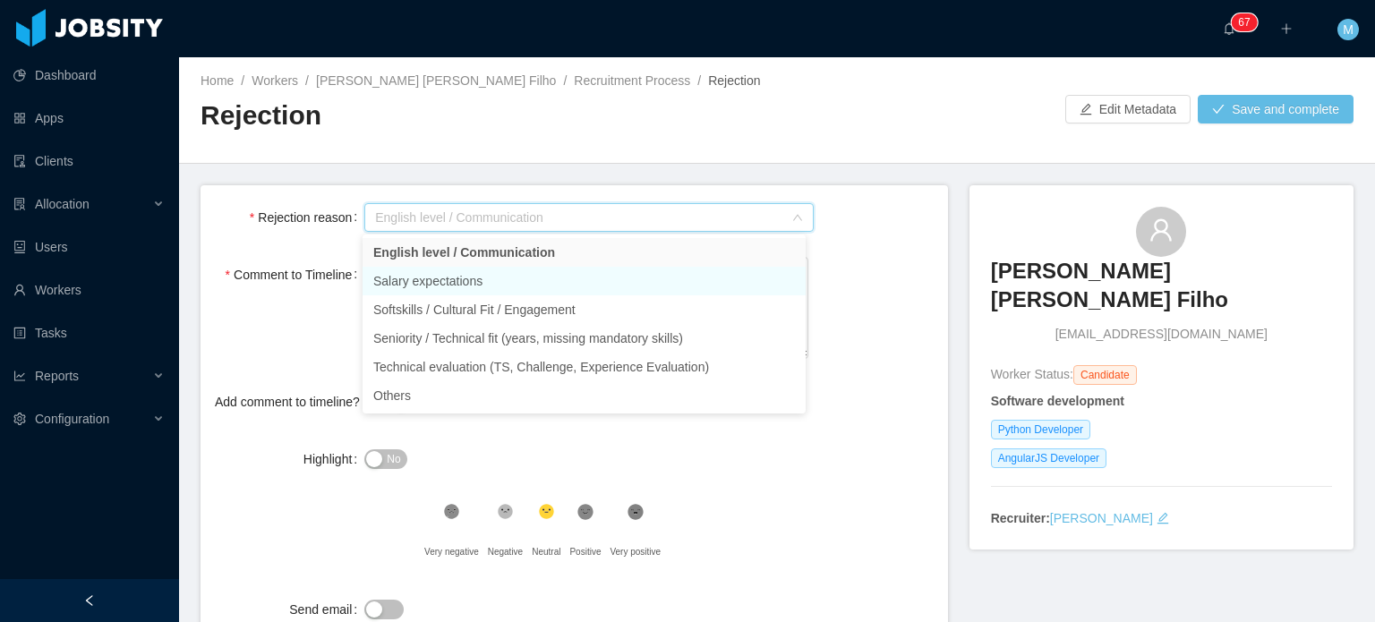
click at [526, 289] on li "Salary expectations" at bounding box center [584, 281] width 443 height 29
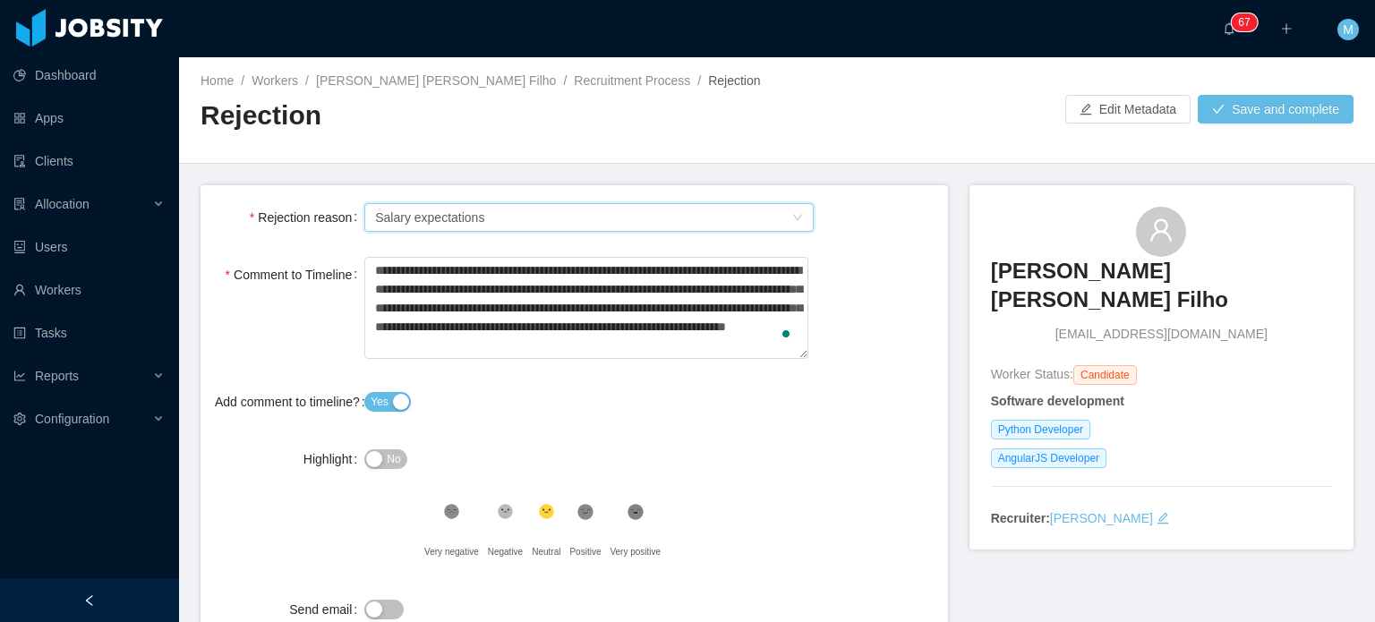
click at [580, 210] on div "Select Type Salary expectations" at bounding box center [583, 217] width 416 height 27
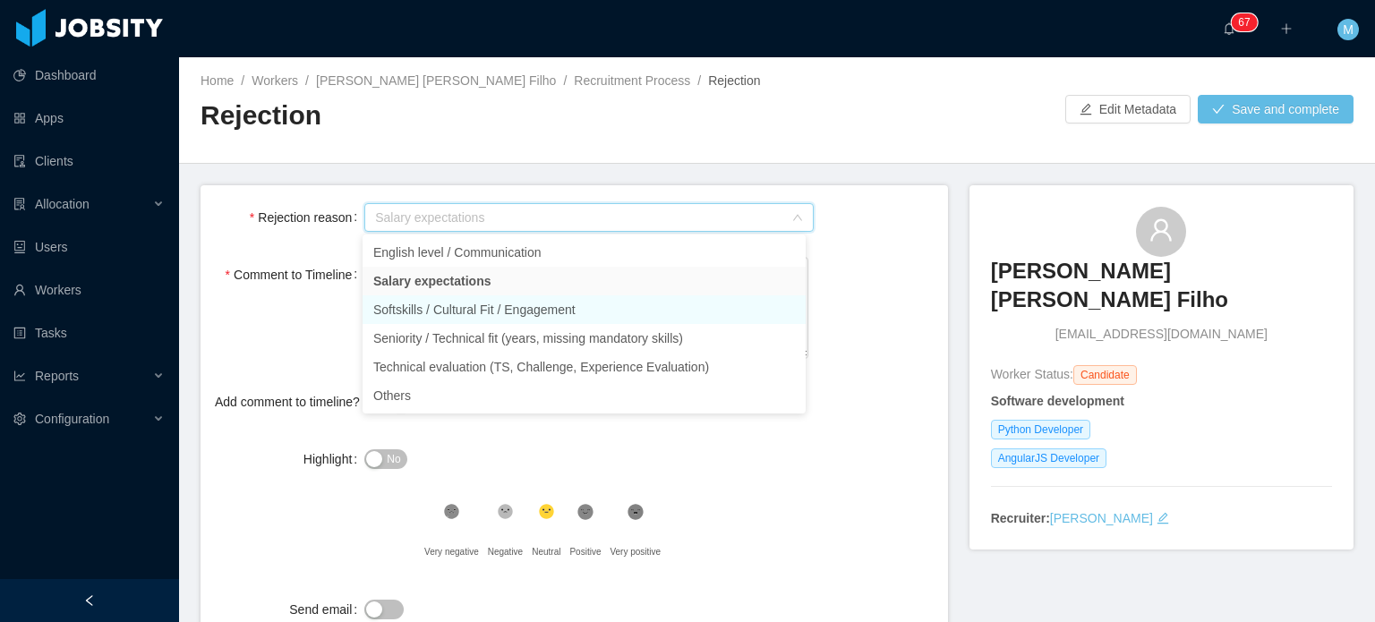
click at [530, 321] on li "Softskills / Cultural Fit / Engagement" at bounding box center [584, 309] width 443 height 29
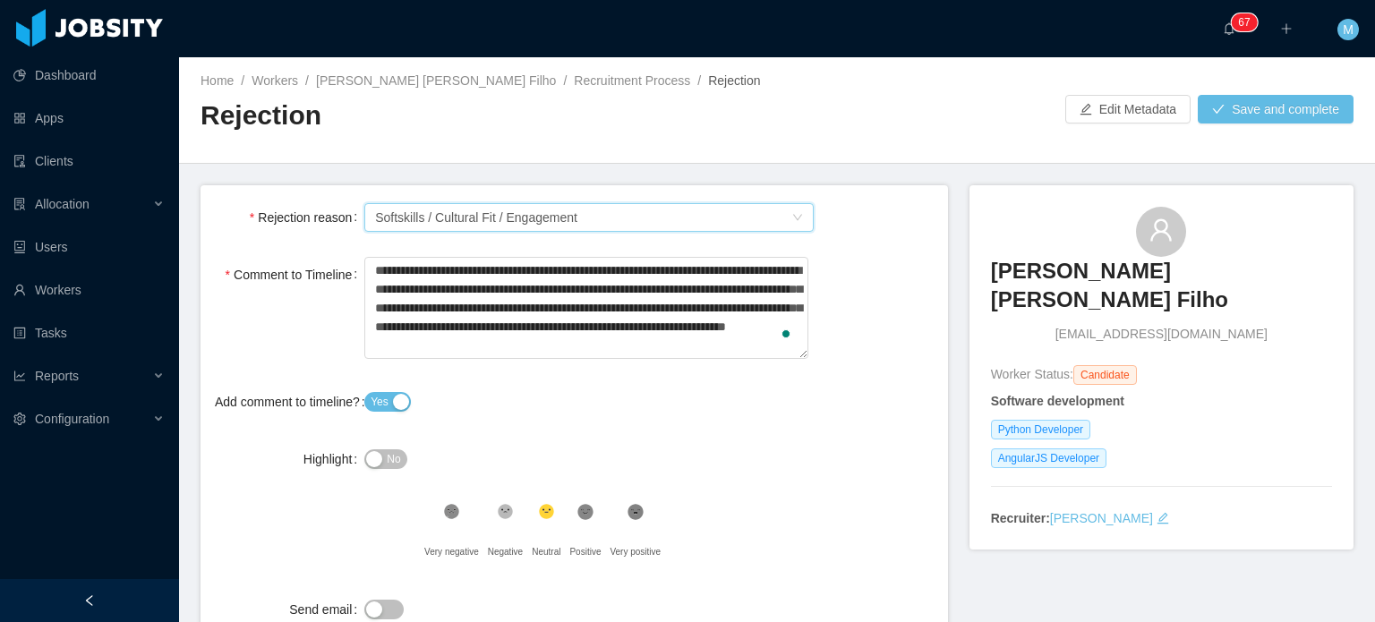
click at [831, 466] on div "Highlight No" at bounding box center [574, 459] width 719 height 36
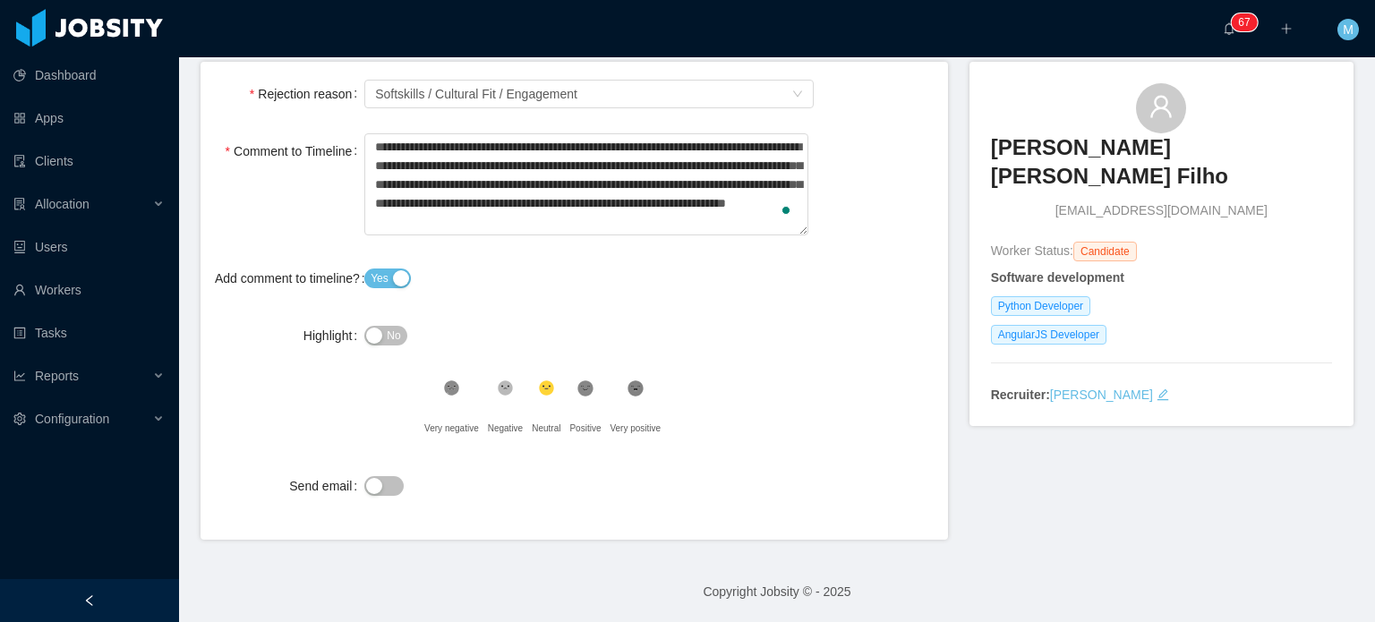
click at [375, 337] on button "No" at bounding box center [385, 336] width 42 height 20
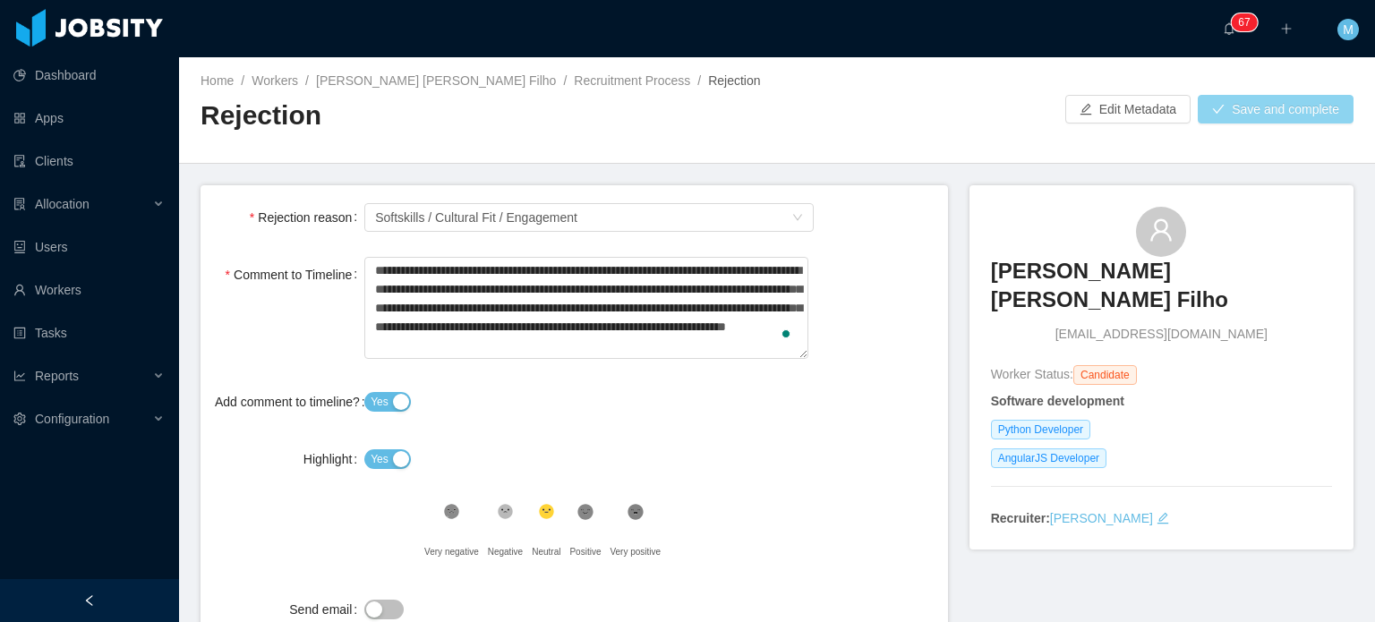
click at [1268, 107] on button "Save and complete" at bounding box center [1276, 109] width 156 height 29
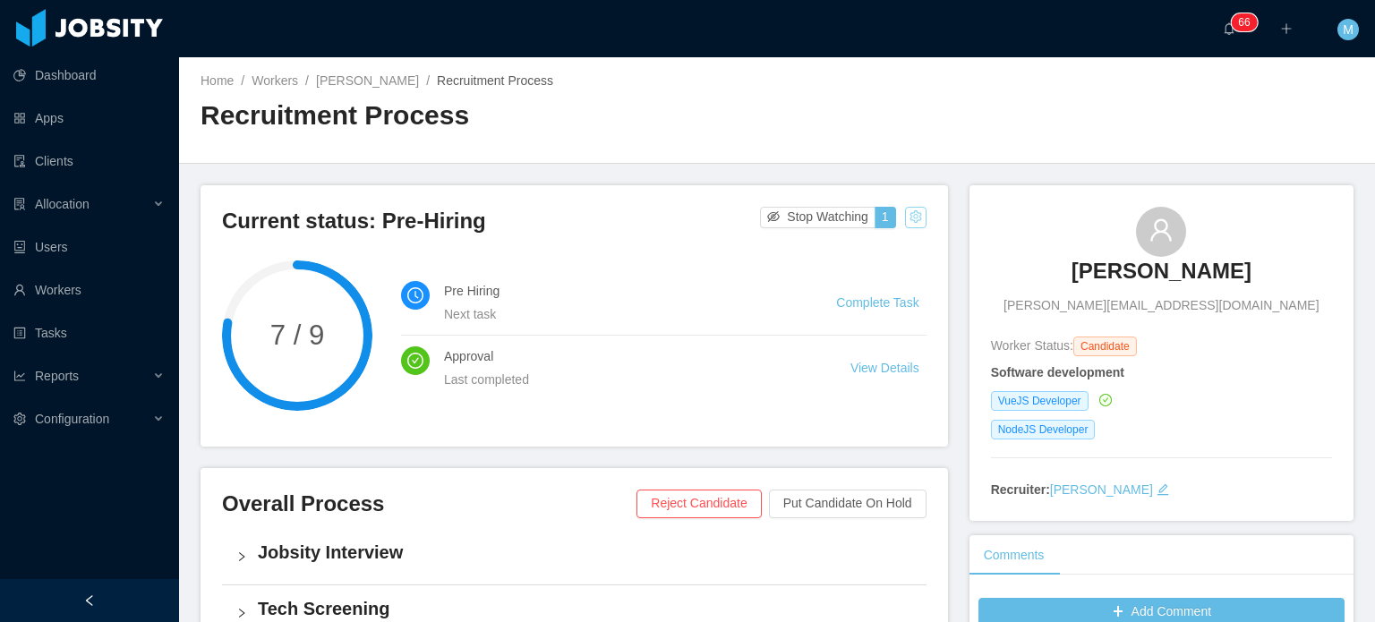
click at [905, 213] on button "button" at bounding box center [915, 217] width 21 height 21
click at [716, 285] on h4 "Pre Hiring" at bounding box center [618, 291] width 349 height 20
click at [709, 506] on button "Reject Candidate" at bounding box center [699, 504] width 124 height 29
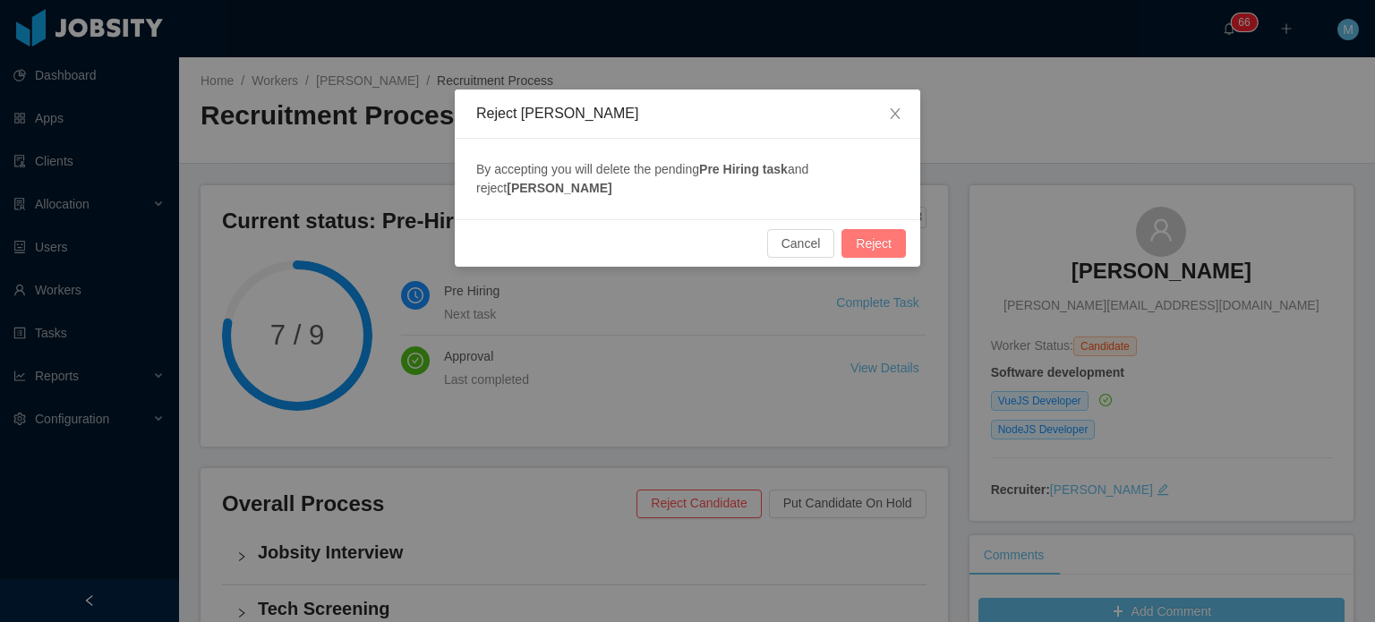
click at [872, 236] on button "Reject" at bounding box center [874, 243] width 64 height 29
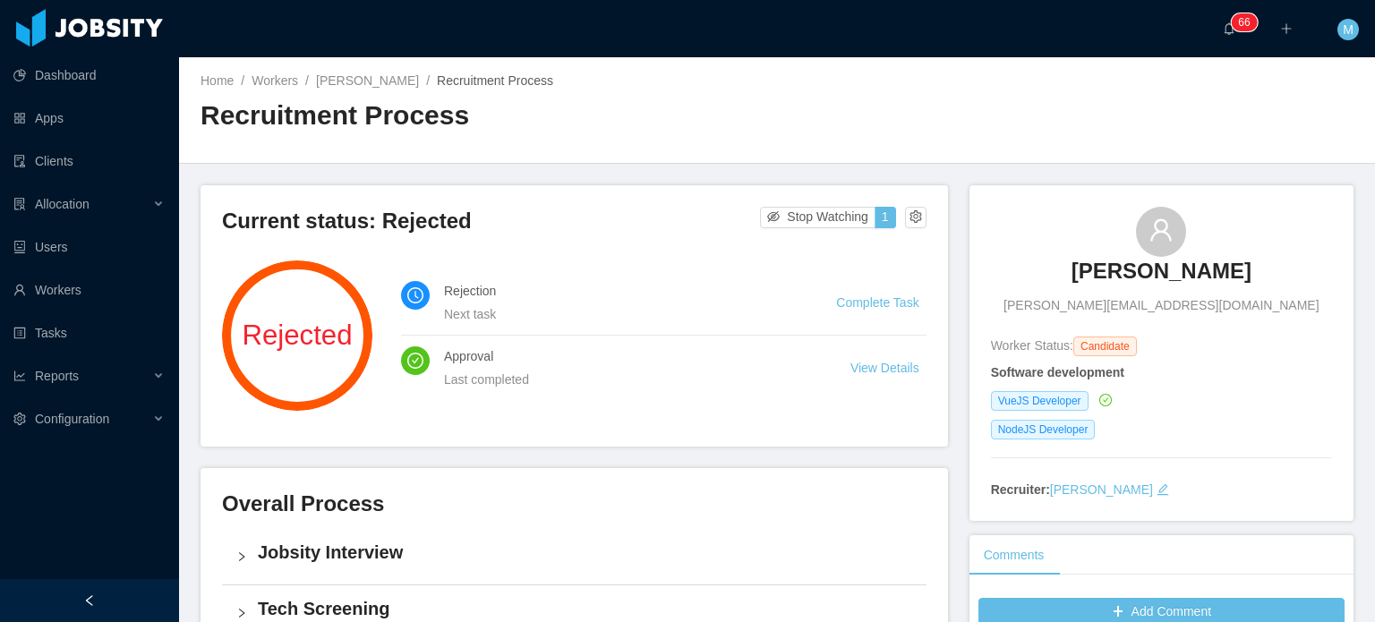
scroll to position [68, 0]
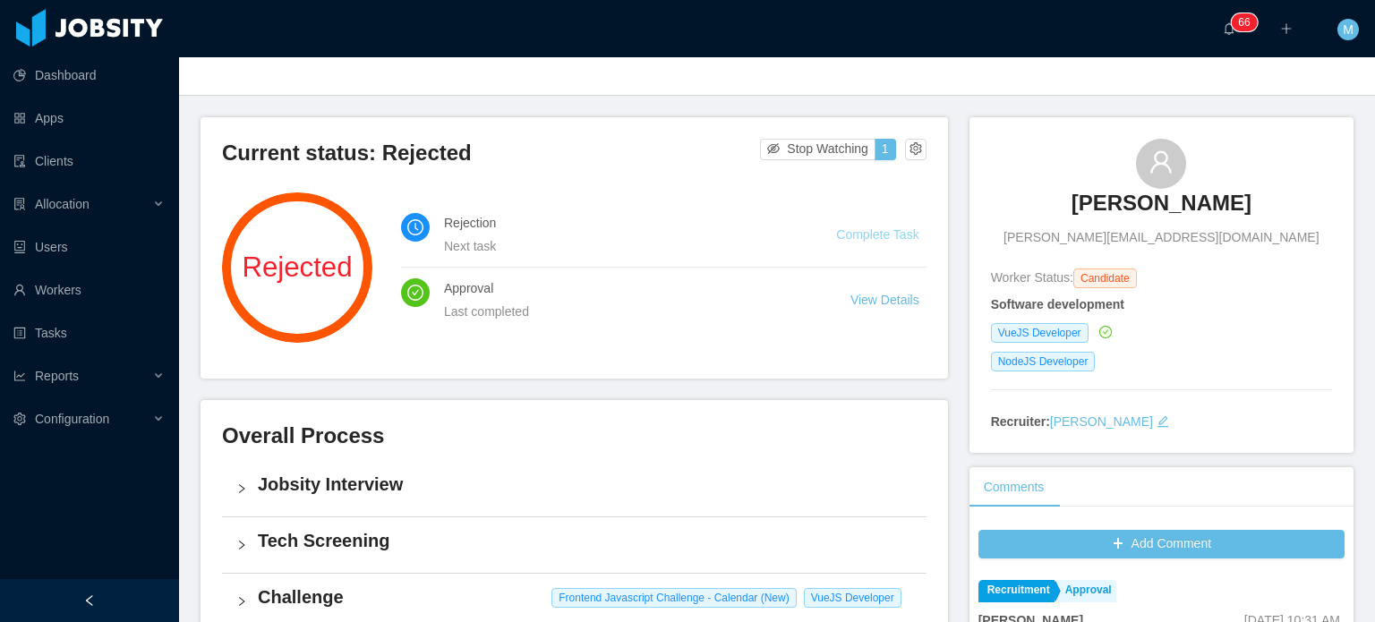
click at [872, 232] on link "Complete Task" at bounding box center [877, 234] width 82 height 14
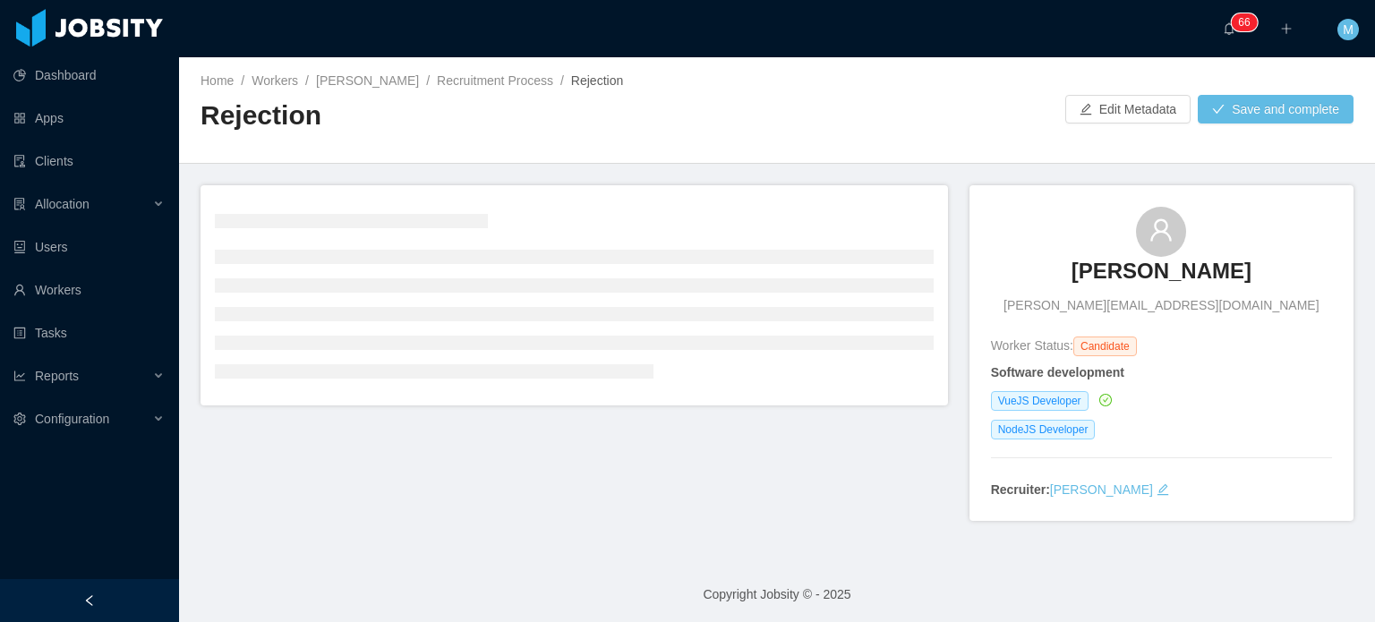
scroll to position [4, 0]
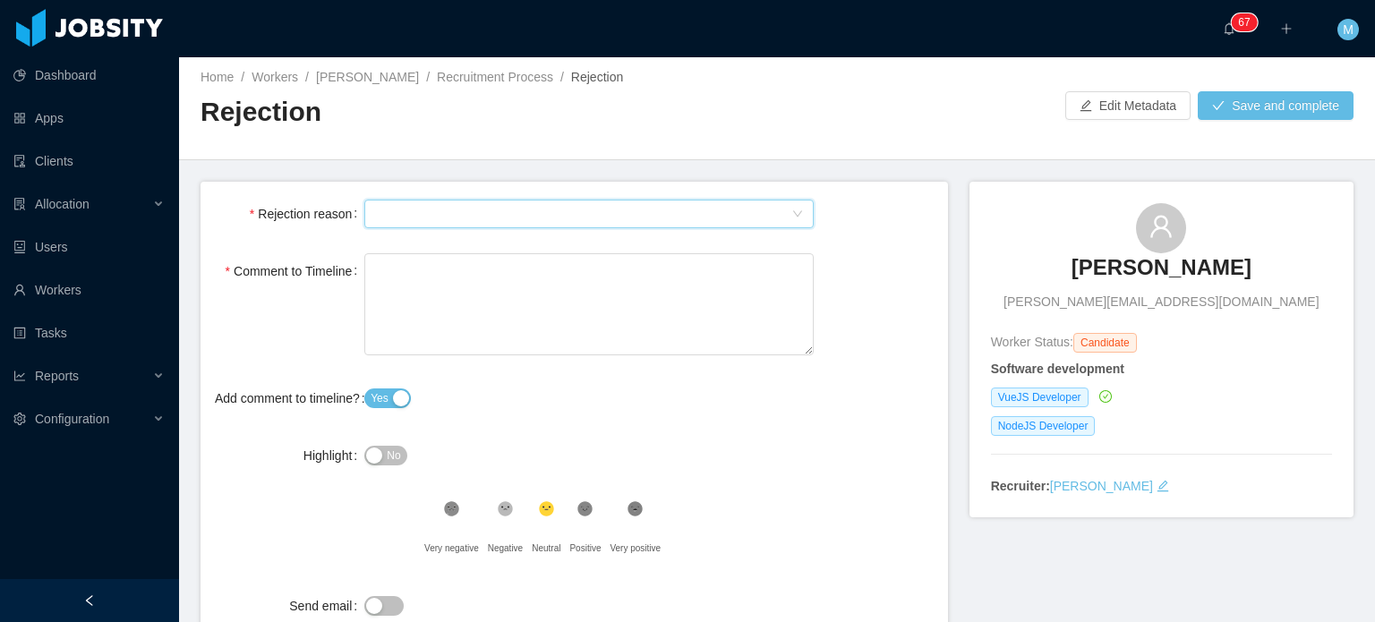
click at [600, 227] on div "Select Type" at bounding box center [589, 214] width 450 height 29
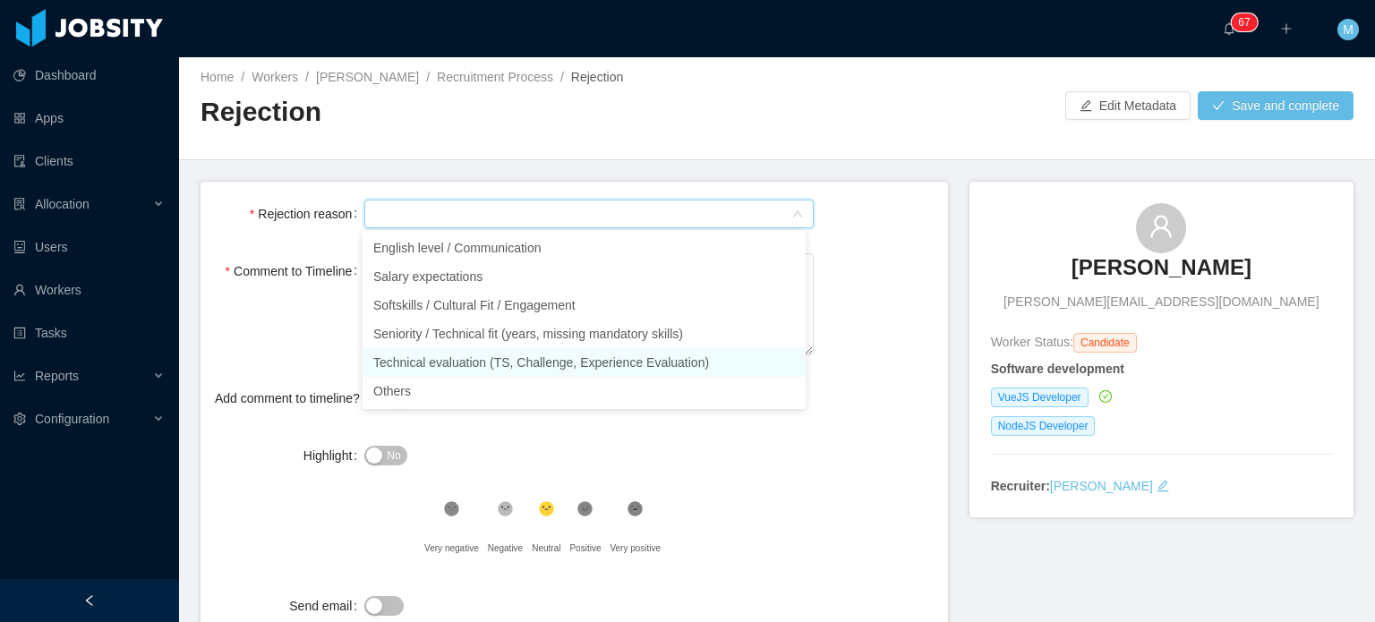
click at [563, 355] on li "Technical evaluation (TS, Challenge, Experience Evaluation)" at bounding box center [584, 362] width 443 height 29
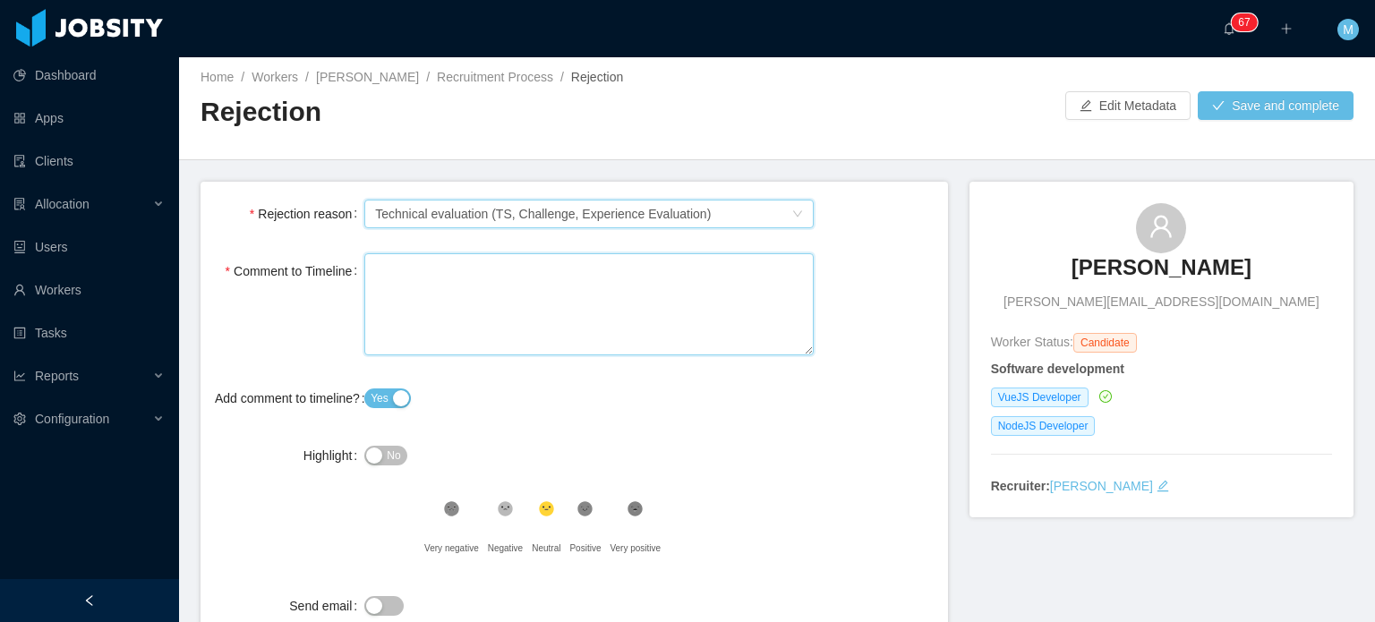
click at [484, 291] on textarea "Comment to Timeline" at bounding box center [589, 304] width 450 height 103
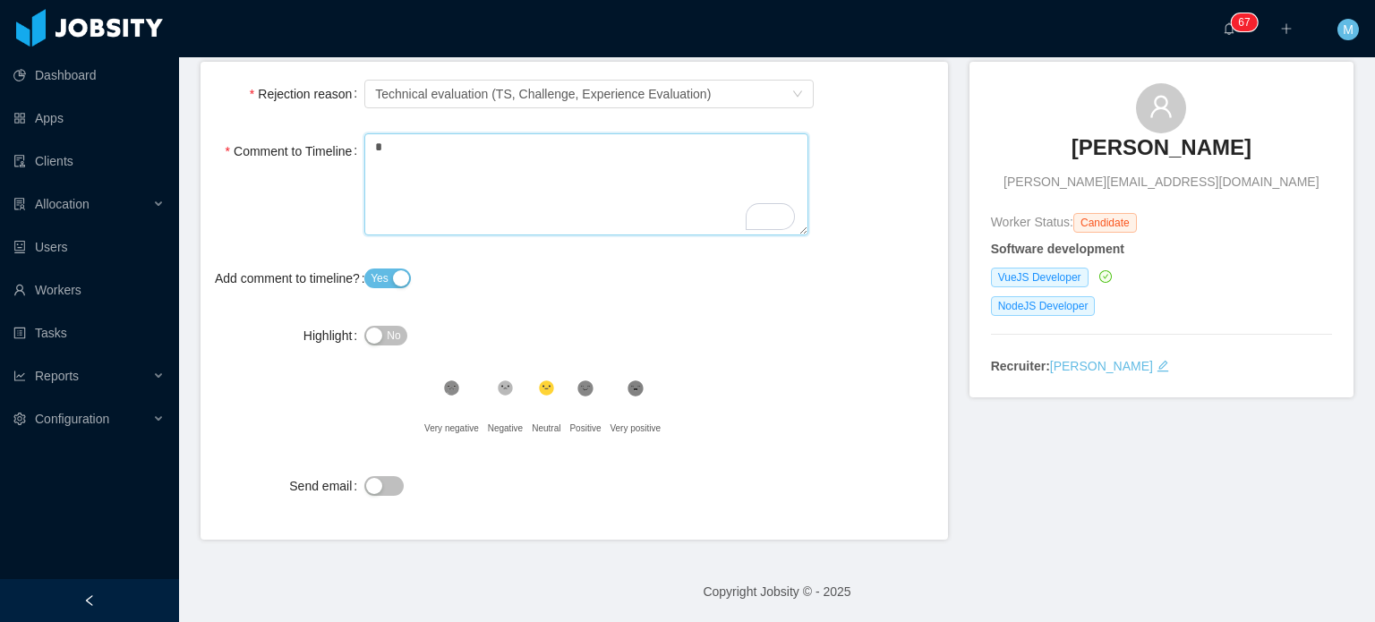
type textarea "*"
click at [397, 339] on span "No" at bounding box center [393, 336] width 13 height 18
click at [376, 328] on span "Yes" at bounding box center [380, 336] width 18 height 18
click at [379, 482] on button "Send email" at bounding box center [383, 487] width 39 height 20
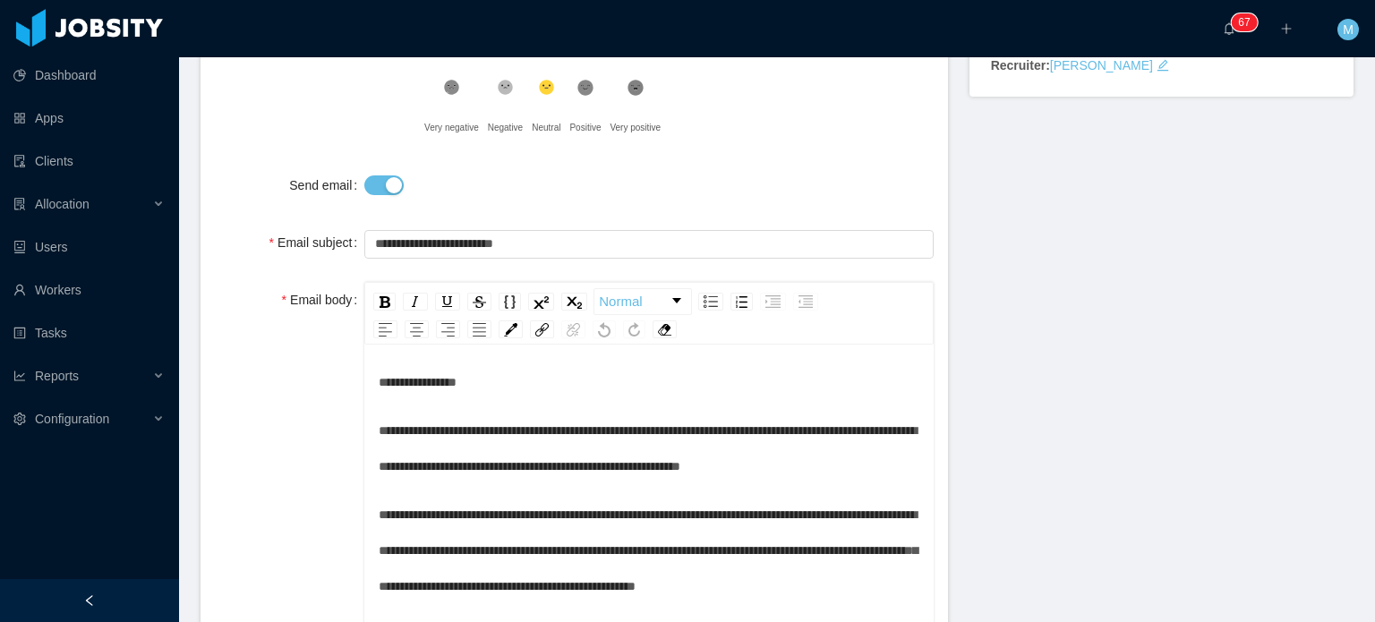
scroll to position [13, 0]
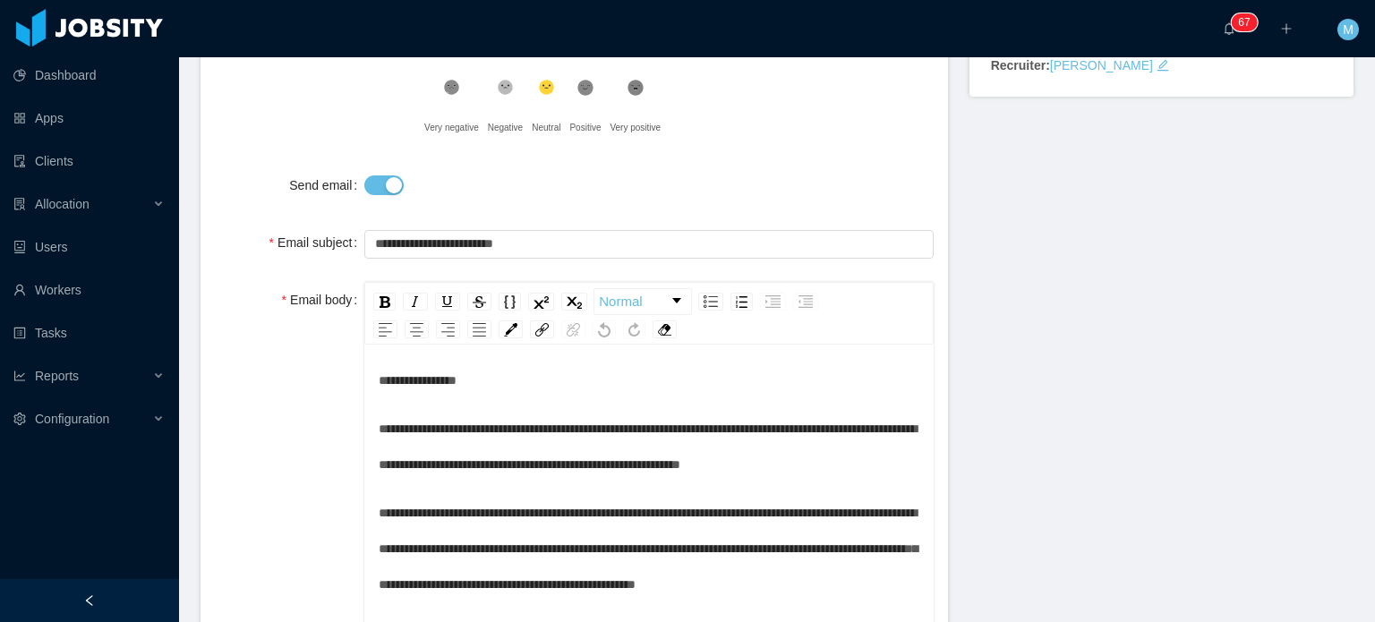
click at [456, 375] on span "**********" at bounding box center [418, 380] width 78 height 13
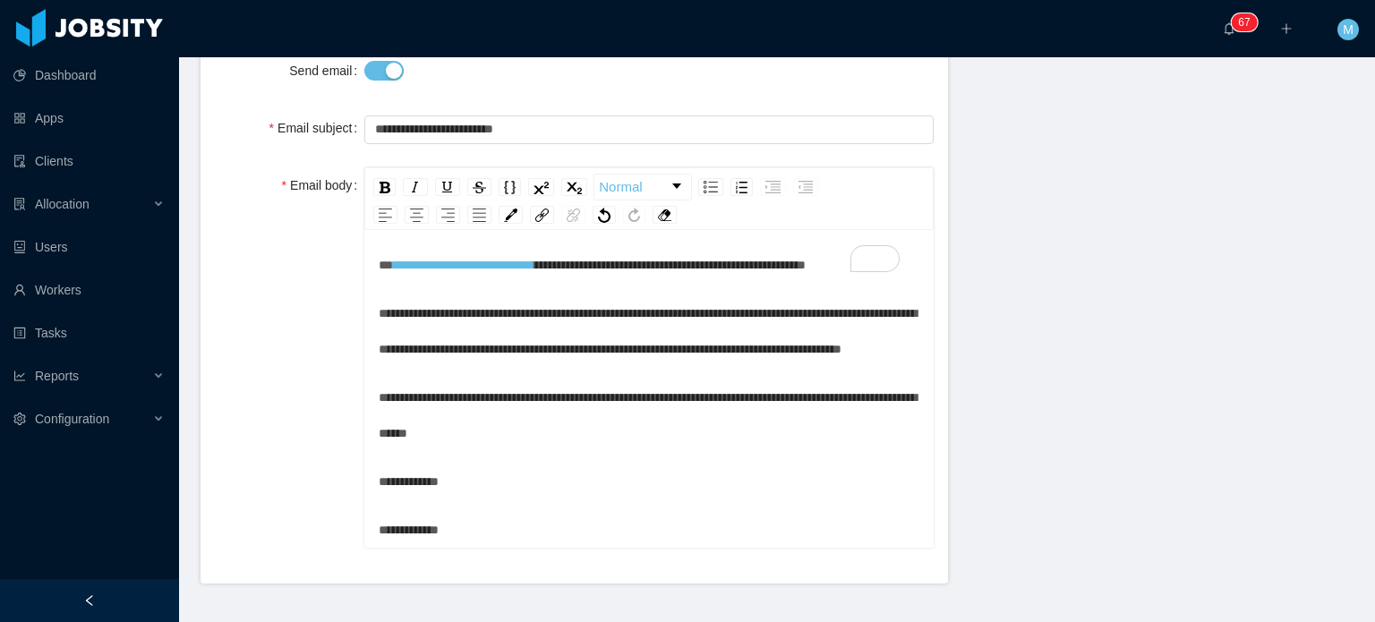
scroll to position [0, 0]
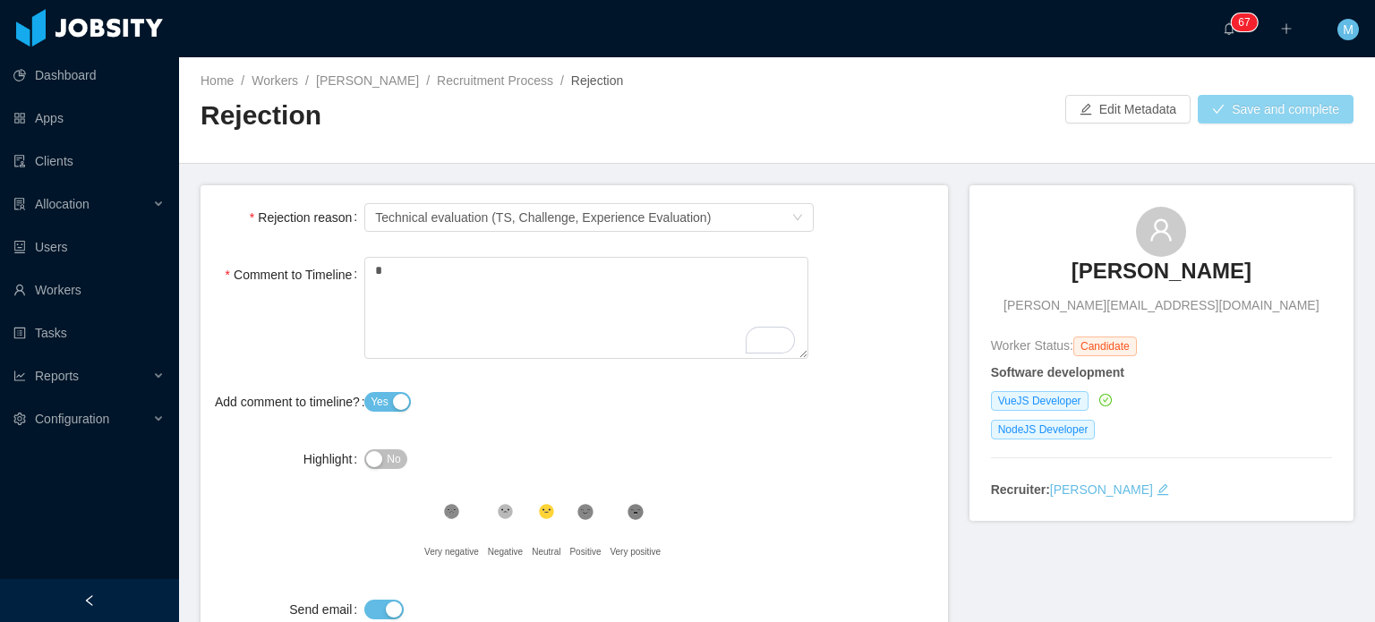
click at [1246, 118] on button "Save and complete" at bounding box center [1276, 109] width 156 height 29
